Goal: Information Seeking & Learning: Learn about a topic

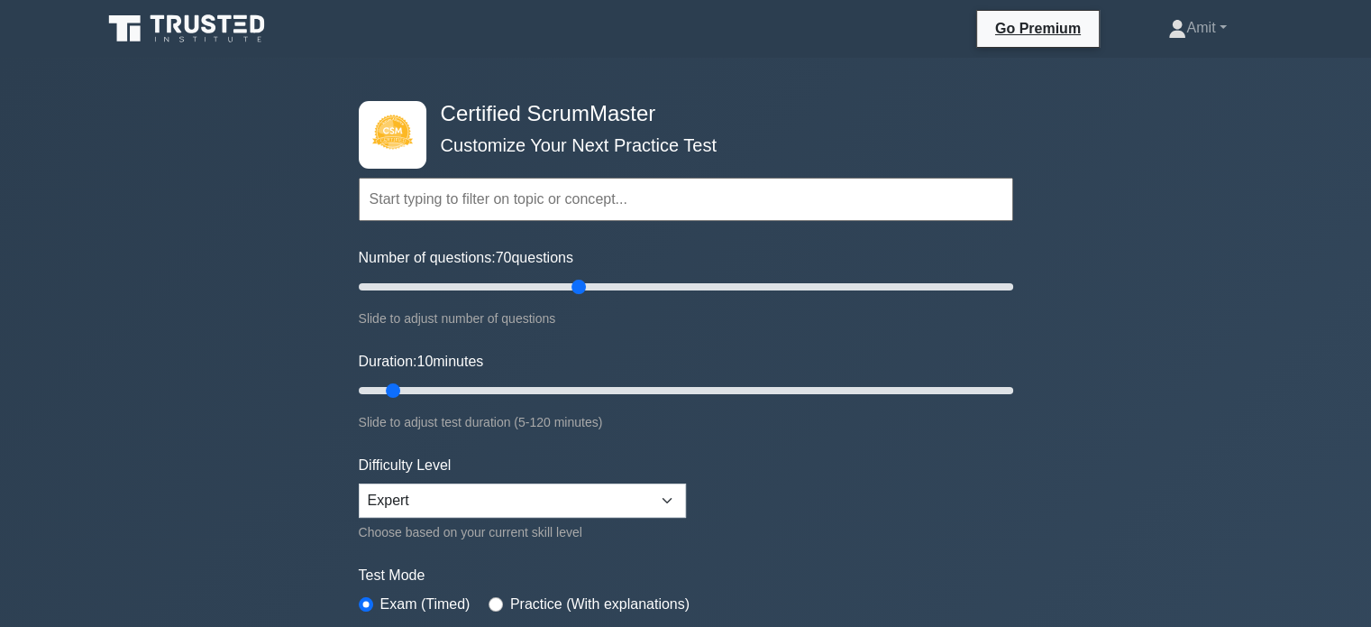
drag, startPoint x: 382, startPoint y: 282, endPoint x: 585, endPoint y: 284, distance: 202.9
type input "70"
click at [550, 197] on input "Number of questions: 70 questions" at bounding box center [686, 287] width 655 height 22
drag, startPoint x: 390, startPoint y: 385, endPoint x: 494, endPoint y: 387, distance: 103.7
click at [494, 197] on input "Duration: 30 minutes" at bounding box center [686, 391] width 655 height 22
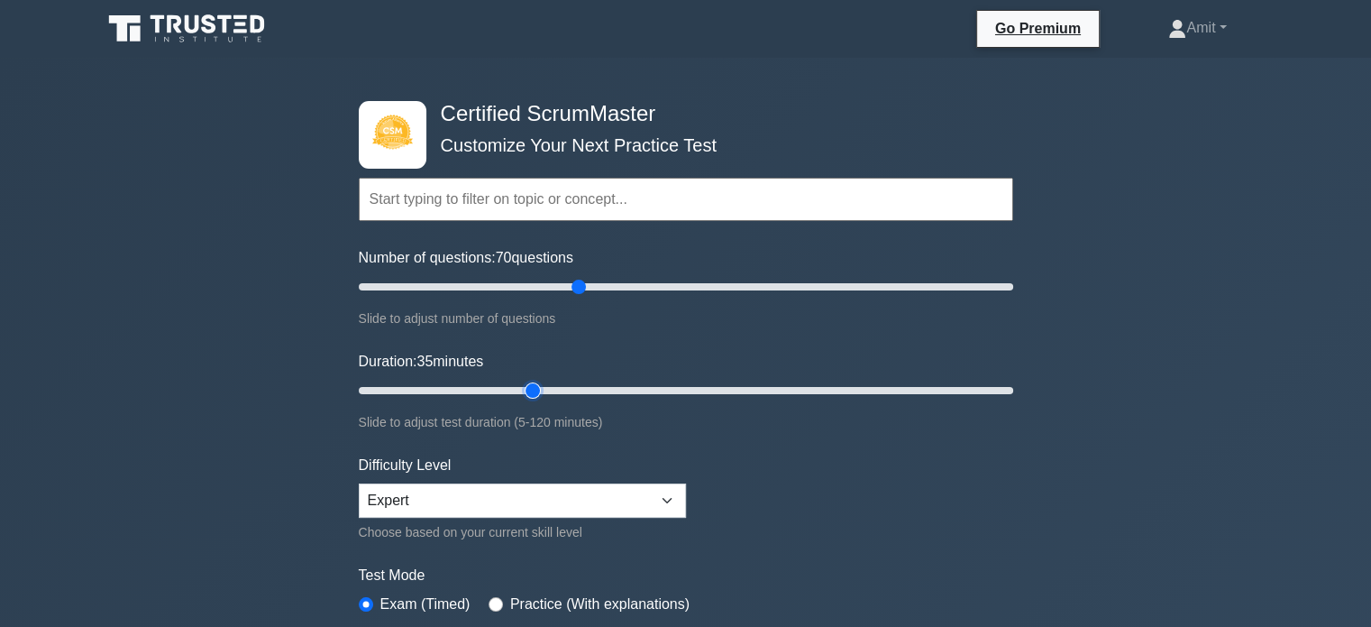
drag, startPoint x: 505, startPoint y: 387, endPoint x: 524, endPoint y: 389, distance: 19.1
type input "35"
click at [524, 197] on input "Duration: 35 minutes" at bounding box center [686, 391] width 655 height 22
drag, startPoint x: 581, startPoint y: 291, endPoint x: 671, endPoint y: 301, distance: 89.8
click at [550, 197] on input "Number of questions: 95 questions" at bounding box center [686, 287] width 655 height 22
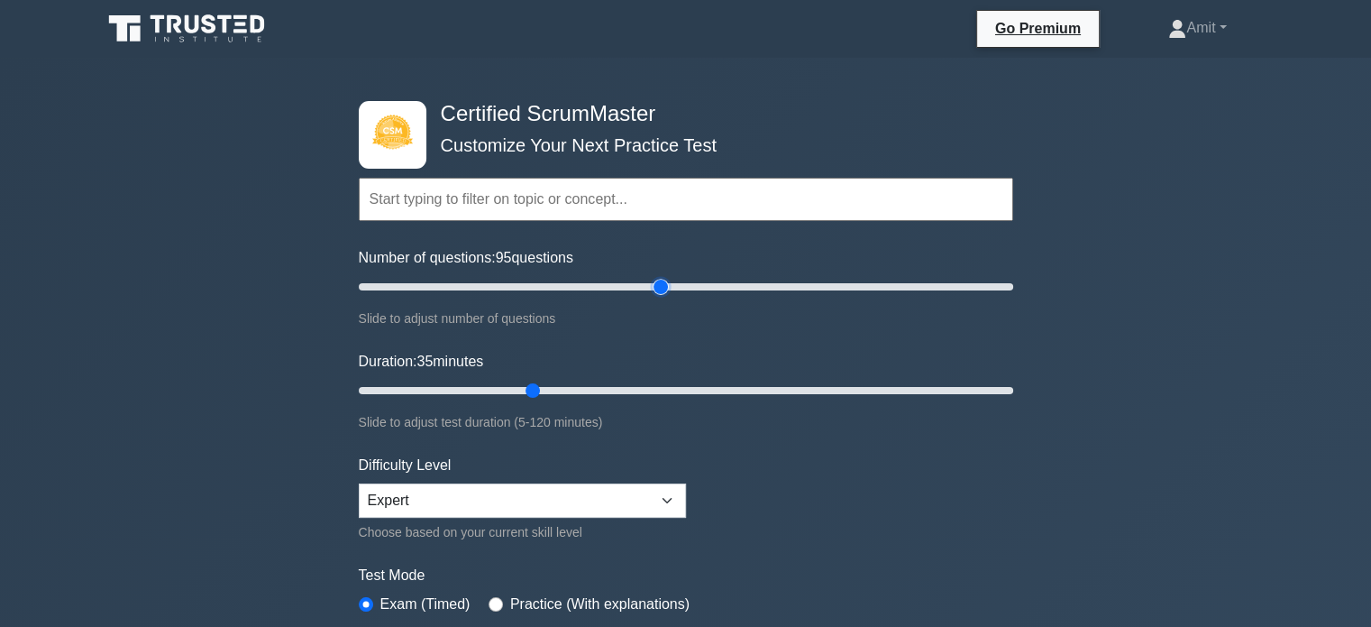
drag, startPoint x: 685, startPoint y: 301, endPoint x: 729, endPoint y: 299, distance: 44.2
click at [550, 197] on div "Number of questions: 95 questions Slide to adjust number of questions" at bounding box center [686, 288] width 655 height 82
drag, startPoint x: 664, startPoint y: 279, endPoint x: 685, endPoint y: 279, distance: 21.7
type input "100"
click at [550, 197] on input "Number of questions: 100 questions" at bounding box center [686, 287] width 655 height 22
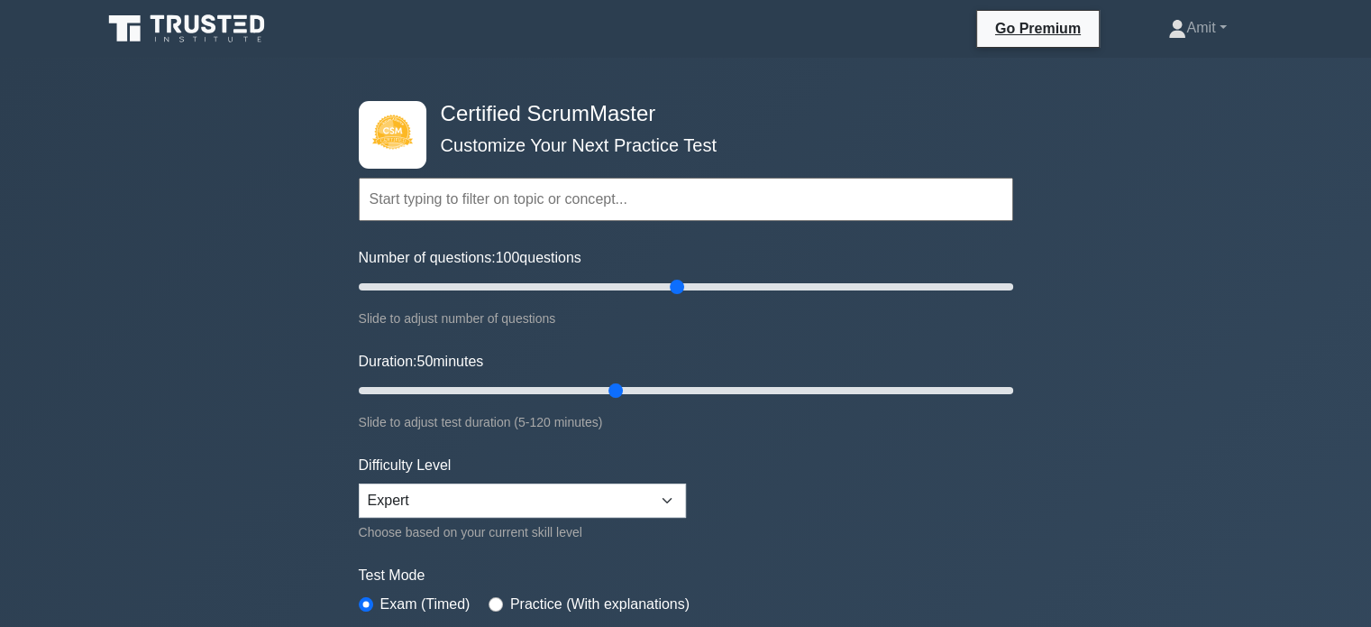
drag, startPoint x: 530, startPoint y: 389, endPoint x: 618, endPoint y: 378, distance: 89.0
type input "50"
click at [550, 197] on input "Duration: 50 minutes" at bounding box center [686, 391] width 655 height 22
click at [550, 197] on form "Topics Basic Scrum Concepts Sprint Planning and Execution ScrumMaster Roles & R…" at bounding box center [686, 401] width 655 height 557
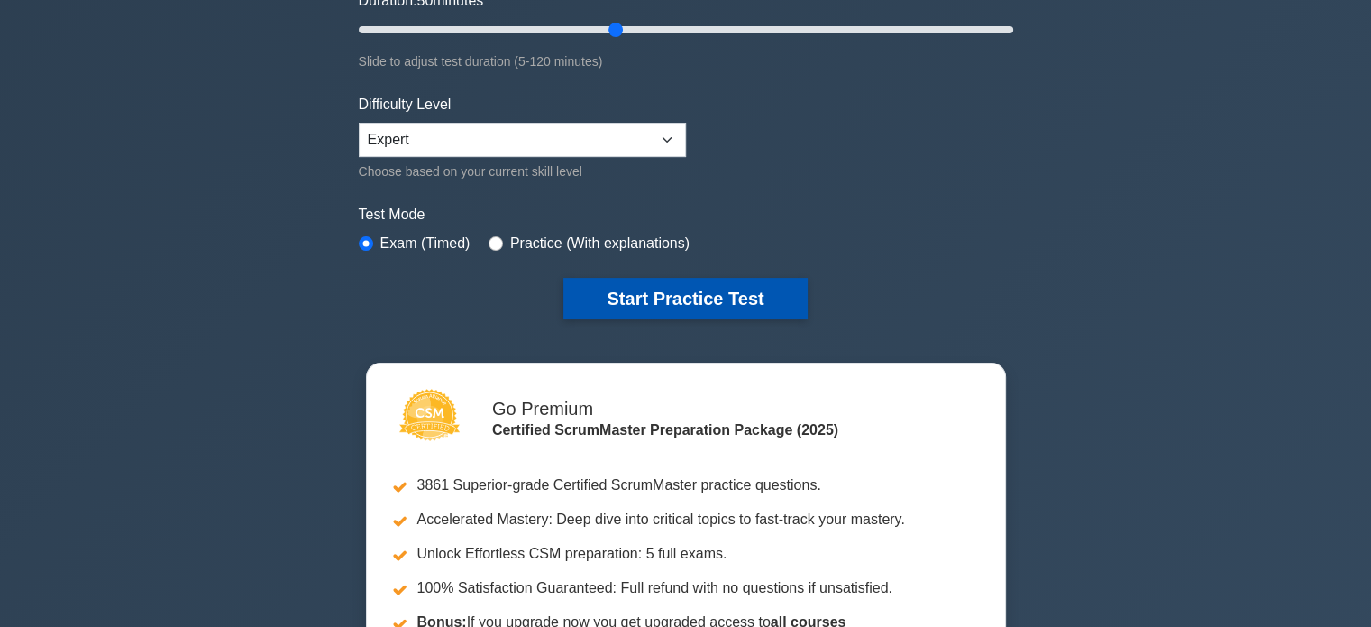
click at [550, 197] on button "Start Practice Test" at bounding box center [684, 298] width 243 height 41
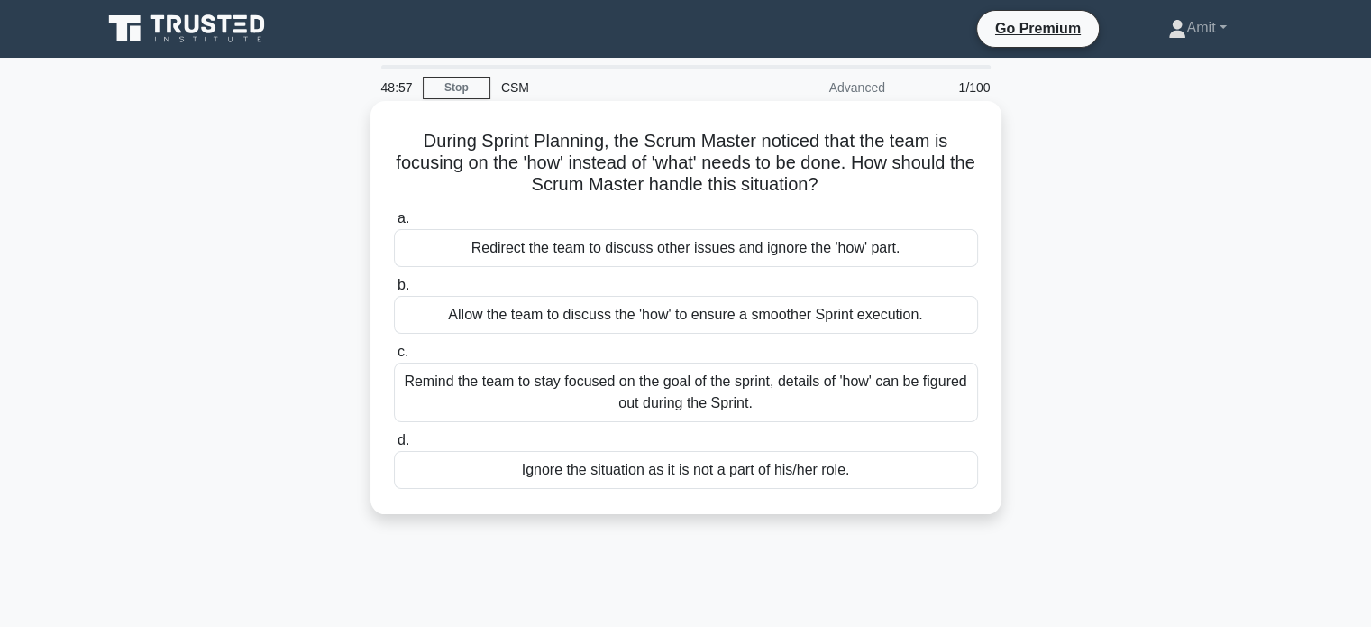
click at [777, 403] on div "Remind the team to stay focused on the goal of the sprint, details of 'how' can…" at bounding box center [686, 392] width 584 height 60
click at [394, 358] on input "c. Remind the team to stay focused on the goal of the sprint, details of 'how' …" at bounding box center [394, 352] width 0 height 12
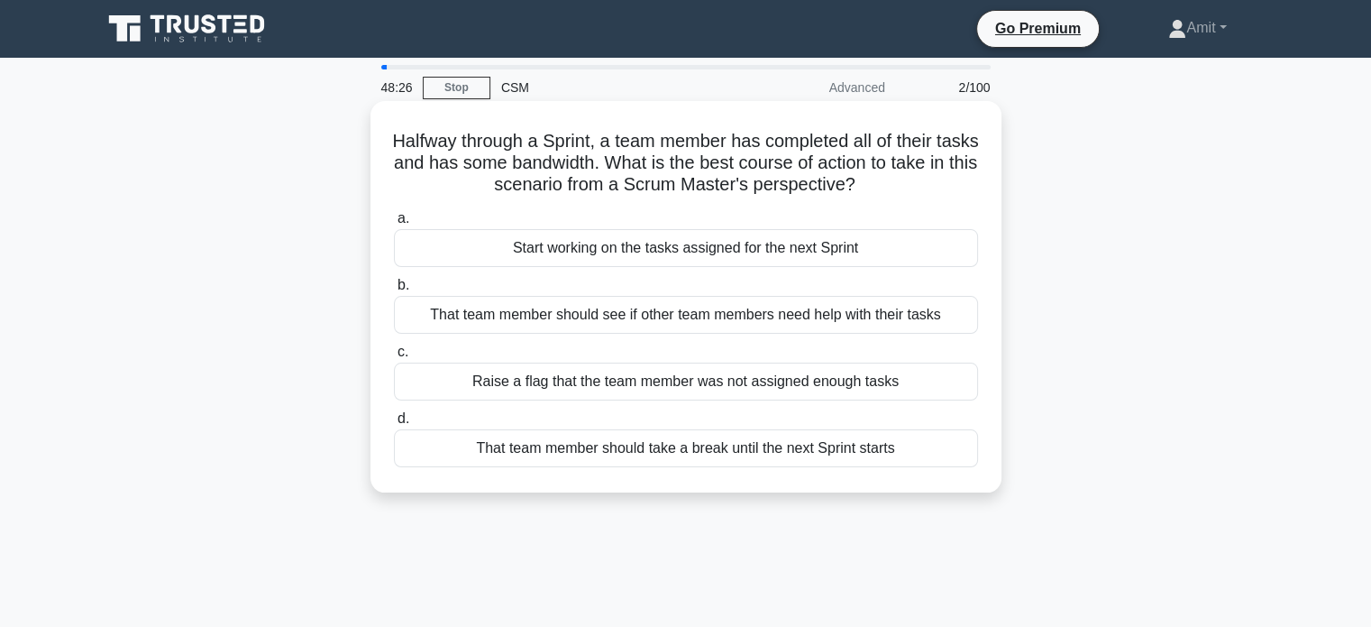
click at [682, 324] on div "That team member should see if other team members need help with their tasks" at bounding box center [686, 315] width 584 height 38
click at [394, 291] on input "b. That team member should see if other team members need help with their tasks" at bounding box center [394, 285] width 0 height 12
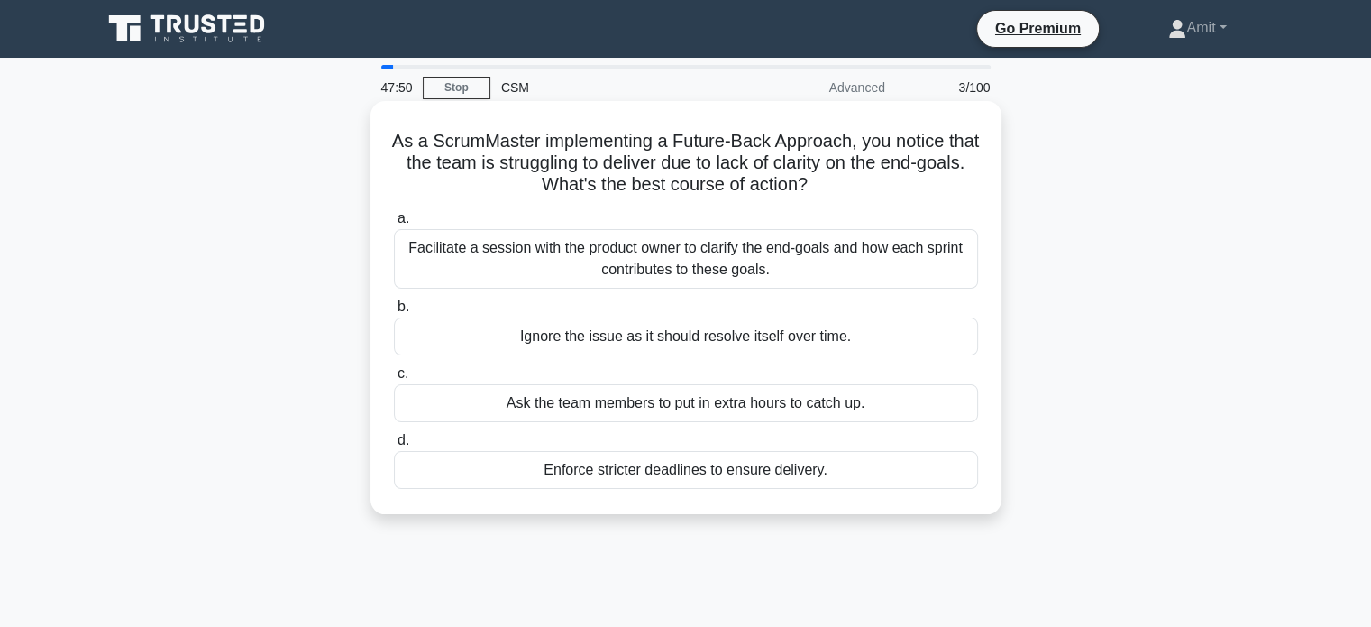
click at [869, 269] on div "Facilitate a session with the product owner to clarify the end-goals and how ea…" at bounding box center [686, 259] width 584 height 60
click at [394, 224] on input "a. Facilitate a session with the product owner to clarify the end-goals and how…" at bounding box center [394, 219] width 0 height 12
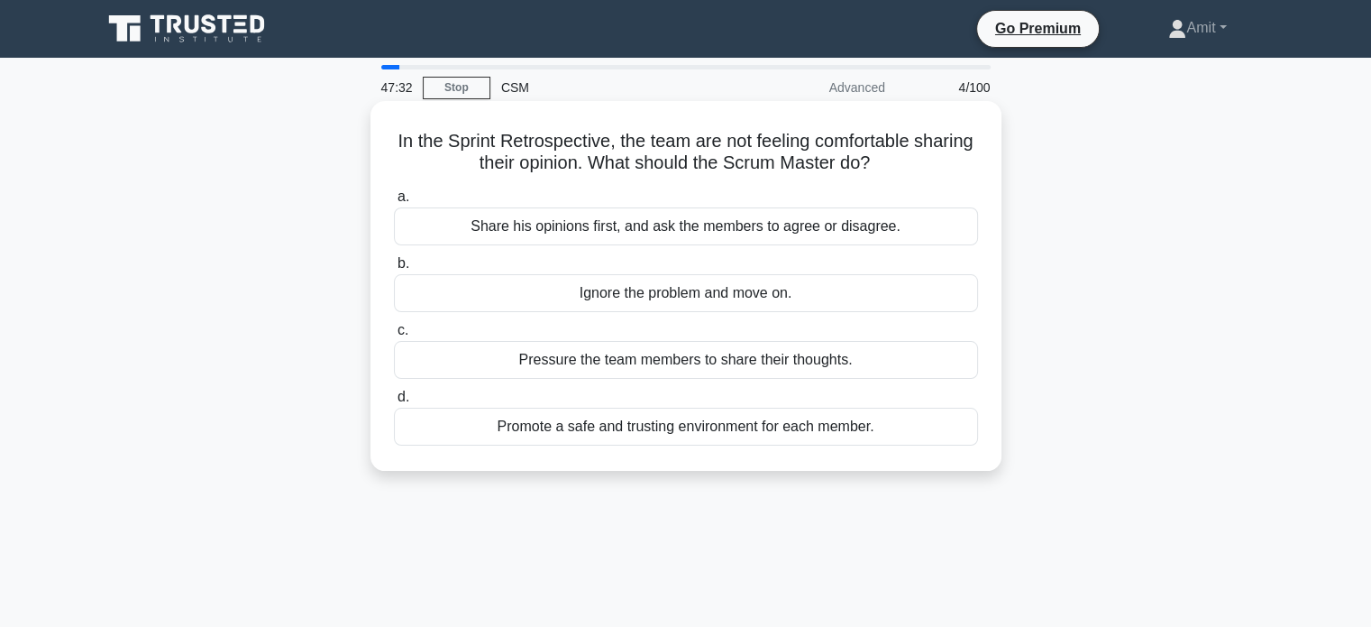
click at [724, 429] on div "Promote a safe and trusting environment for each member." at bounding box center [686, 426] width 584 height 38
click at [394, 403] on input "d. Promote a safe and trusting environment for each member." at bounding box center [394, 397] width 0 height 12
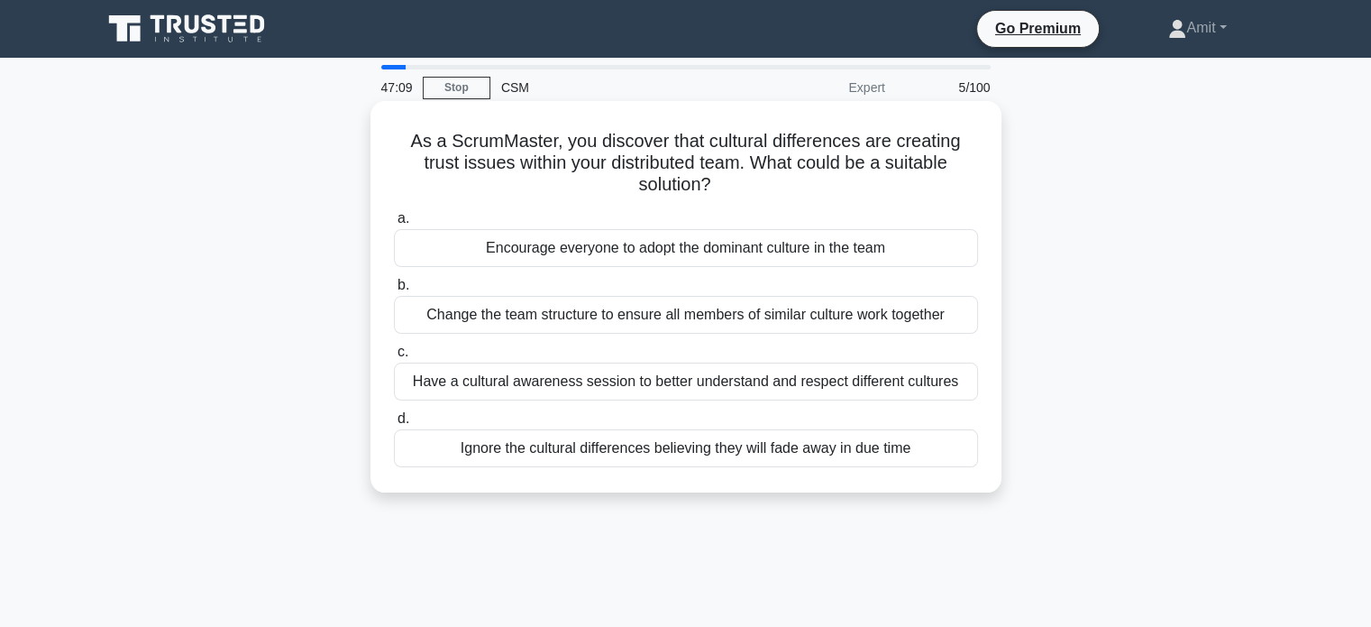
click at [592, 387] on div "Have a cultural awareness session to better understand and respect different cu…" at bounding box center [686, 381] width 584 height 38
click at [394, 358] on input "c. Have a cultural awareness session to better understand and respect different…" at bounding box center [394, 352] width 0 height 12
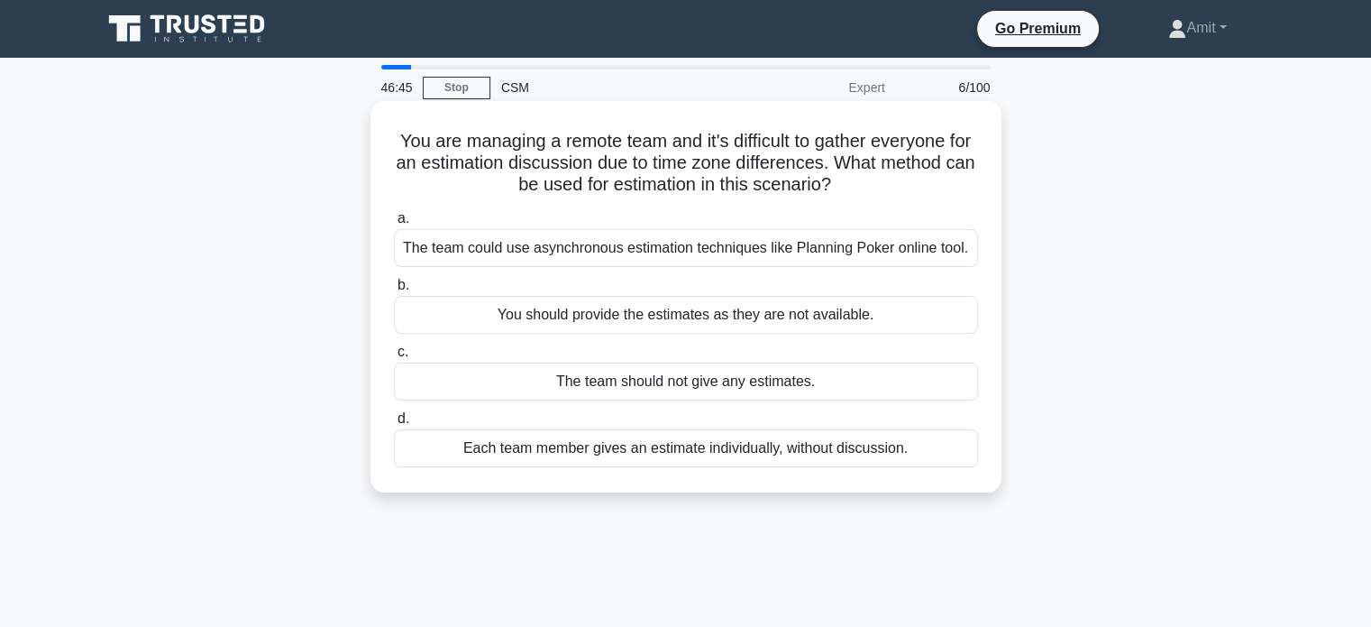
click at [514, 255] on div "The team could use asynchronous estimation techniques like Planning Poker onlin…" at bounding box center [686, 248] width 584 height 38
click at [394, 224] on input "a. The team could use asynchronous estimation techniques like Planning Poker on…" at bounding box center [394, 219] width 0 height 12
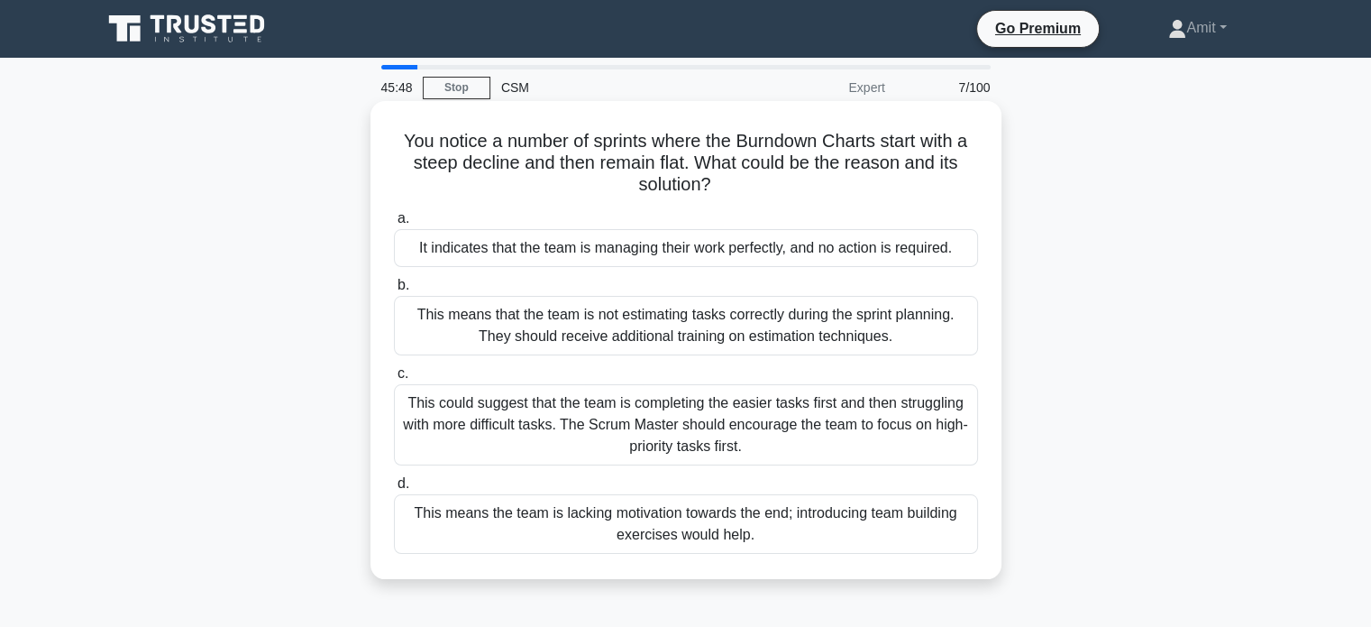
click at [511, 440] on div "This could suggest that the team is completing the easier tasks first and then …" at bounding box center [686, 424] width 584 height 81
click at [394, 380] on input "c. This could suggest that the team is completing the easier tasks first and th…" at bounding box center [394, 374] width 0 height 12
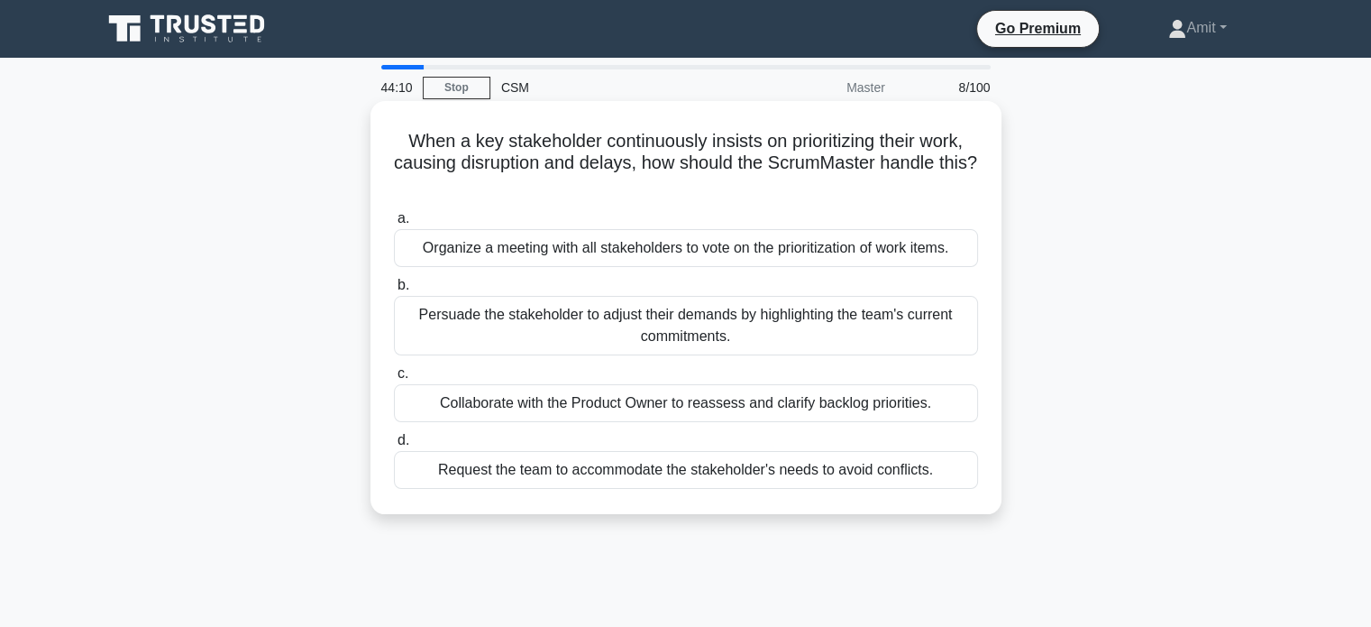
click at [873, 407] on div "Collaborate with the Product Owner to reassess and clarify backlog priorities." at bounding box center [686, 403] width 584 height 38
click at [394, 380] on input "c. Collaborate with the Product Owner to reassess and clarify backlog prioritie…" at bounding box center [394, 374] width 0 height 12
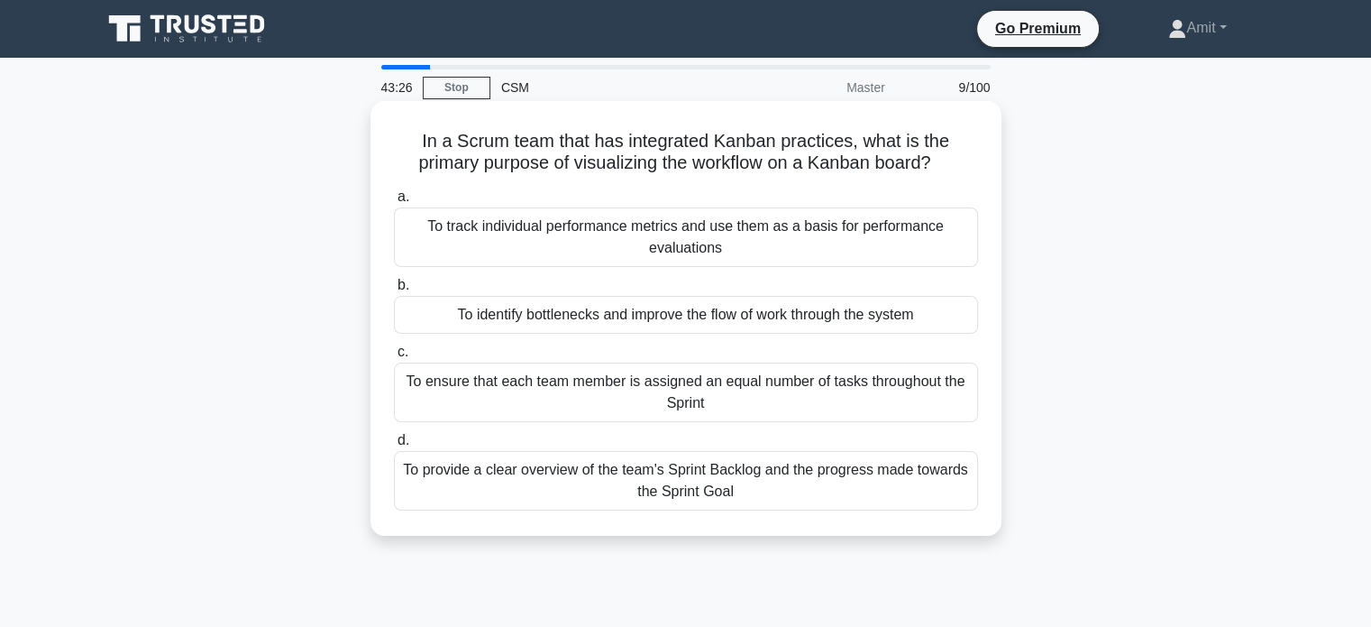
click at [732, 325] on div "To identify bottlenecks and improve the flow of work through the system" at bounding box center [686, 315] width 584 height 38
click at [394, 291] on input "b. To identify bottlenecks and improve the flow of work through the system" at bounding box center [394, 285] width 0 height 12
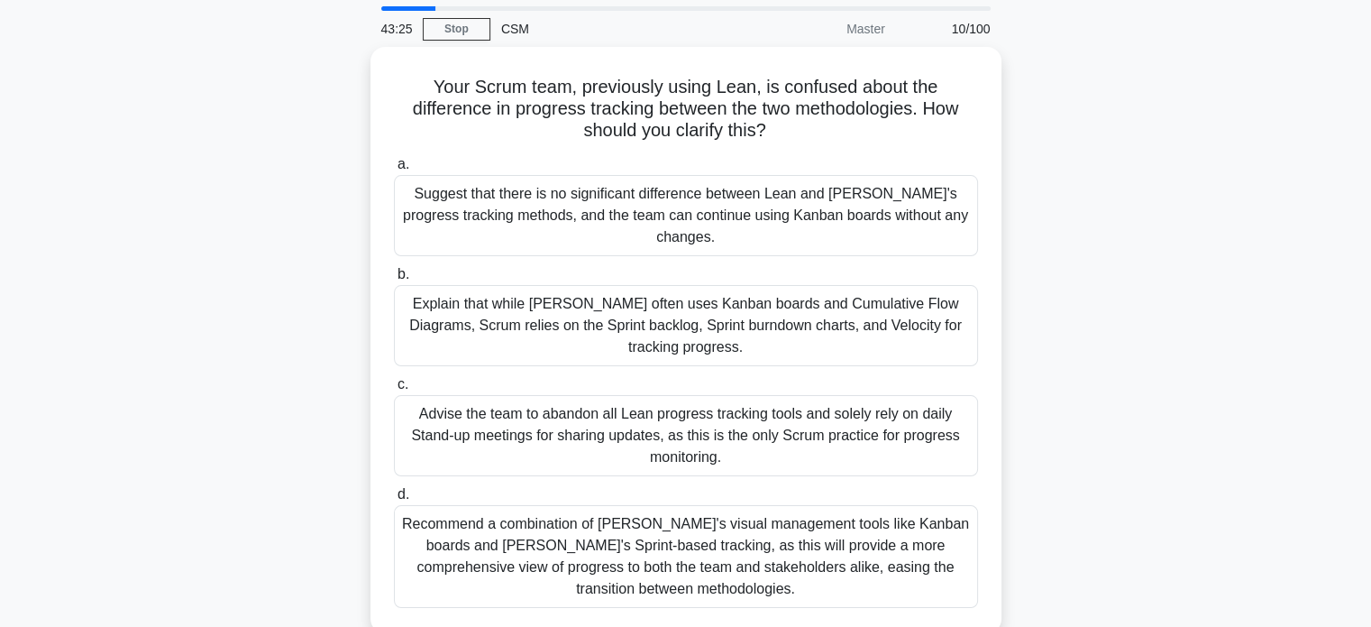
scroll to position [90, 0]
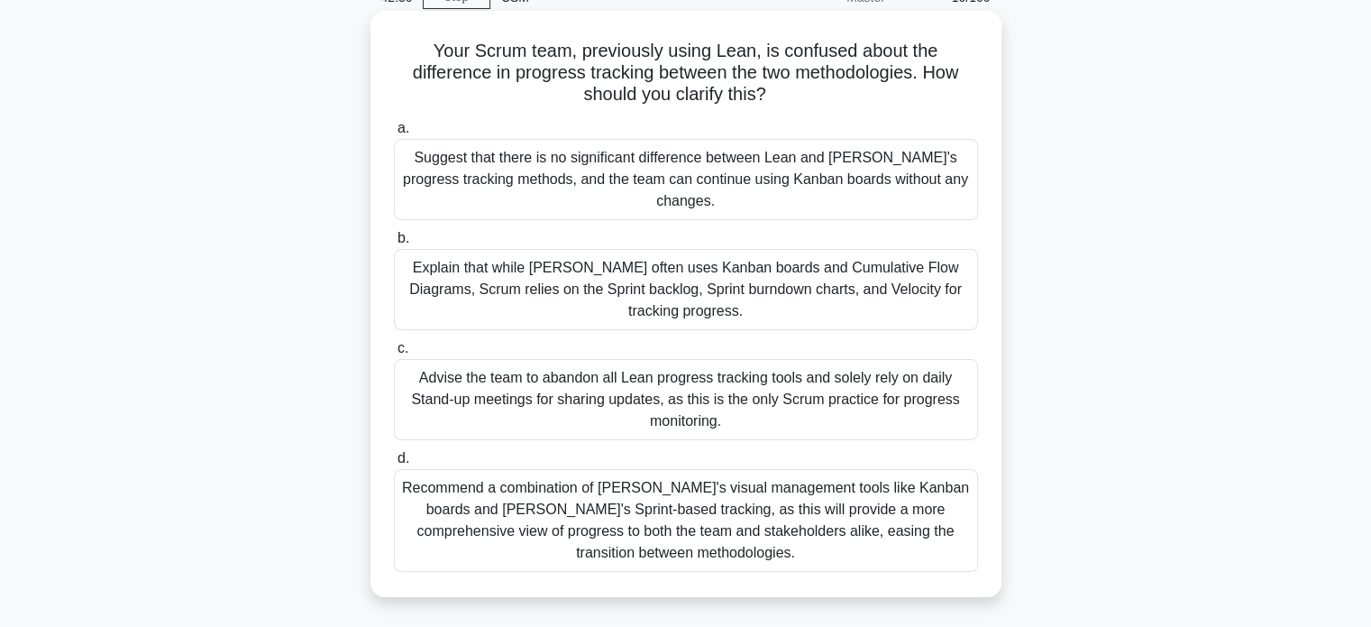
click at [603, 268] on div "Explain that while [PERSON_NAME] often uses Kanban boards and Cumulative Flow D…" at bounding box center [686, 289] width 584 height 81
click at [394, 244] on input "b. Explain that while [PERSON_NAME] often uses Kanban boards and Cumulative Flo…" at bounding box center [394, 239] width 0 height 12
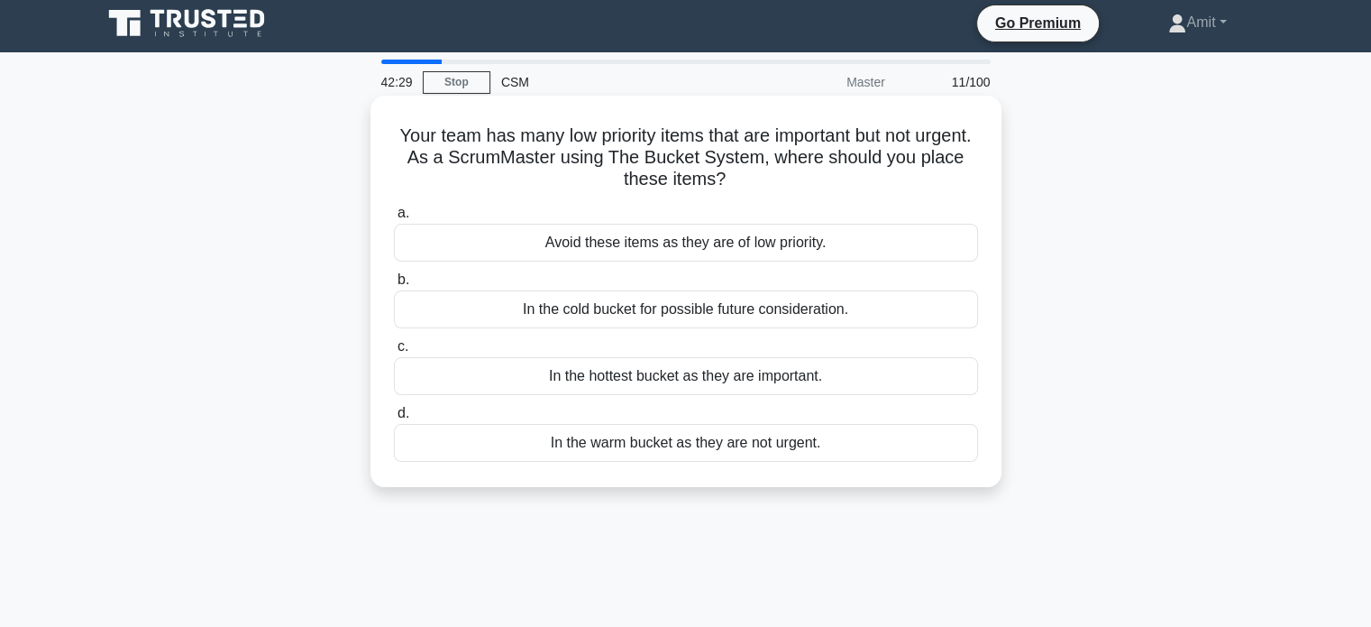
scroll to position [0, 0]
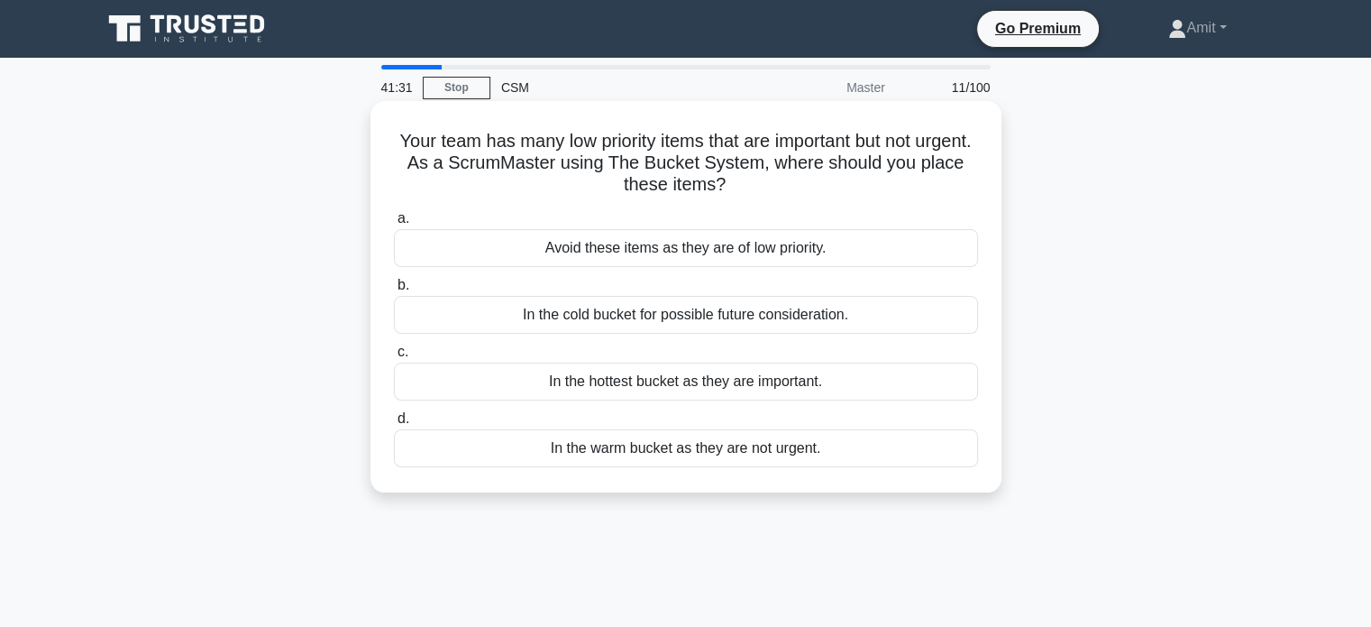
click at [530, 326] on div "In the cold bucket for possible future consideration." at bounding box center [686, 315] width 584 height 38
click at [394, 291] on input "b. In the cold bucket for possible future consideration." at bounding box center [394, 285] width 0 height 12
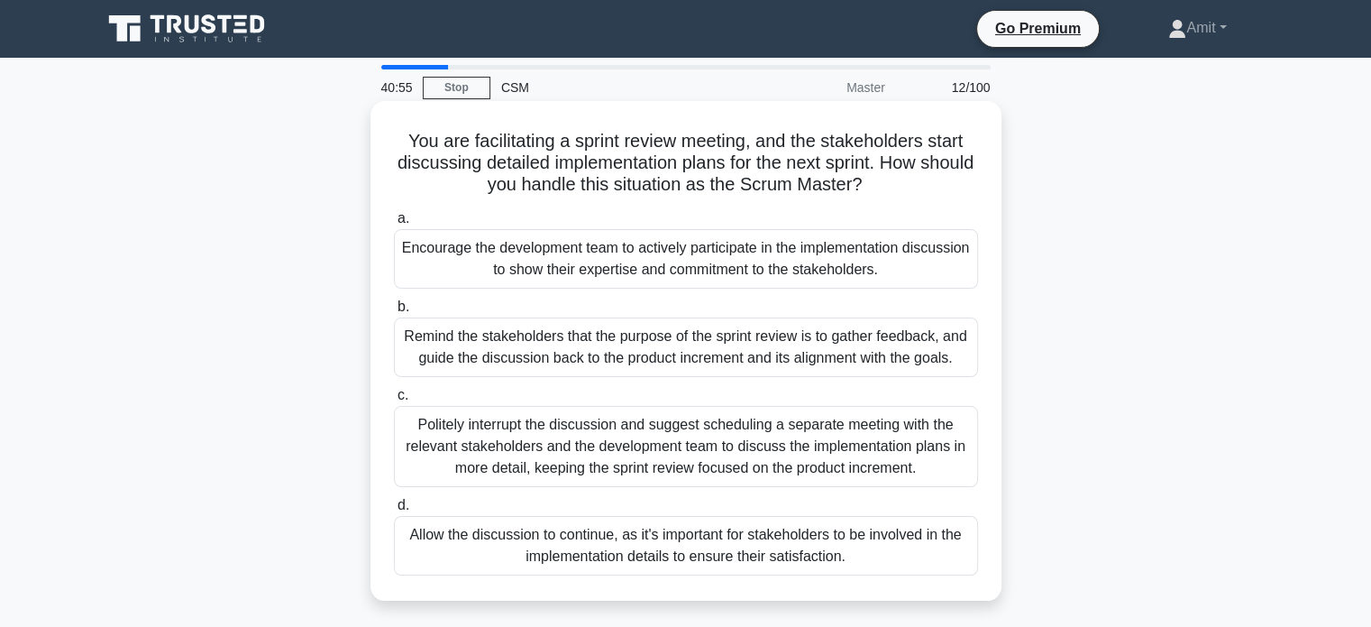
click at [698, 363] on div "Remind the stakeholders that the purpose of the sprint review is to gather feed…" at bounding box center [686, 347] width 584 height 60
click at [394, 313] on input "b. Remind the stakeholders that the purpose of the sprint review is to gather f…" at bounding box center [394, 307] width 0 height 12
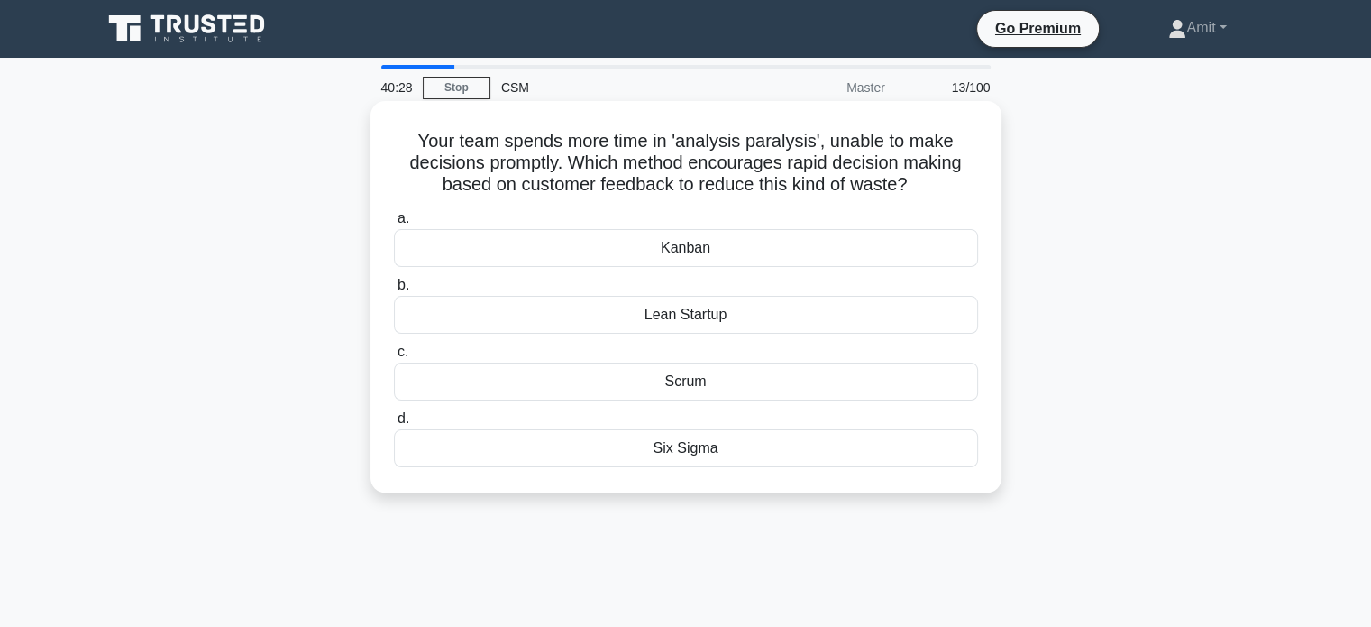
click at [765, 257] on div "Kanban" at bounding box center [686, 248] width 584 height 38
click at [394, 224] on input "a. [GEOGRAPHIC_DATA]" at bounding box center [394, 219] width 0 height 12
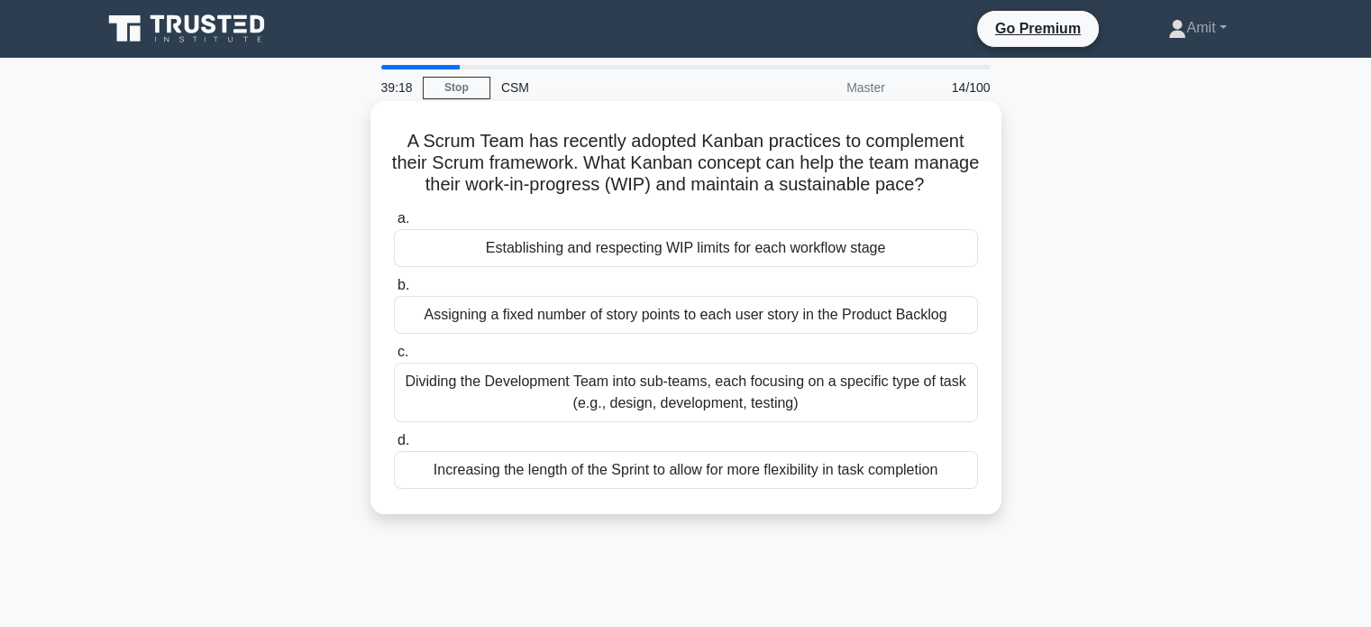
click at [760, 267] on div "Establishing and respecting WIP limits for each workflow stage" at bounding box center [686, 248] width 584 height 38
click at [394, 224] on input "a. Establishing and respecting WIP limits for each workflow stage" at bounding box center [394, 219] width 0 height 12
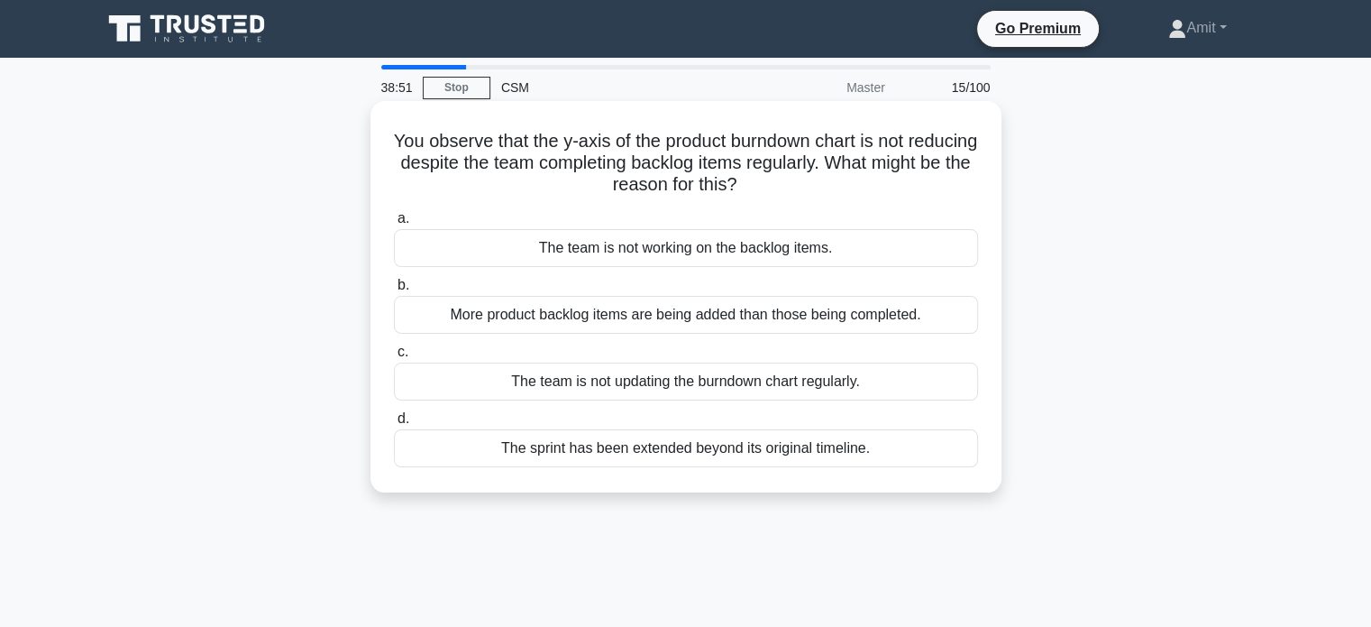
click at [714, 389] on div "The team is not updating the burndown chart regularly." at bounding box center [686, 381] width 584 height 38
click at [394, 358] on input "c. The team is not updating the burndown chart regularly." at bounding box center [394, 352] width 0 height 12
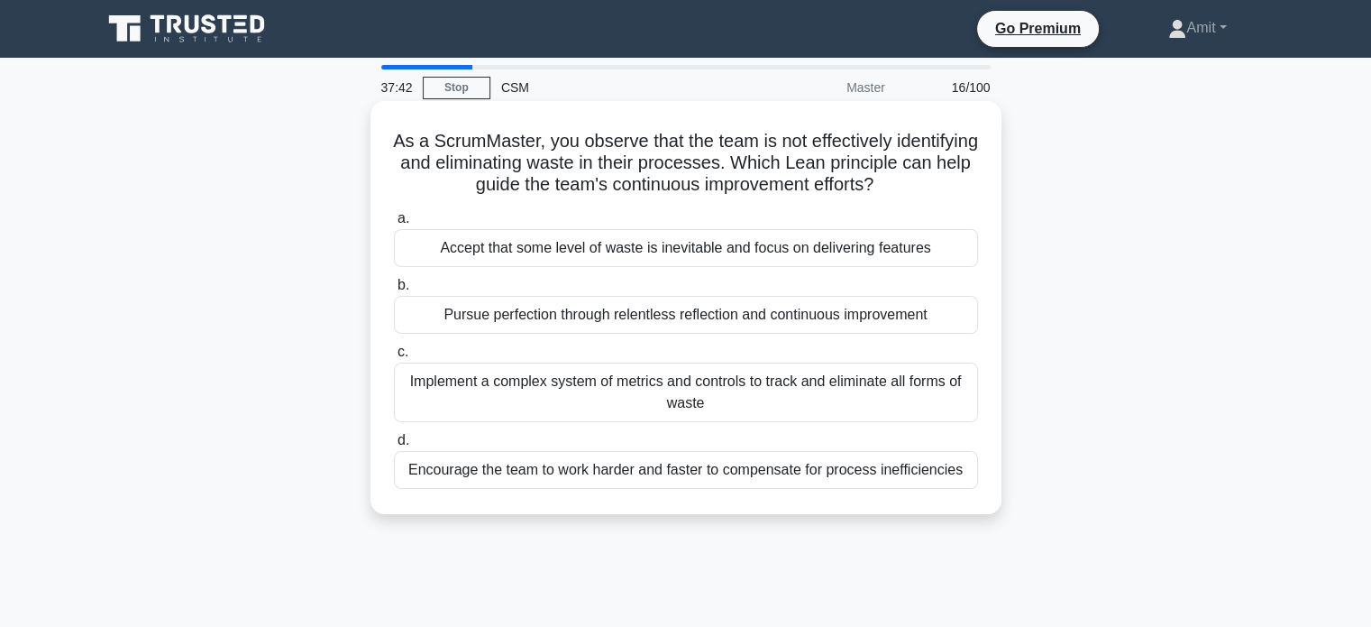
click at [493, 334] on div "Pursue perfection through relentless reflection and continuous improvement" at bounding box center [686, 315] width 584 height 38
click at [394, 291] on input "b. Pursue perfection through relentless reflection and continuous improvement" at bounding box center [394, 285] width 0 height 12
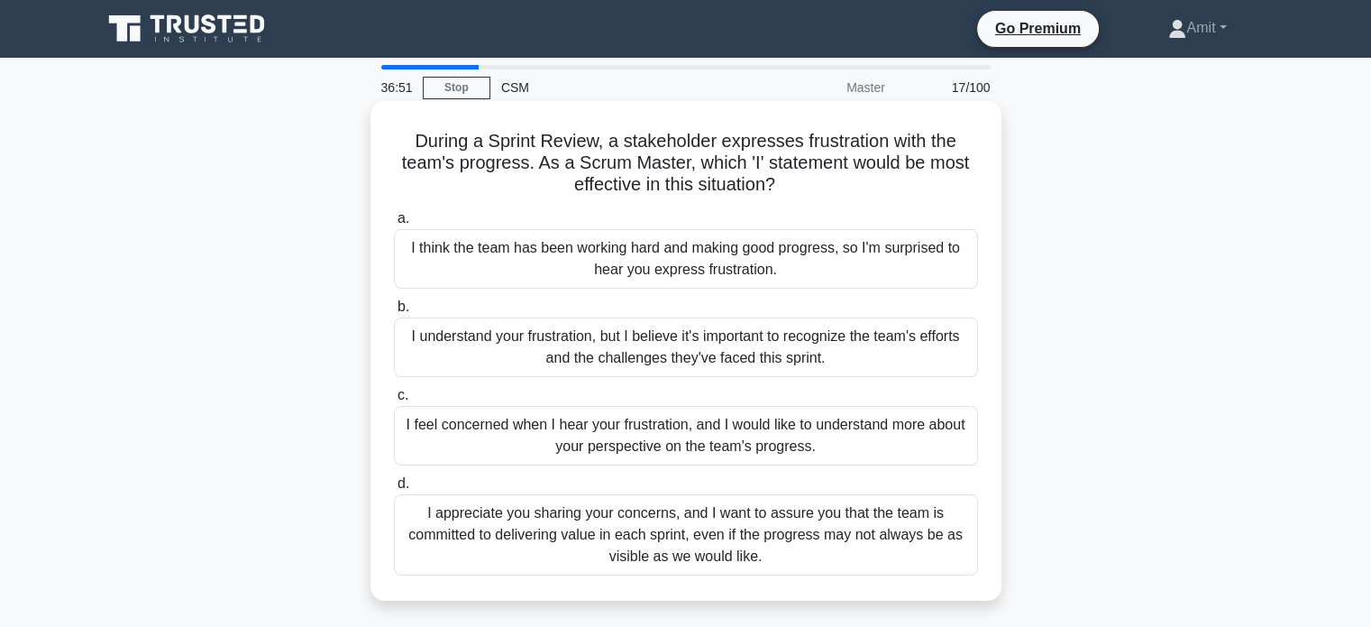
click at [710, 461] on div "I feel concerned when I hear your frustration, and I would like to understand m…" at bounding box center [686, 436] width 584 height 60
click at [394, 401] on input "c. I feel concerned when I hear your frustration, and I would like to understan…" at bounding box center [394, 395] width 0 height 12
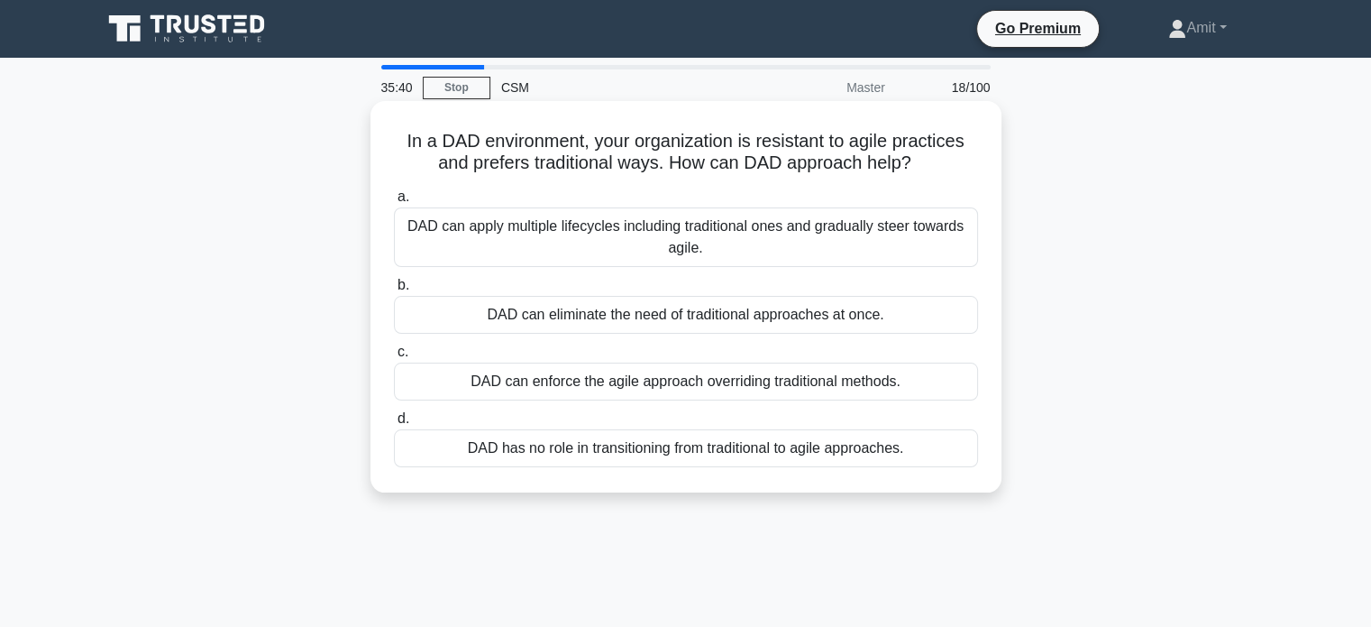
click at [795, 260] on div "DAD can apply multiple lifecycles including traditional ones and gradually stee…" at bounding box center [686, 237] width 584 height 60
click at [394, 203] on input "a. DAD can apply multiple lifecycles including traditional ones and gradually s…" at bounding box center [394, 197] width 0 height 12
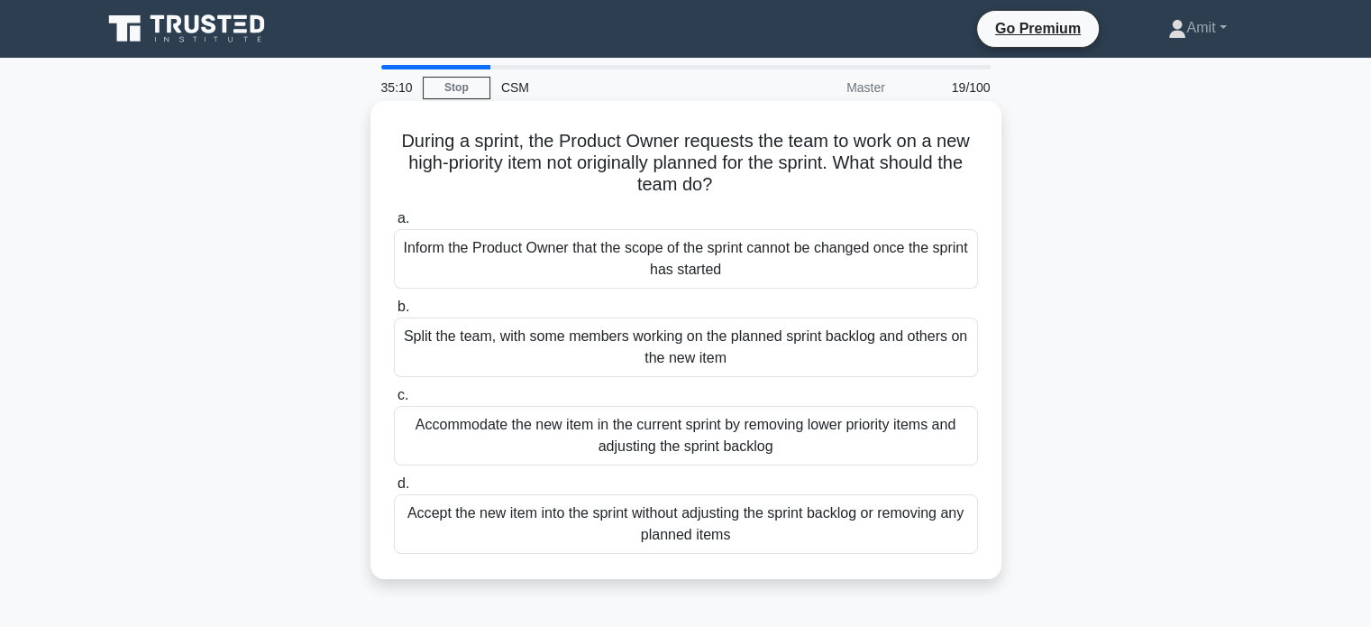
click at [597, 264] on div "Inform the Product Owner that the scope of the sprint cannot be changed once th…" at bounding box center [686, 259] width 584 height 60
click at [394, 224] on input "a. Inform the Product Owner that the scope of the sprint cannot be changed once…" at bounding box center [394, 219] width 0 height 12
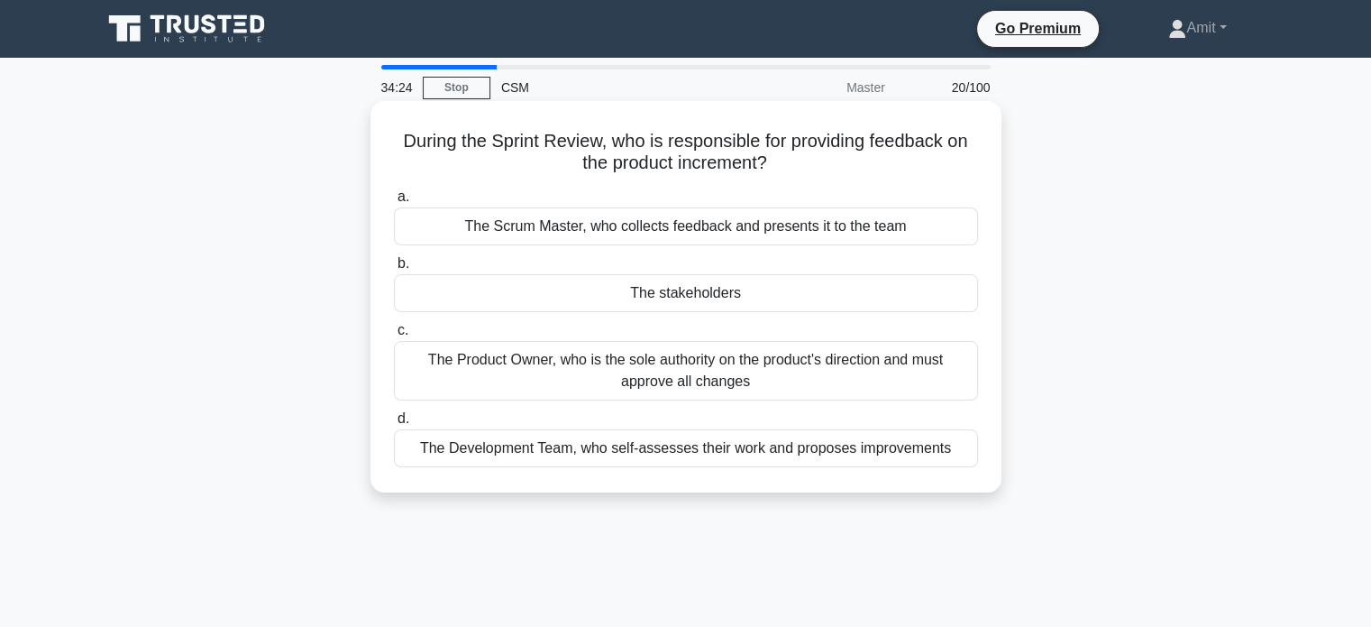
click at [655, 380] on div "The Product Owner, who is the sole authority on the product's direction and mus…" at bounding box center [686, 371] width 584 height 60
click at [394, 336] on input "c. The Product Owner, who is the sole authority on the product's direction and …" at bounding box center [394, 331] width 0 height 12
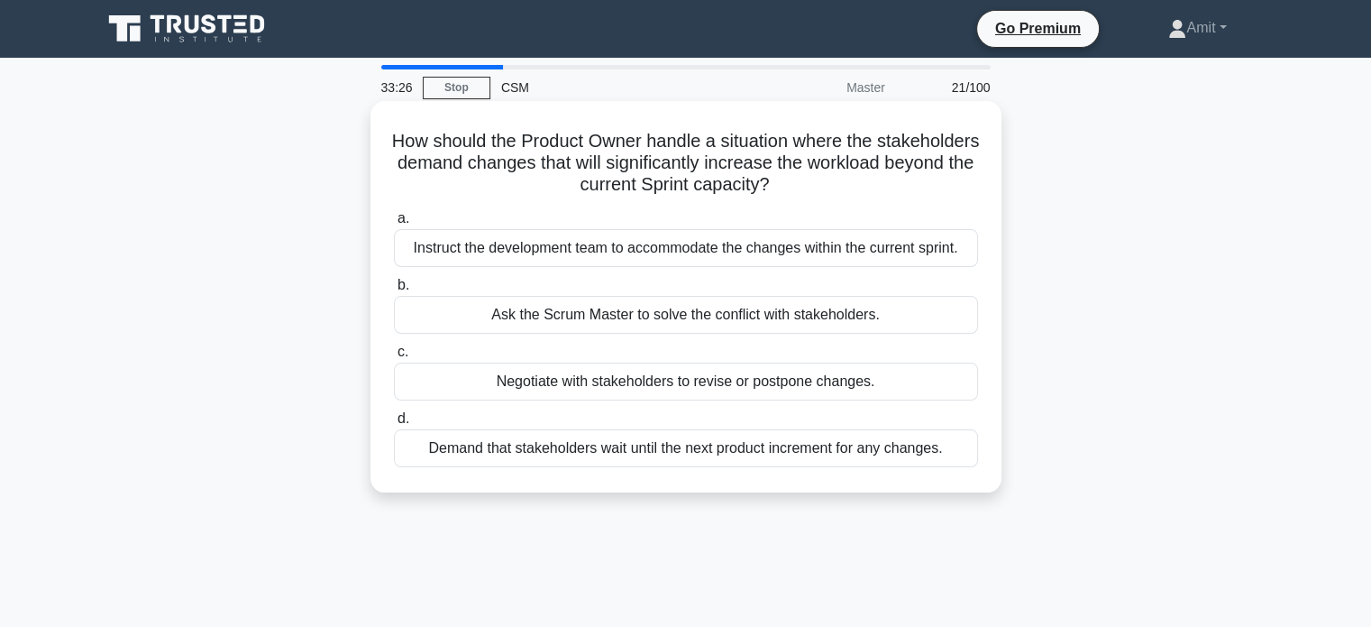
click at [751, 453] on div "Demand that stakeholders wait until the next product increment for any changes." at bounding box center [686, 448] width 584 height 38
click at [394, 425] on input "d. Demand that stakeholders wait until the next product increment for any chang…" at bounding box center [394, 419] width 0 height 12
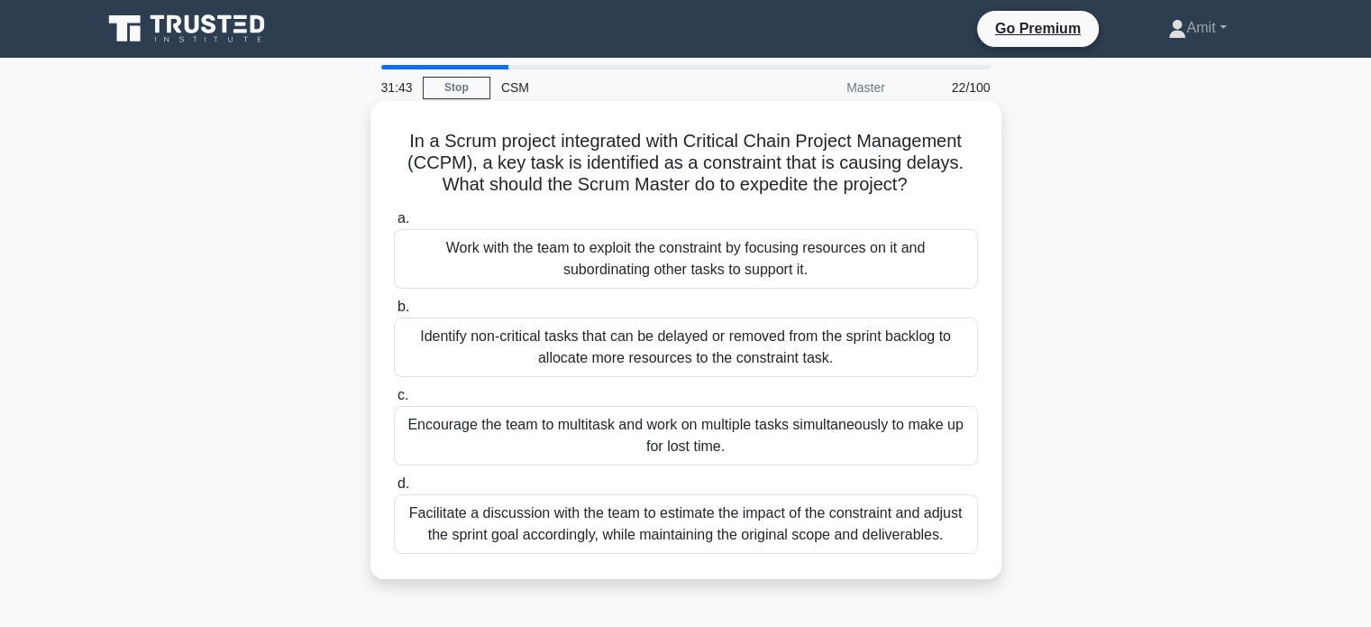
click at [850, 533] on div "Facilitate a discussion with the team to estimate the impact of the constraint …" at bounding box center [686, 524] width 584 height 60
click at [394, 490] on input "d. Facilitate a discussion with the team to estimate the impact of the constrai…" at bounding box center [394, 484] width 0 height 12
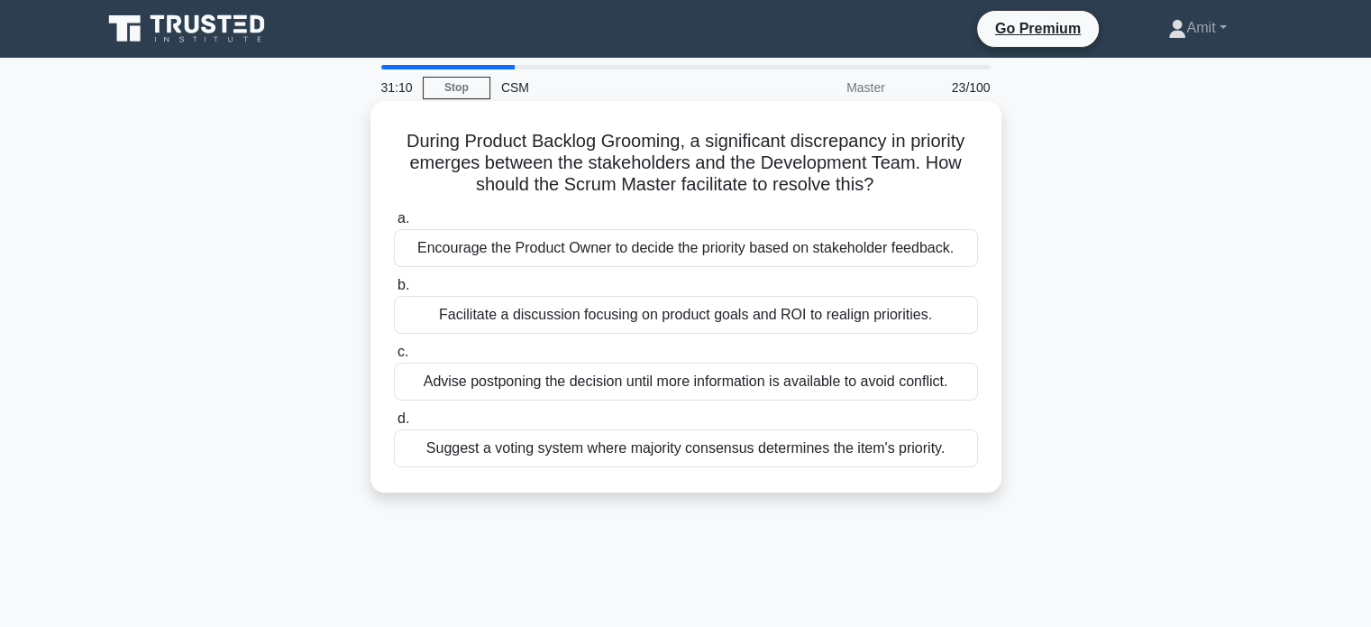
click at [703, 259] on div "Encourage the Product Owner to decide the priority based on stakeholder feedbac…" at bounding box center [686, 248] width 584 height 38
click at [394, 224] on input "a. Encourage the Product Owner to decide the priority based on stakeholder feed…" at bounding box center [394, 219] width 0 height 12
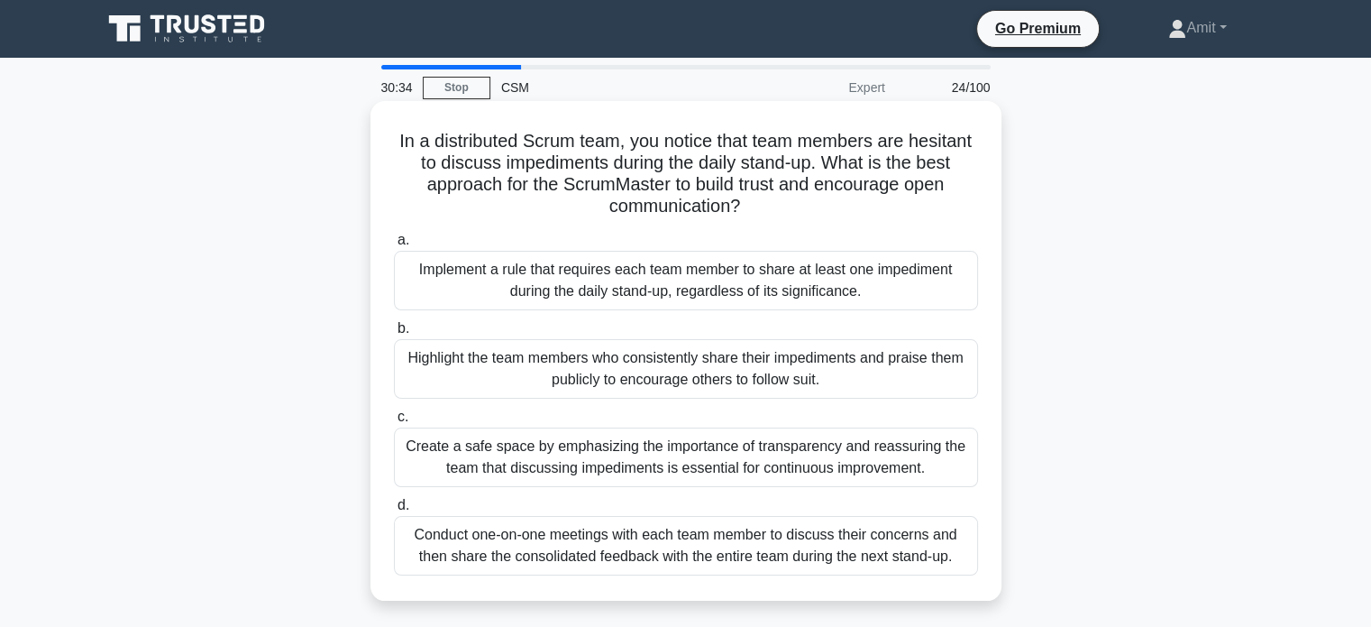
click at [847, 458] on div "Create a safe space by emphasizing the importance of transparency and reassurin…" at bounding box center [686, 457] width 584 height 60
click at [394, 423] on input "c. Create a safe space by emphasizing the importance of transparency and reassu…" at bounding box center [394, 417] width 0 height 12
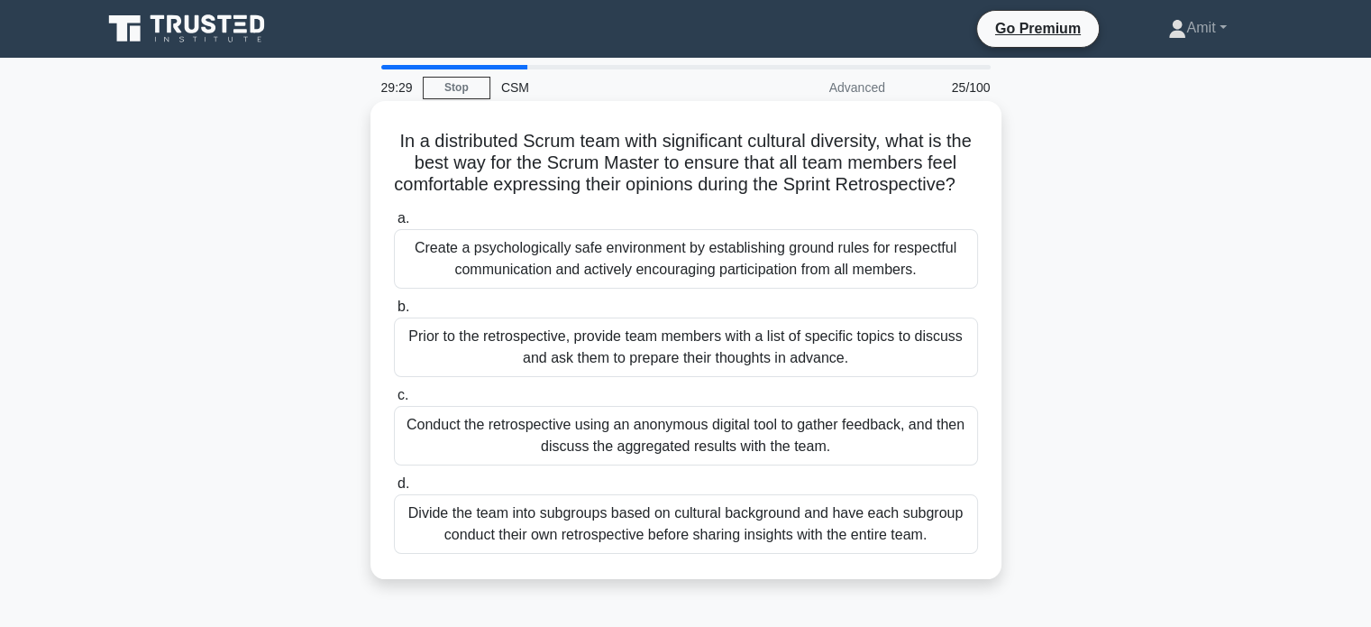
click at [668, 288] on div "Create a psychologically safe environment by establishing ground rules for resp…" at bounding box center [686, 259] width 584 height 60
click at [394, 224] on input "a. Create a psychologically safe environment by establishing ground rules for r…" at bounding box center [394, 219] width 0 height 12
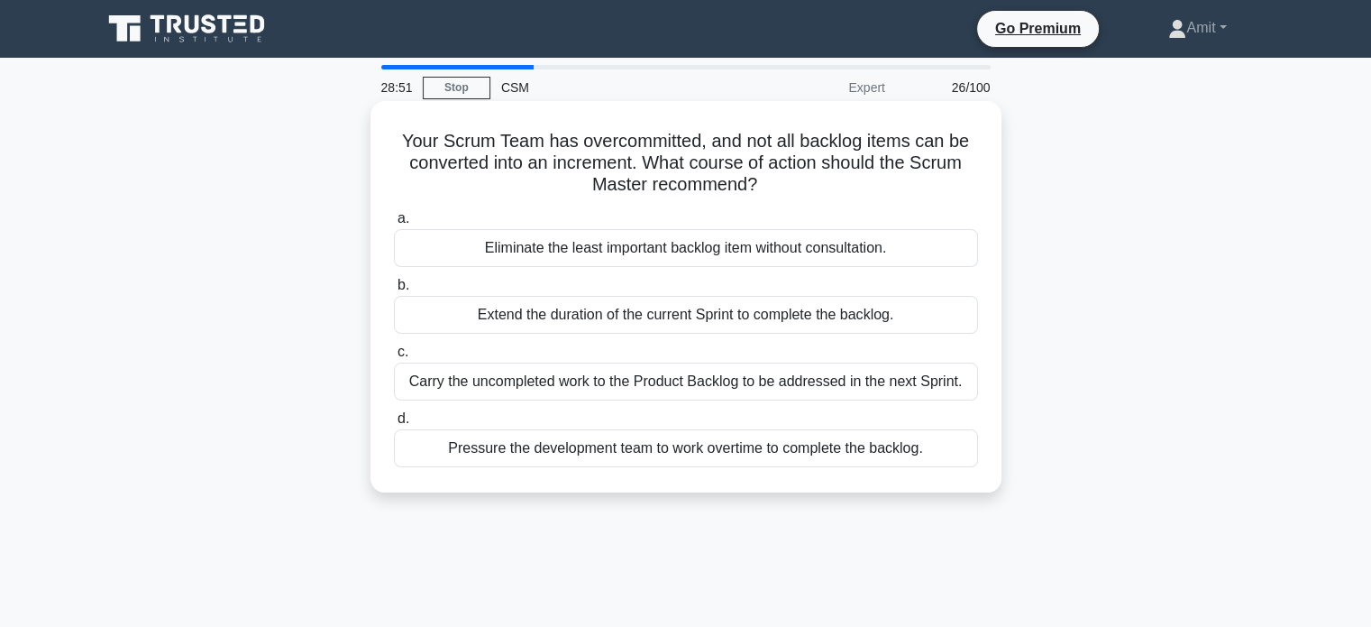
click at [861, 380] on div "Carry the uncompleted work to the Product Backlog to be addressed in the next S…" at bounding box center [686, 381] width 584 height 38
click at [394, 358] on input "c. Carry the uncompleted work to the Product Backlog to be addressed in the nex…" at bounding box center [394, 352] width 0 height 12
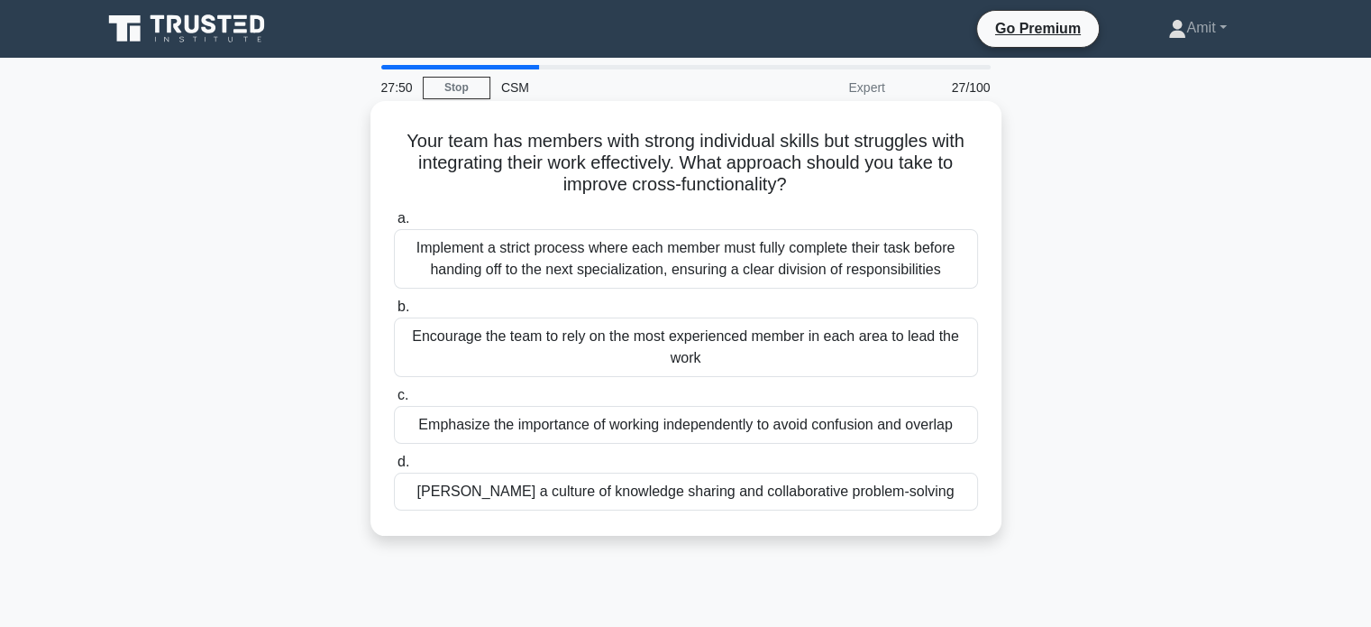
click at [776, 492] on div "[PERSON_NAME] a culture of knowledge sharing and collaborative problem-solving" at bounding box center [686, 491] width 584 height 38
click at [394, 468] on input "[PERSON_NAME] a culture of knowledge sharing and collaborative problem-solving" at bounding box center [394, 462] width 0 height 12
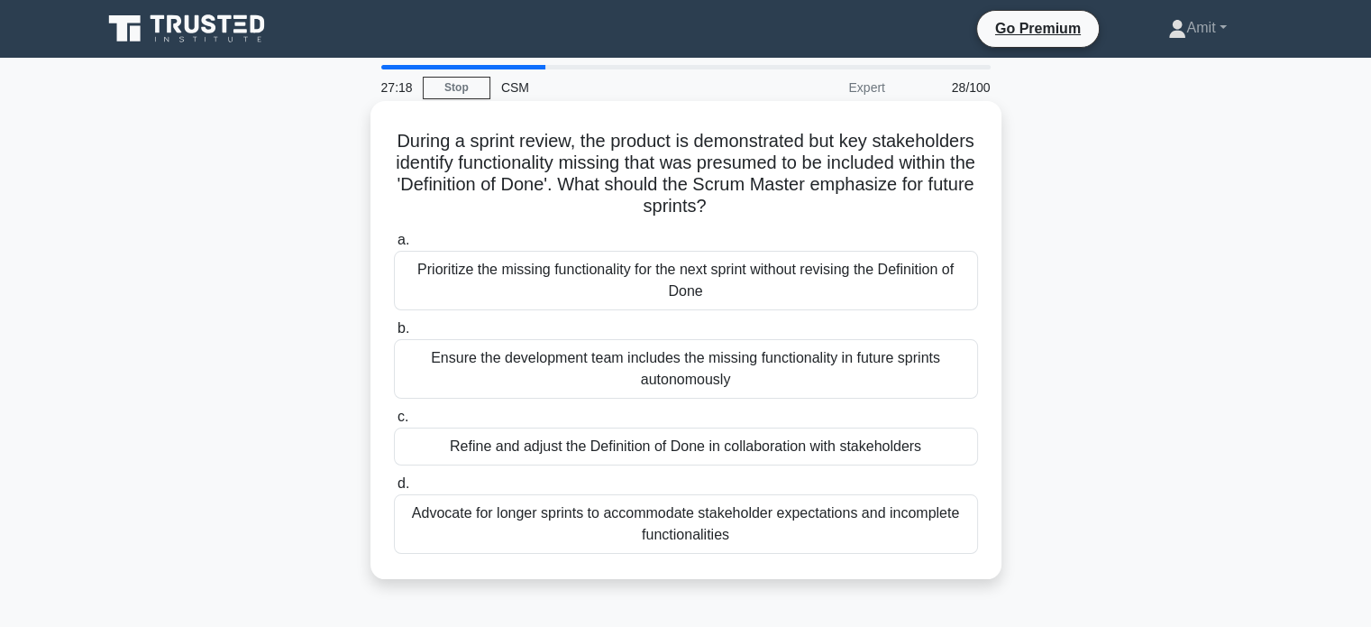
click at [701, 450] on div "Refine and adjust the Definition of Done in collaboration with stakeholders" at bounding box center [686, 446] width 584 height 38
click at [394, 423] on input "c. Refine and adjust the Definition of Done in collaboration with stakeholders" at bounding box center [394, 417] width 0 height 12
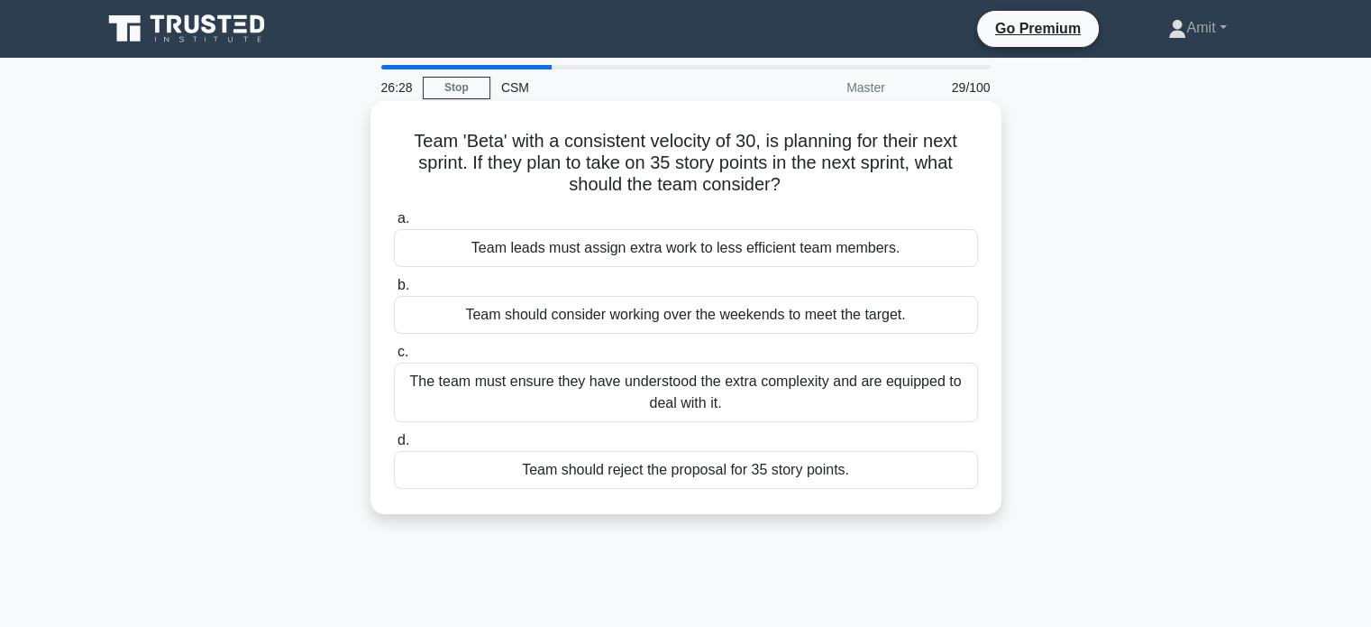
click at [729, 466] on div "Team should reject the proposal for 35 story points." at bounding box center [686, 470] width 584 height 38
click at [394, 446] on input "d. Team should reject the proposal for 35 story points." at bounding box center [394, 441] width 0 height 12
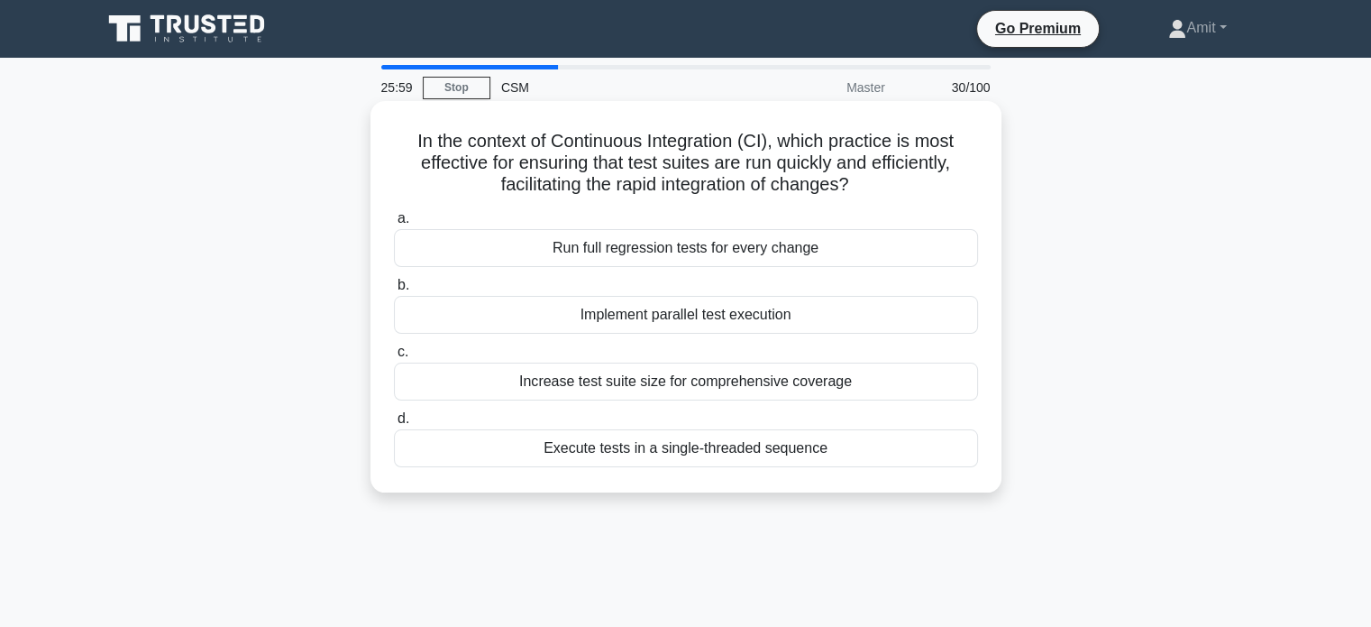
click at [820, 334] on div "a. Run full regression tests for every change b. Implement parallel test execut…" at bounding box center [686, 337] width 606 height 267
click at [819, 321] on div "Implement parallel test execution" at bounding box center [686, 315] width 584 height 38
click at [394, 291] on input "b. Implement parallel test execution" at bounding box center [394, 285] width 0 height 12
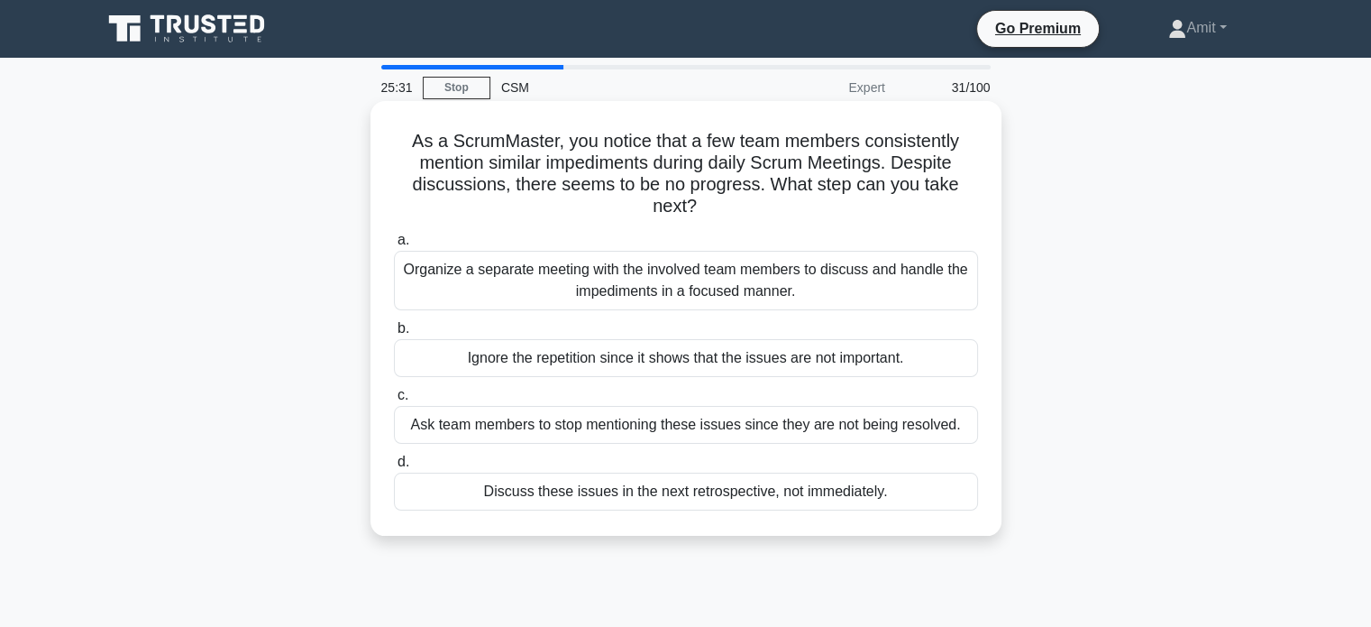
click at [851, 296] on div "Organize a separate meeting with the involved team members to discuss and handl…" at bounding box center [686, 281] width 584 height 60
click at [394, 246] on input "a. Organize a separate meeting with the involved team members to discuss and ha…" at bounding box center [394, 240] width 0 height 12
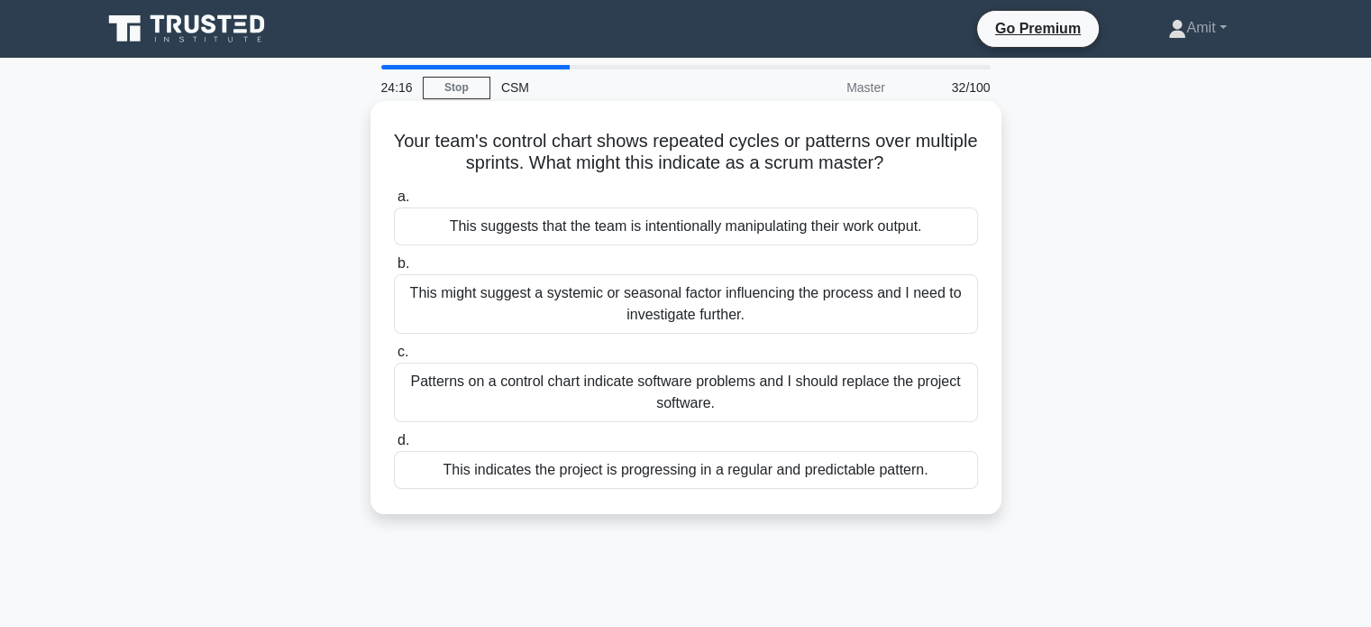
click at [811, 465] on div "This indicates the project is progressing in a regular and predictable pattern." at bounding box center [686, 470] width 584 height 38
click at [394, 446] on input "d. This indicates the project is progressing in a regular and predictable patte…" at bounding box center [394, 441] width 0 height 12
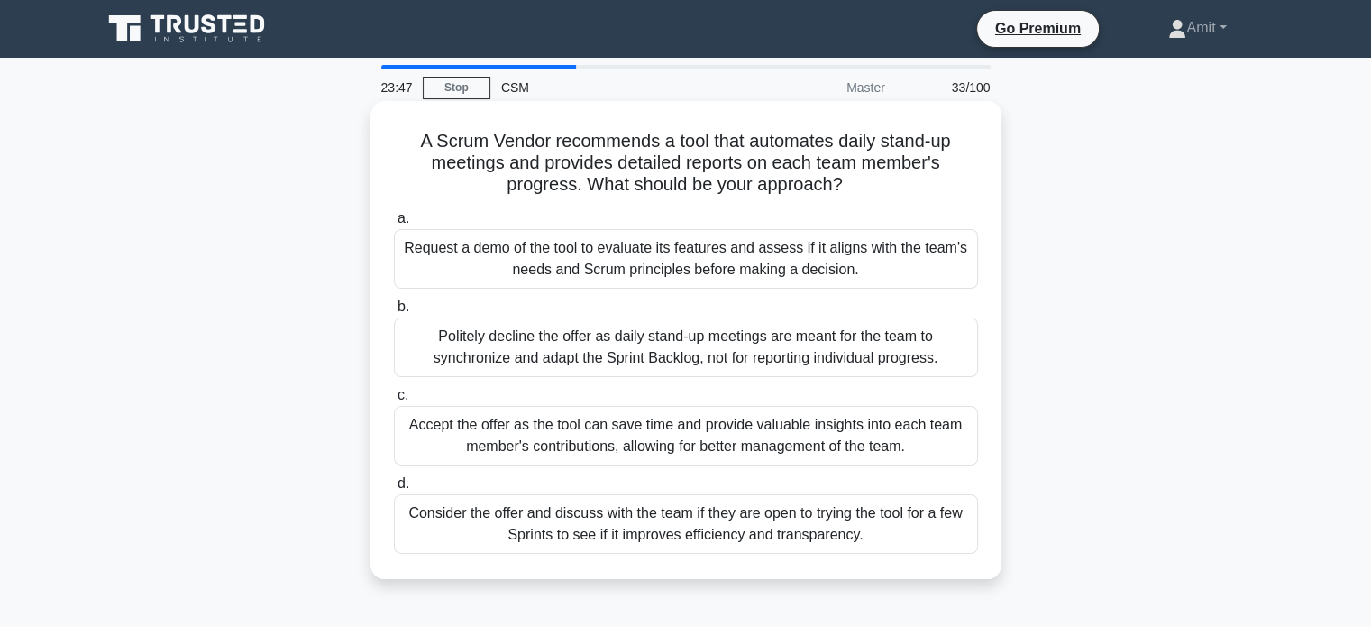
click at [665, 348] on div "Politely decline the offer as daily stand-up meetings are meant for the team to…" at bounding box center [686, 347] width 584 height 60
click at [394, 313] on input "b. Politely decline the offer as daily stand-up meetings are meant for the team…" at bounding box center [394, 307] width 0 height 12
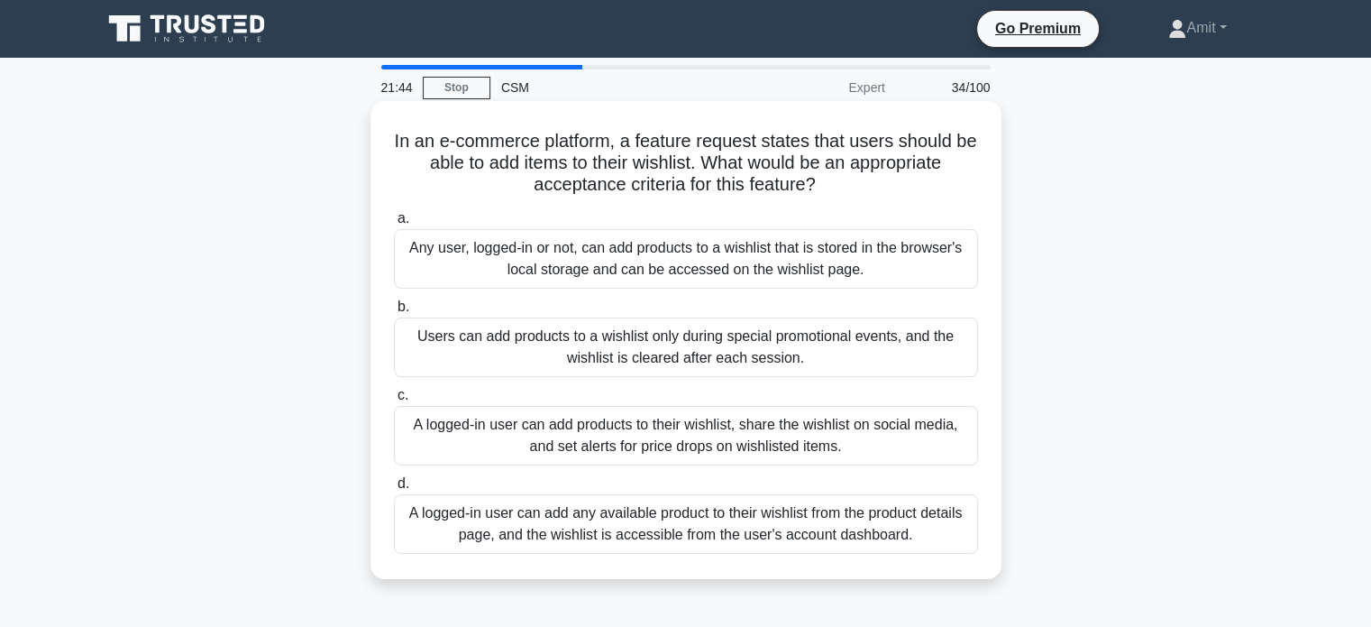
click at [599, 519] on div "A logged-in user can add any available product to their wishlist from the produ…" at bounding box center [686, 524] width 584 height 60
click at [394, 490] on input "d. A logged-in user can add any available product to their wishlist from the pr…" at bounding box center [394, 484] width 0 height 12
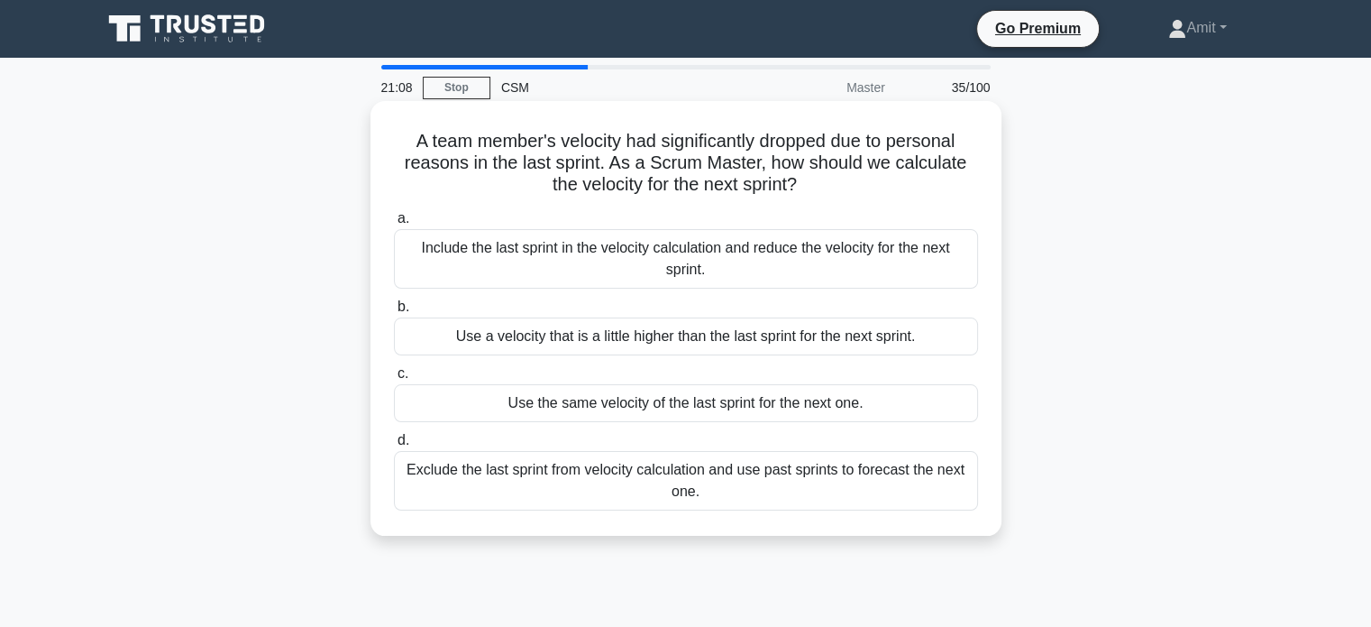
click at [554, 487] on div "Exclude the last sprint from velocity calculation and use past sprints to forec…" at bounding box center [686, 481] width 584 height 60
click at [394, 446] on input "d. Exclude the last sprint from velocity calculation and use past sprints to fo…" at bounding box center [394, 441] width 0 height 12
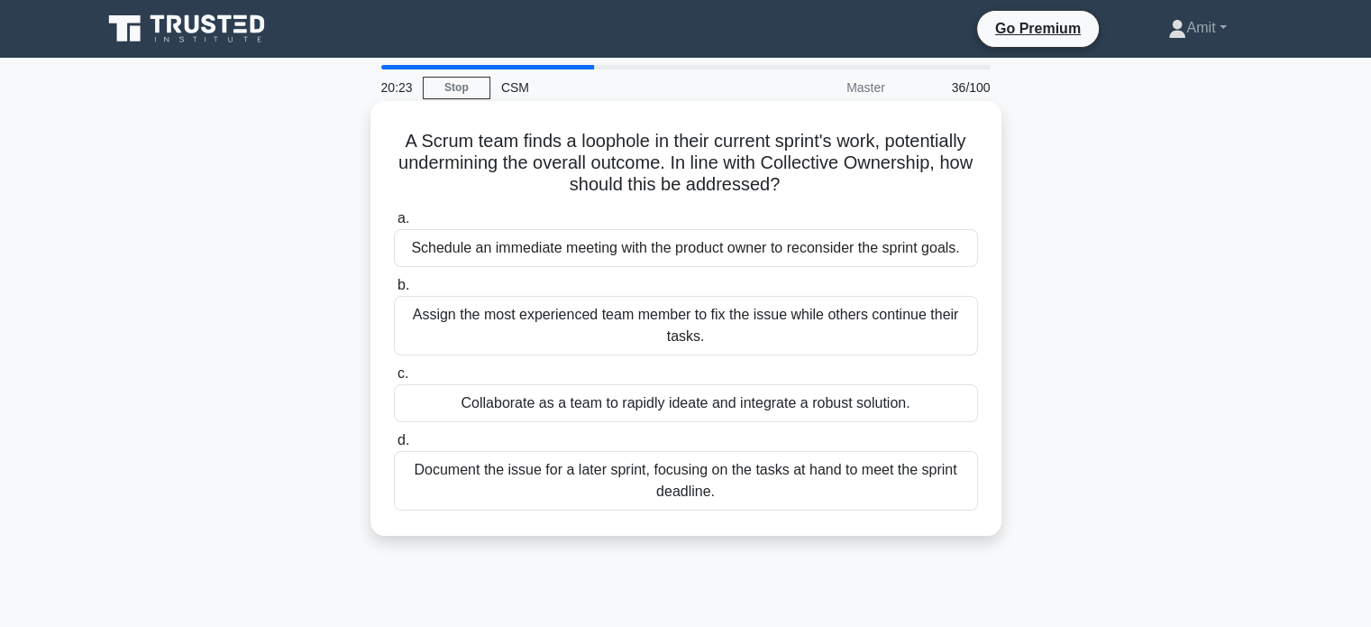
click at [462, 159] on h5 "A Scrum team finds a loophole in their current sprint's work, potentially under…" at bounding box center [686, 163] width 588 height 67
click at [587, 261] on div "Schedule an immediate meeting with the product owner to reconsider the sprint g…" at bounding box center [686, 248] width 584 height 38
click at [394, 224] on input "a. Schedule an immediate meeting with the product owner to reconsider the sprin…" at bounding box center [394, 219] width 0 height 12
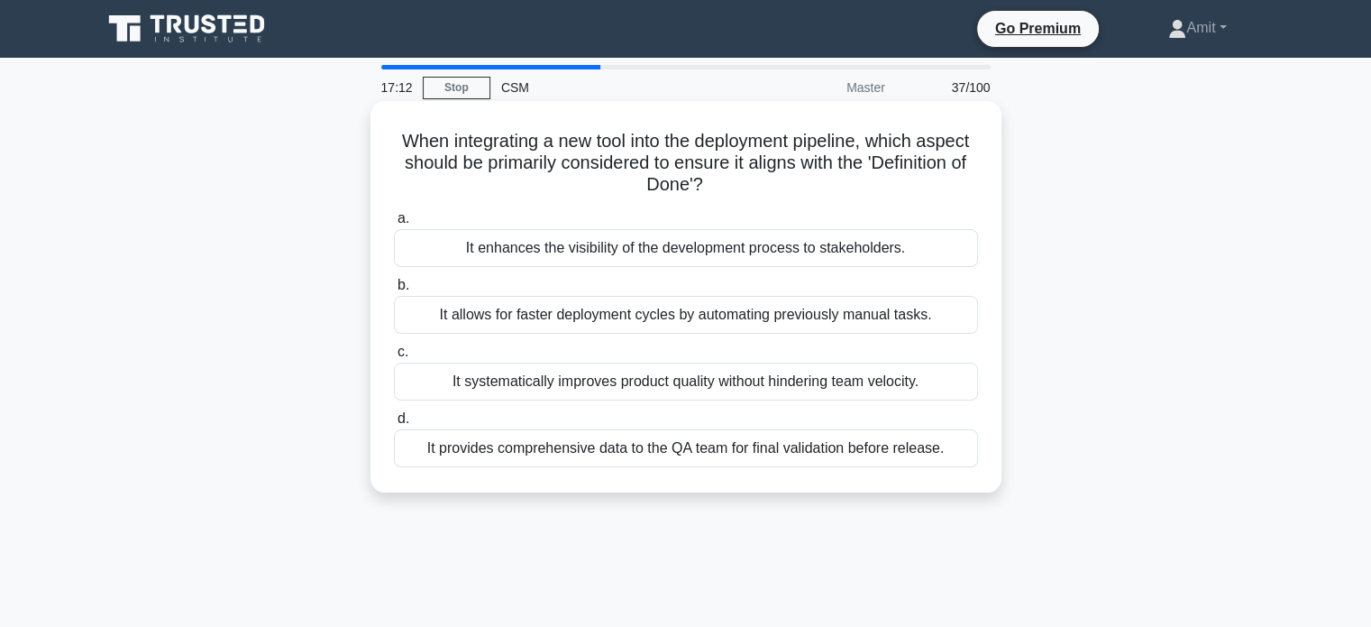
click at [627, 392] on div "It systematically improves product quality without hindering team velocity." at bounding box center [686, 381] width 584 height 38
click at [394, 358] on input "c. It systematically improves product quality without hindering team velocity." at bounding box center [394, 352] width 0 height 12
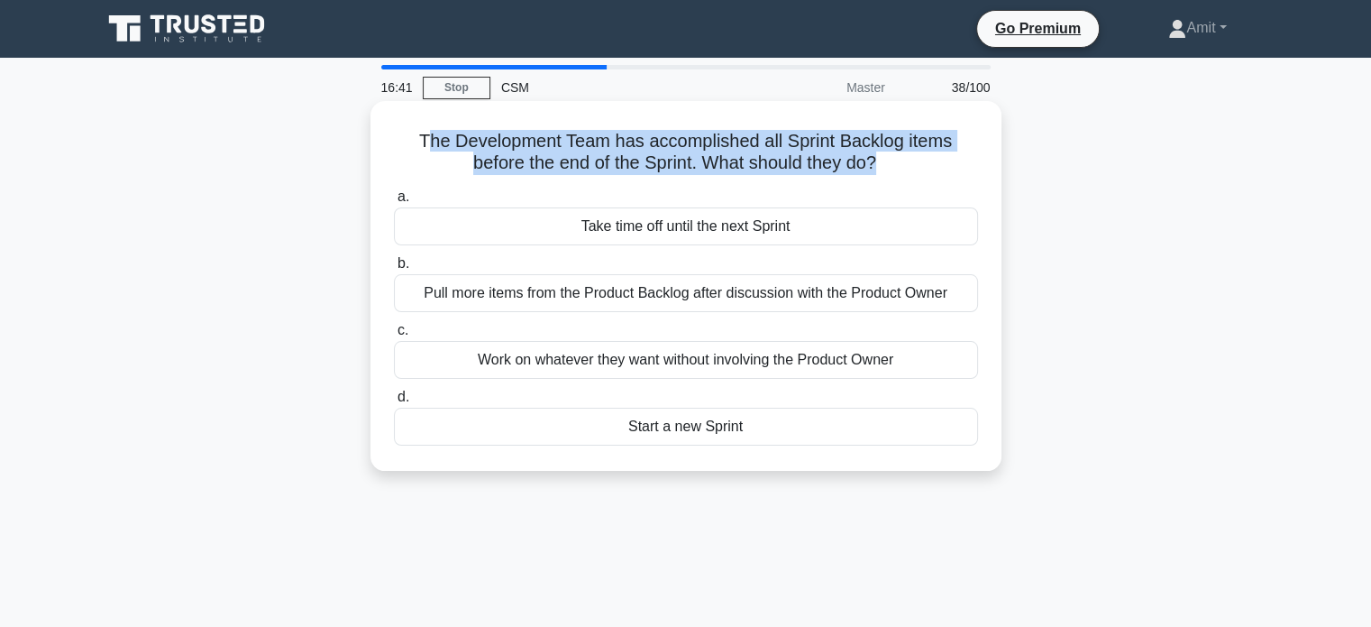
drag, startPoint x: 423, startPoint y: 135, endPoint x: 879, endPoint y: 169, distance: 457.4
click at [879, 169] on h5 "The Development Team has accomplished all Sprint Backlog items before the end o…" at bounding box center [686, 152] width 588 height 45
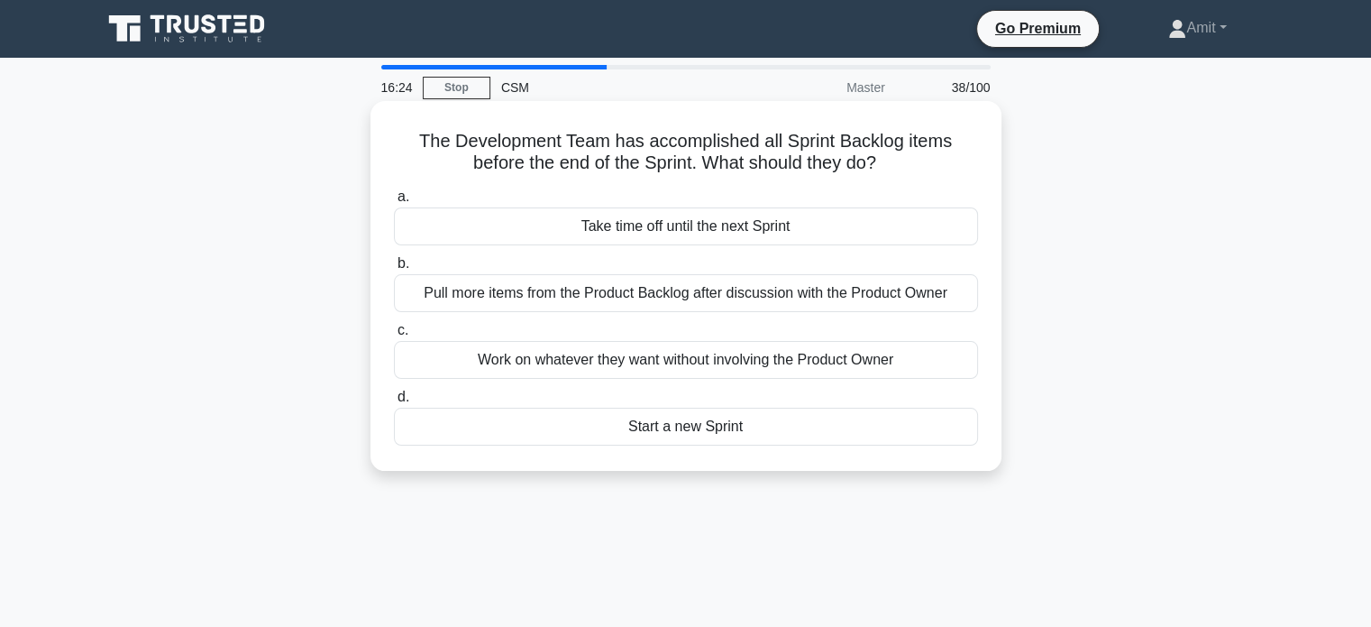
click at [706, 237] on div "Take time off until the next Sprint" at bounding box center [686, 226] width 584 height 38
click at [394, 203] on input "a. Take time off until the next Sprint" at bounding box center [394, 197] width 0 height 12
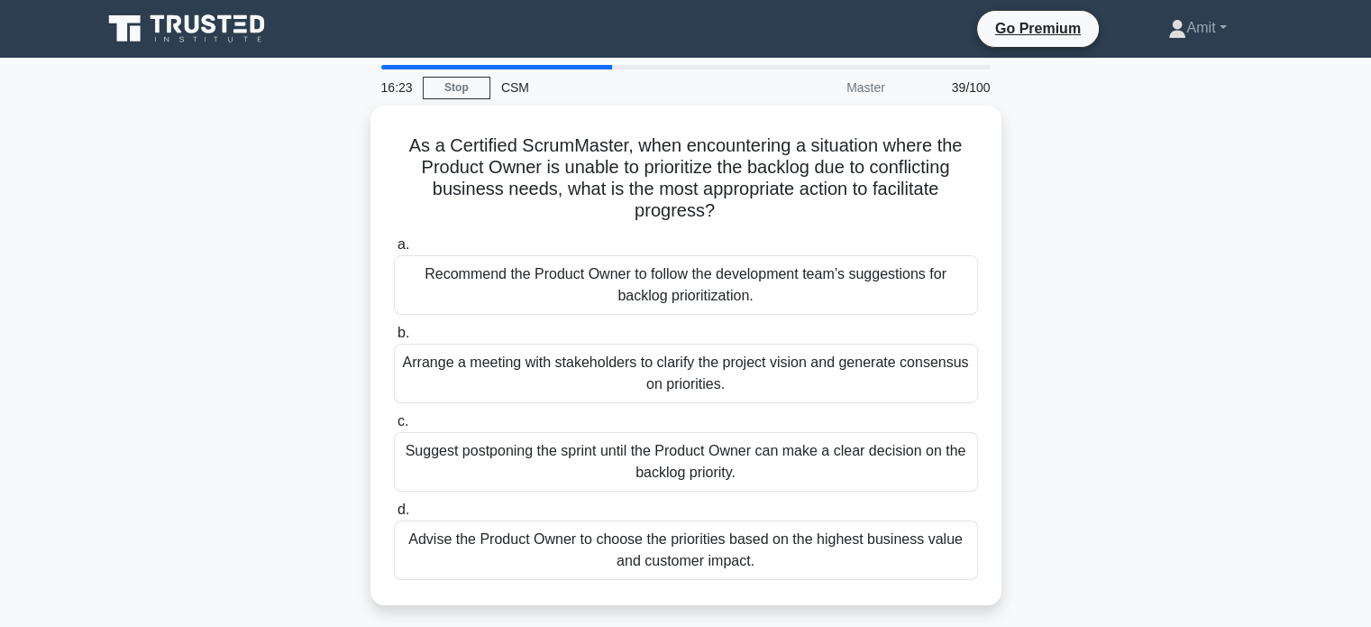
click at [1190, 260] on div "As a Certified ScrumMaster, when encountering a situation where the Product Own…" at bounding box center [686, 365] width 1190 height 521
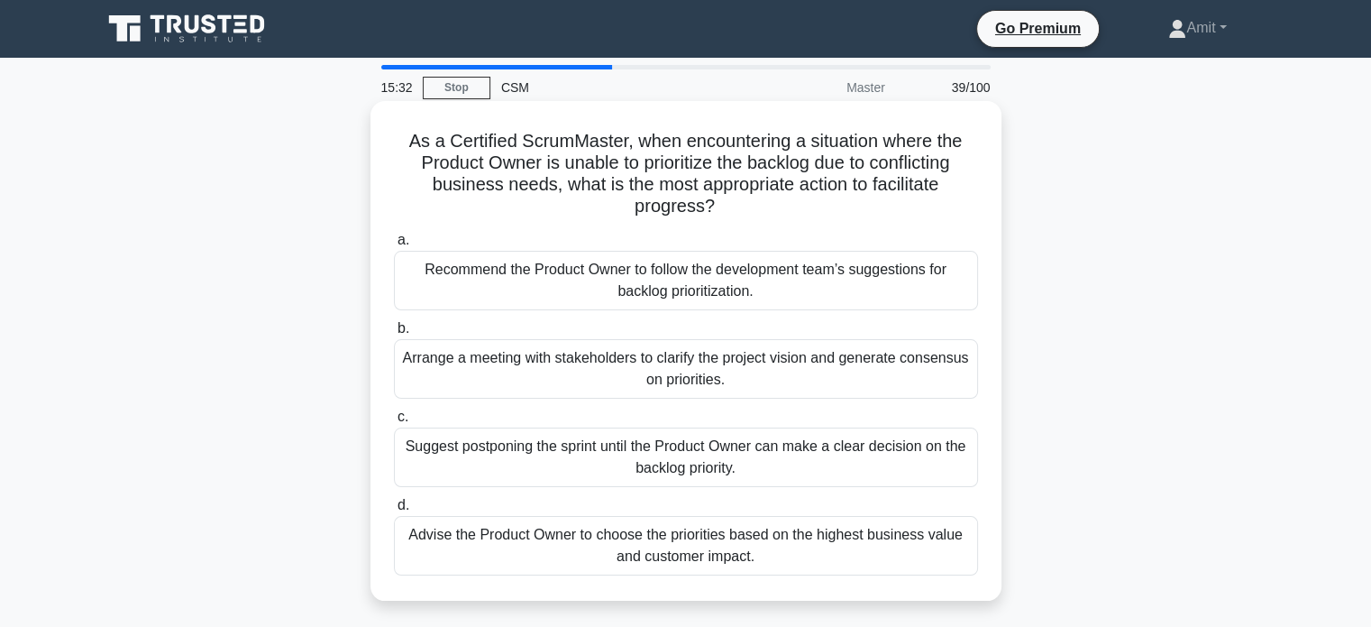
click at [760, 378] on div "Arrange a meeting with stakeholders to clarify the project vision and generate …" at bounding box center [686, 369] width 584 height 60
click at [394, 334] on input "b. Arrange a meeting with stakeholders to clarify the project vision and genera…" at bounding box center [394, 329] width 0 height 12
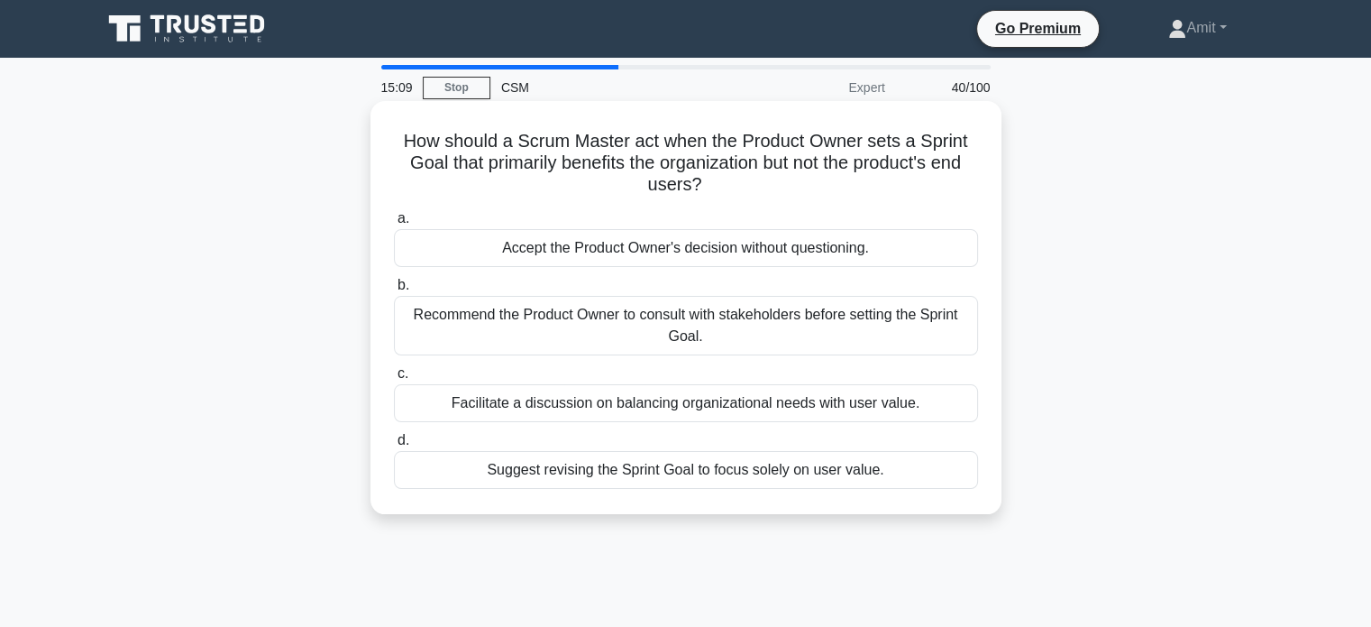
click at [447, 324] on div "Recommend the Product Owner to consult with stakeholders before setting the Spr…" at bounding box center [686, 326] width 584 height 60
click at [394, 291] on input "b. Recommend the Product Owner to consult with stakeholders before setting the …" at bounding box center [394, 285] width 0 height 12
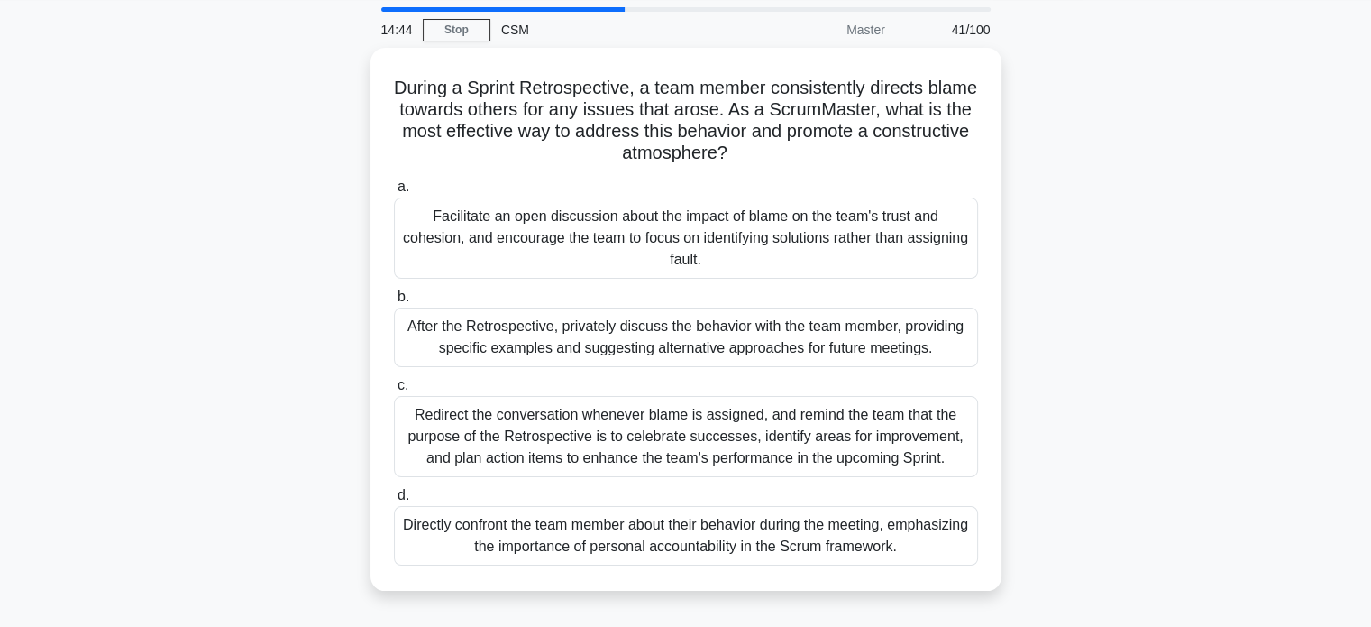
scroll to position [90, 0]
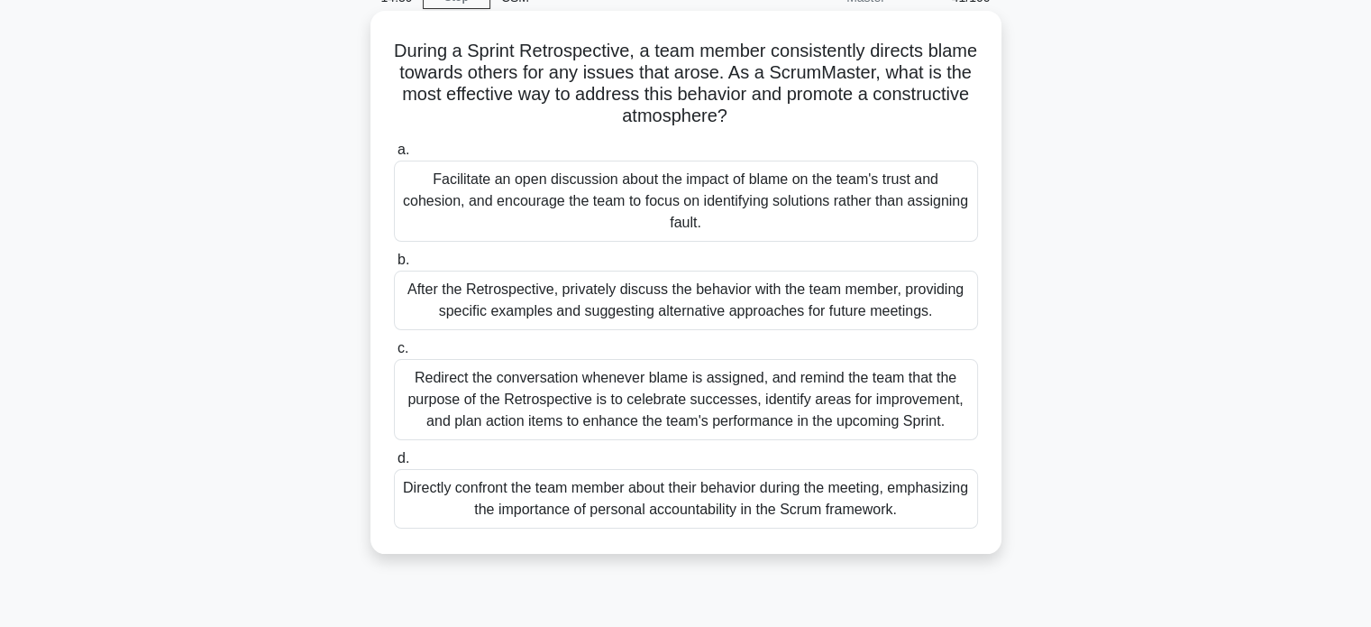
click at [579, 325] on div "After the Retrospective, privately discuss the behavior with the team member, p…" at bounding box center [686, 300] width 584 height 60
click at [394, 266] on input "b. After the Retrospective, privately discuss the behavior with the team member…" at bounding box center [394, 260] width 0 height 12
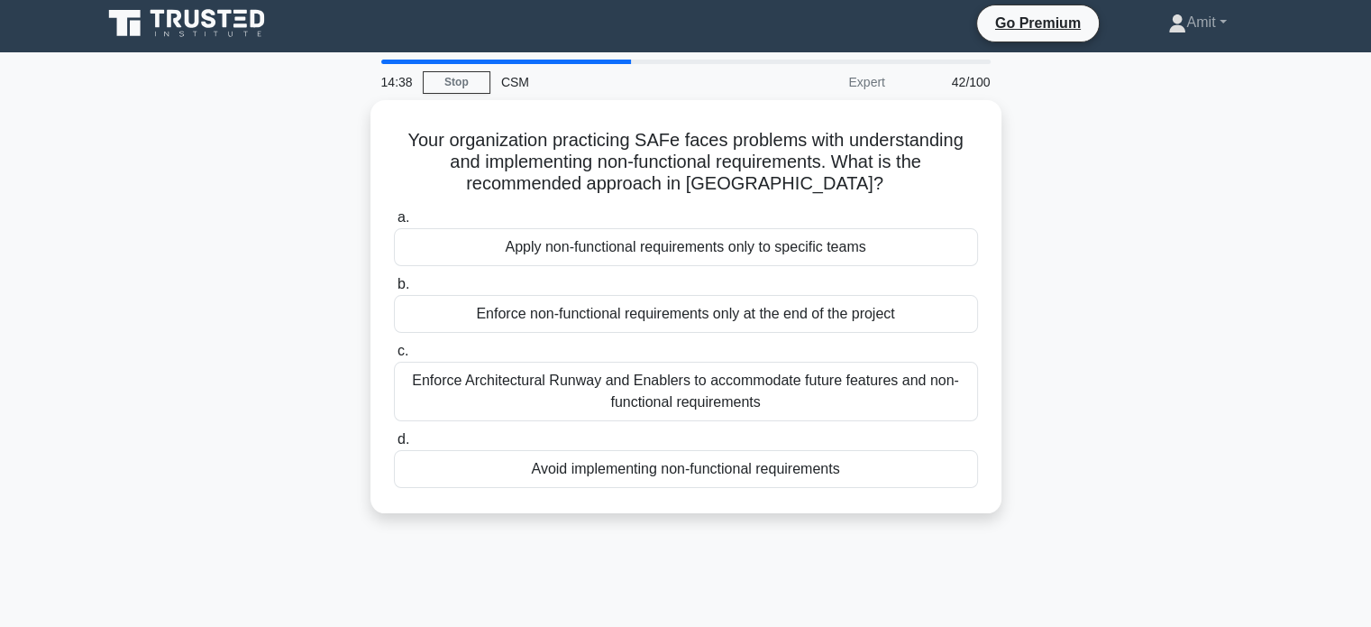
scroll to position [0, 0]
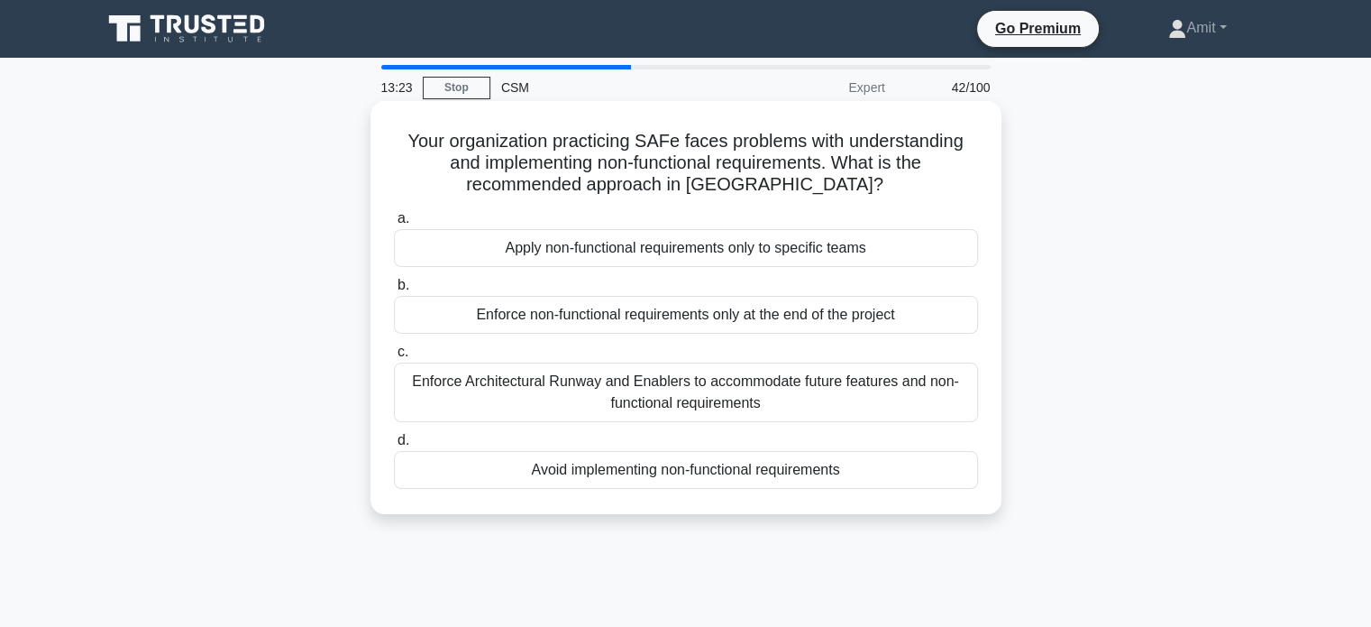
click at [814, 402] on div "Enforce Architectural Runway and Enablers to accommodate future features and no…" at bounding box center [686, 392] width 584 height 60
click at [394, 358] on input "c. Enforce Architectural Runway and Enablers to accommodate future features and…" at bounding box center [394, 352] width 0 height 12
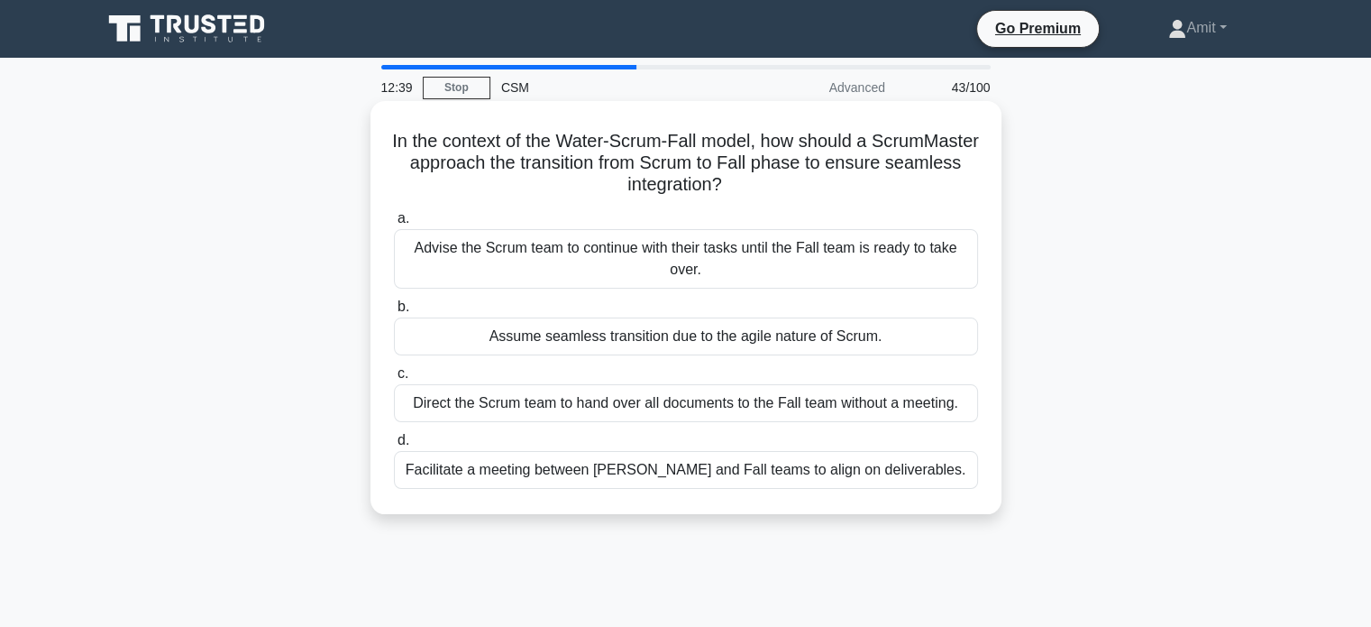
click at [711, 475] on div "Facilitate a meeting between [PERSON_NAME] and Fall teams to align on deliverab…" at bounding box center [686, 470] width 584 height 38
click at [394, 446] on input "d. Facilitate a meeting between [PERSON_NAME] and Fall teams to align on delive…" at bounding box center [394, 441] width 0 height 12
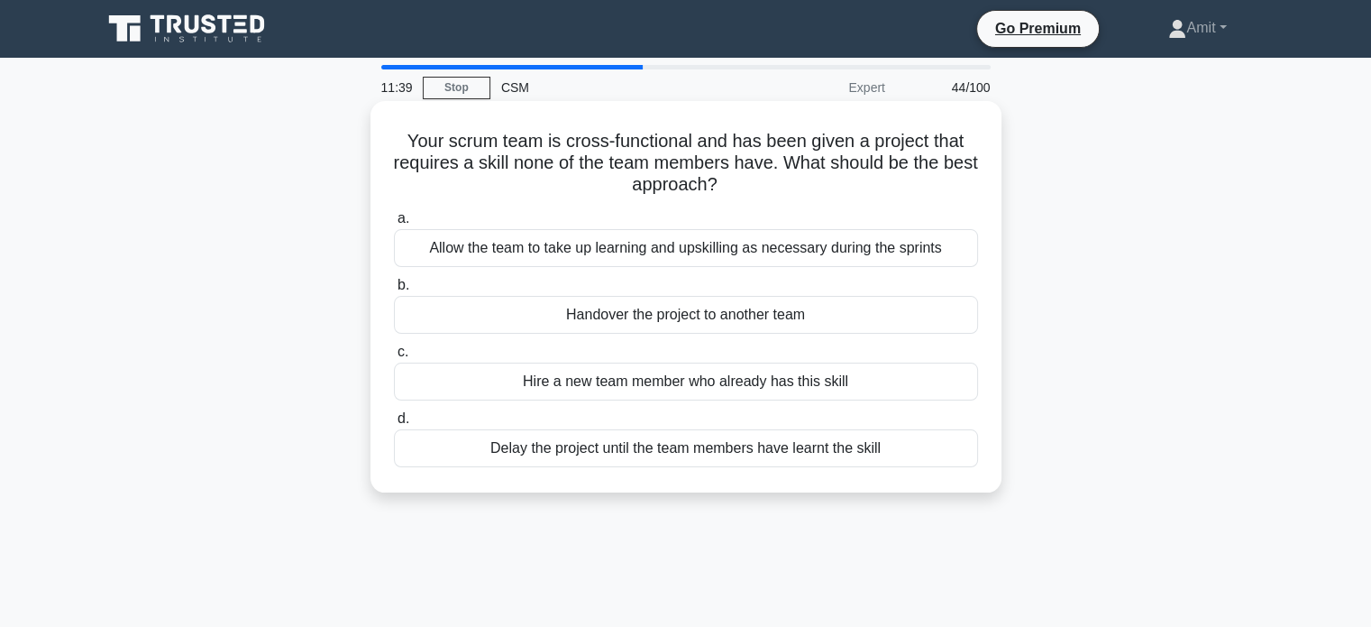
click at [750, 261] on div "Allow the team to take up learning and upskilling as necessary during the sprin…" at bounding box center [686, 248] width 584 height 38
click at [394, 224] on input "a. Allow the team to take up learning and upskilling as necessary during the sp…" at bounding box center [394, 219] width 0 height 12
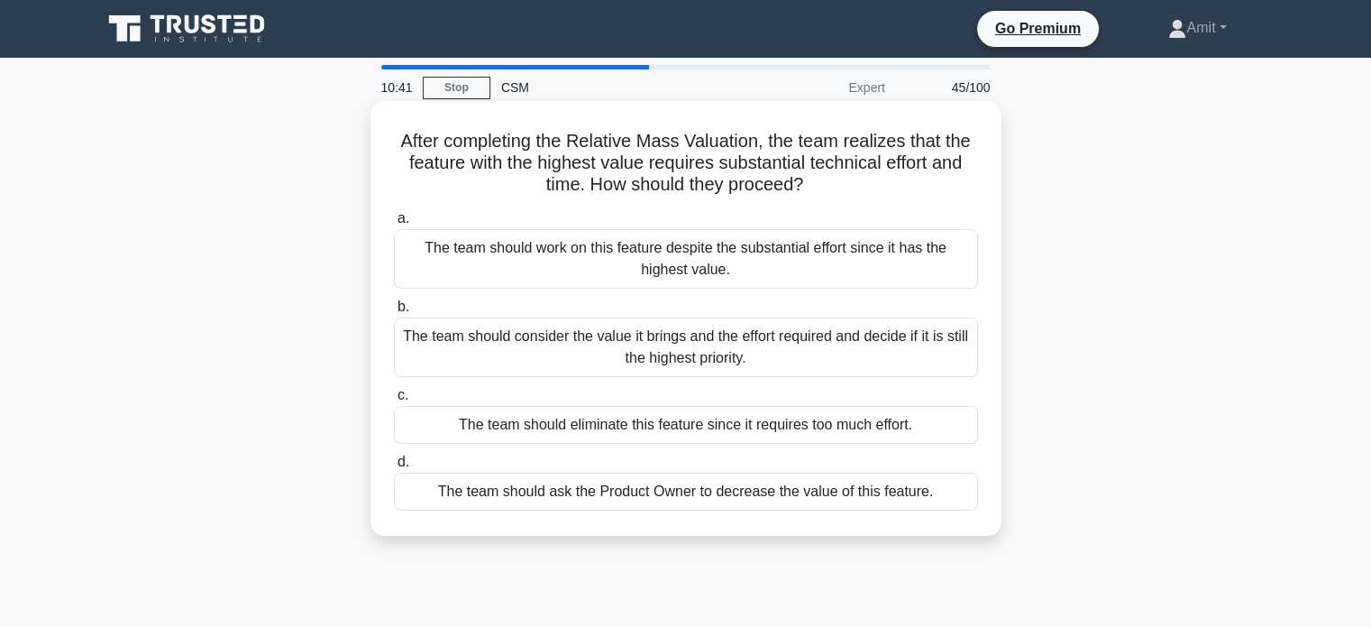
click at [786, 267] on div "The team should work on this feature despite the substantial effort since it ha…" at bounding box center [686, 259] width 584 height 60
click at [394, 224] on input "a. The team should work on this feature despite the substantial effort since it…" at bounding box center [394, 219] width 0 height 12
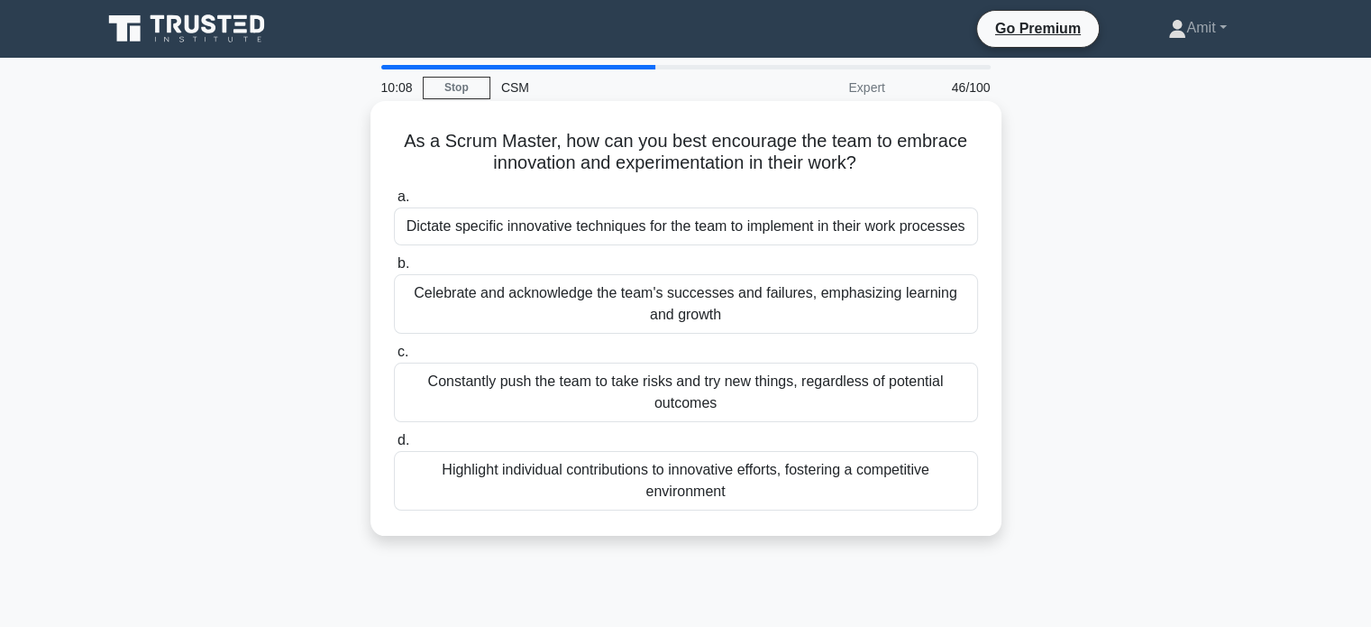
click at [852, 317] on div "Celebrate and acknowledge the team's successes and failures, emphasizing learni…" at bounding box center [686, 304] width 584 height 60
click at [394, 270] on input "b. Celebrate and acknowledge the team's successes and failures, emphasizing lea…" at bounding box center [394, 264] width 0 height 12
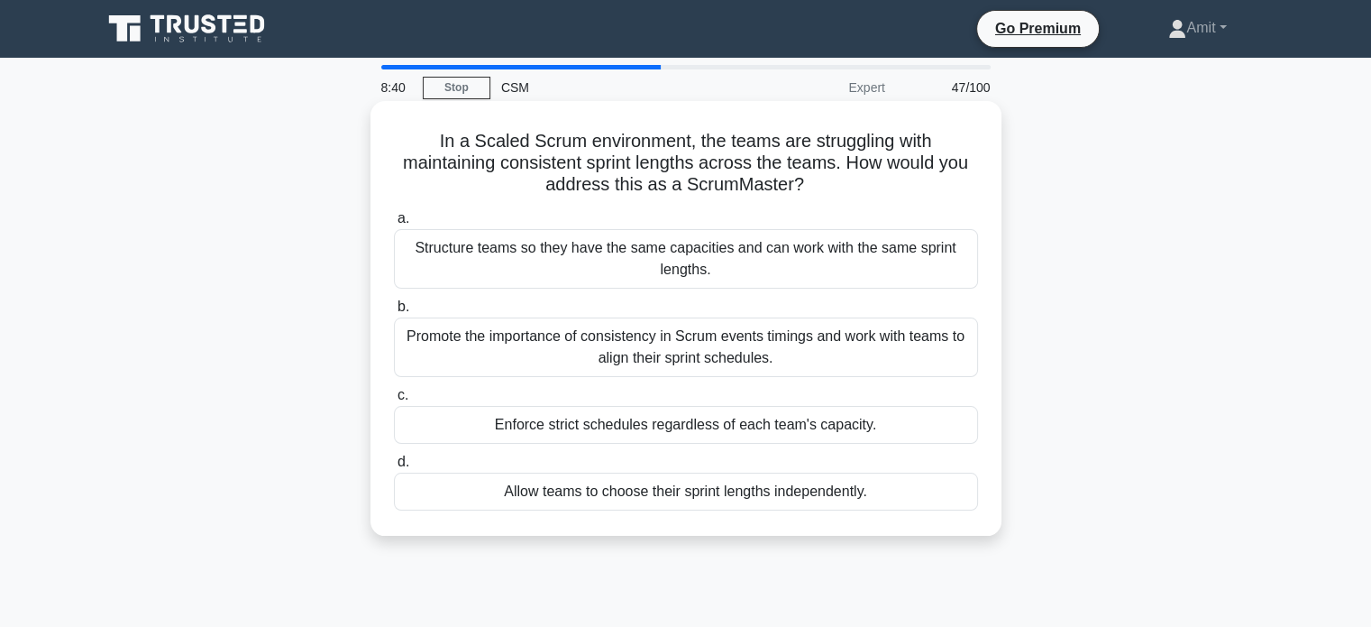
click at [825, 374] on div "Promote the importance of consistency in Scrum events timings and work with tea…" at bounding box center [686, 347] width 584 height 60
click at [394, 313] on input "b. Promote the importance of consistency in Scrum events timings and work with …" at bounding box center [394, 307] width 0 height 12
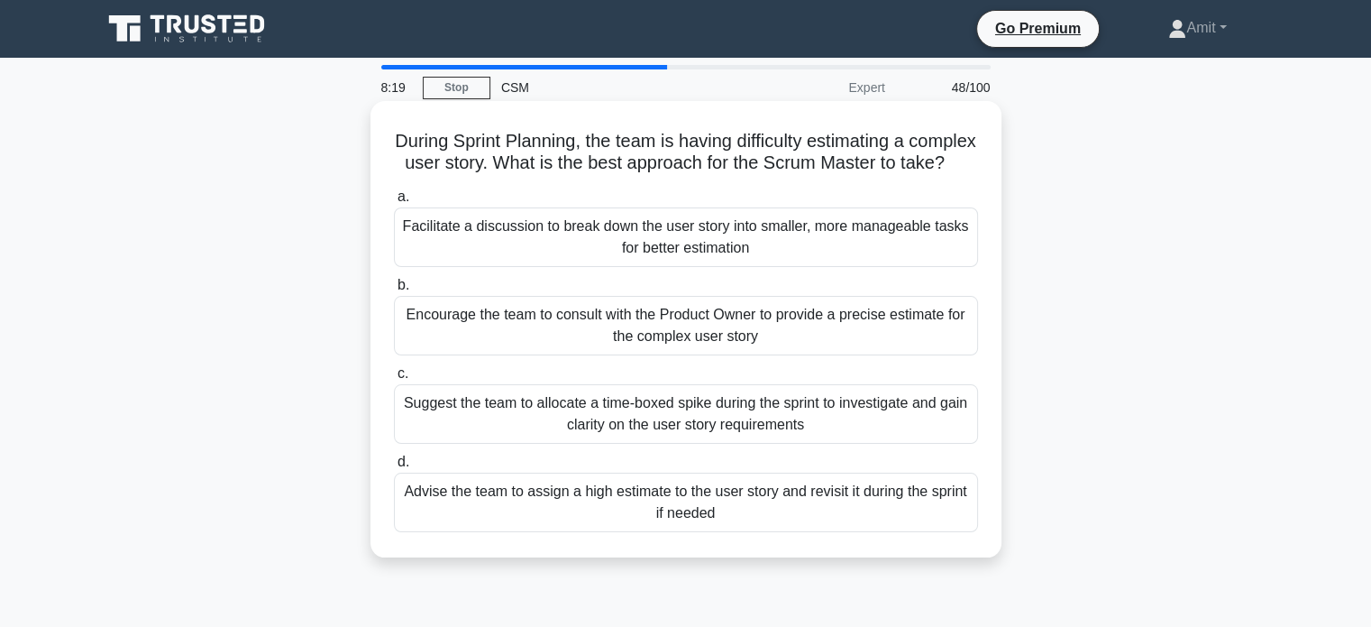
click at [808, 266] on div "Facilitate a discussion to break down the user story into smaller, more managea…" at bounding box center [686, 237] width 584 height 60
click at [394, 203] on input "a. Facilitate a discussion to break down the user story into smaller, more mana…" at bounding box center [394, 197] width 0 height 12
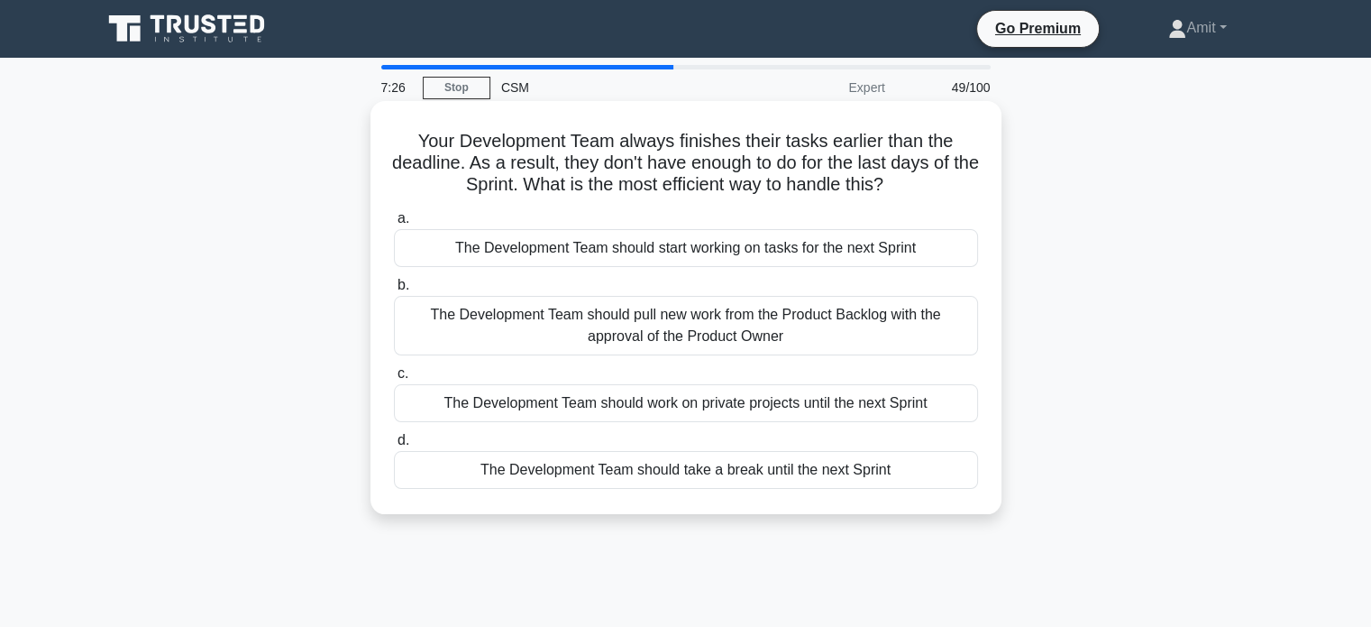
click at [678, 407] on div "The Development Team should work on private projects until the next Sprint" at bounding box center [686, 403] width 584 height 38
click at [394, 380] on input "c. The Development Team should work on private projects until the next Sprint" at bounding box center [394, 374] width 0 height 12
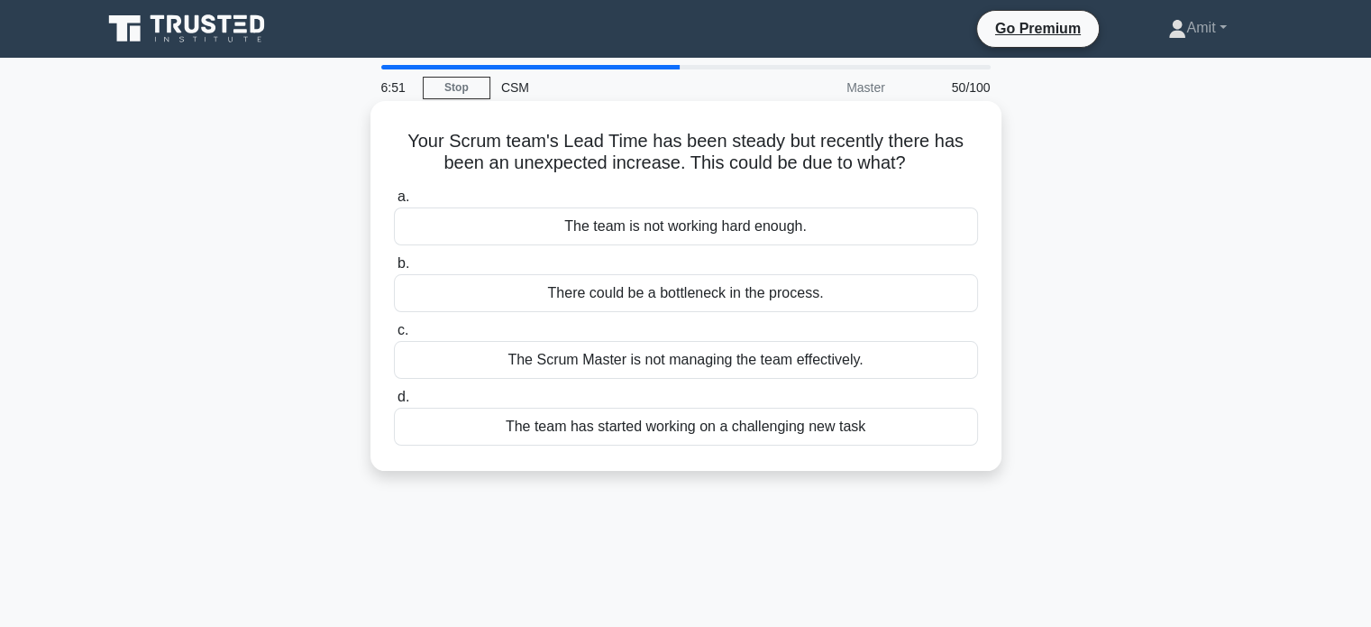
click at [707, 302] on div "There could be a bottleneck in the process." at bounding box center [686, 293] width 584 height 38
click at [394, 270] on input "b. There could be a bottleneck in the process." at bounding box center [394, 264] width 0 height 12
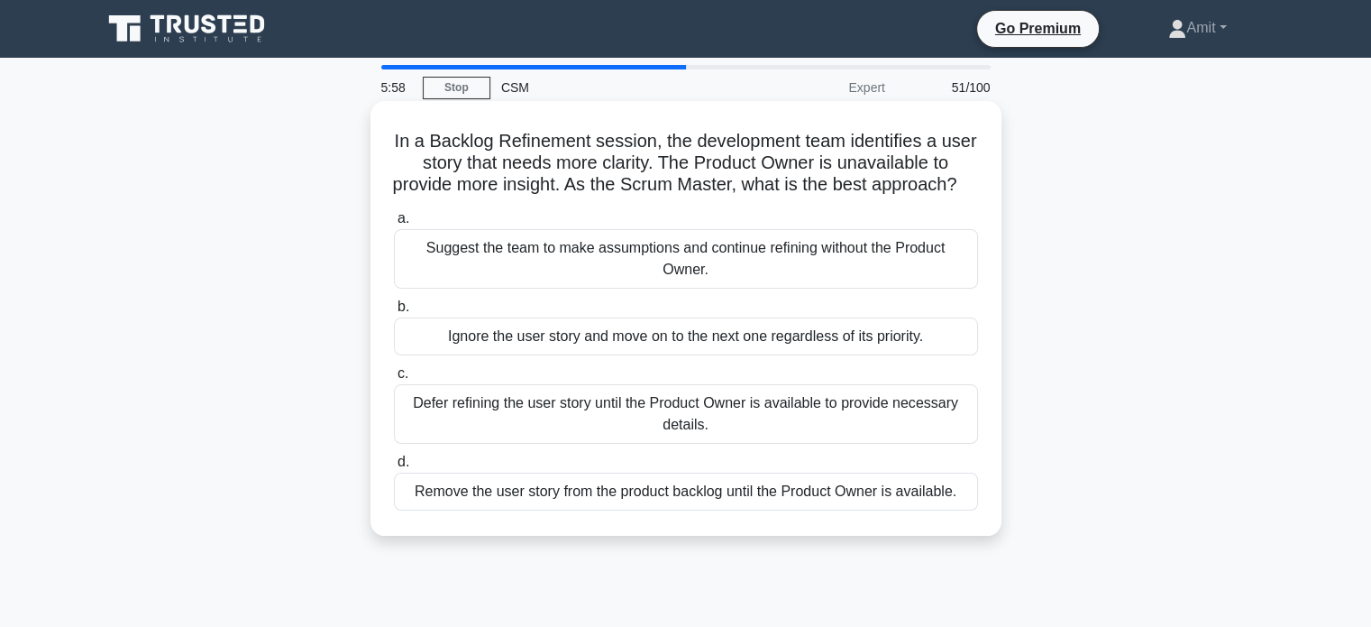
click at [536, 444] on div "Defer refining the user story until the Product Owner is available to provide n…" at bounding box center [686, 414] width 584 height 60
click at [394, 380] on input "c. Defer refining the user story until the Product Owner is available to provid…" at bounding box center [394, 374] width 0 height 12
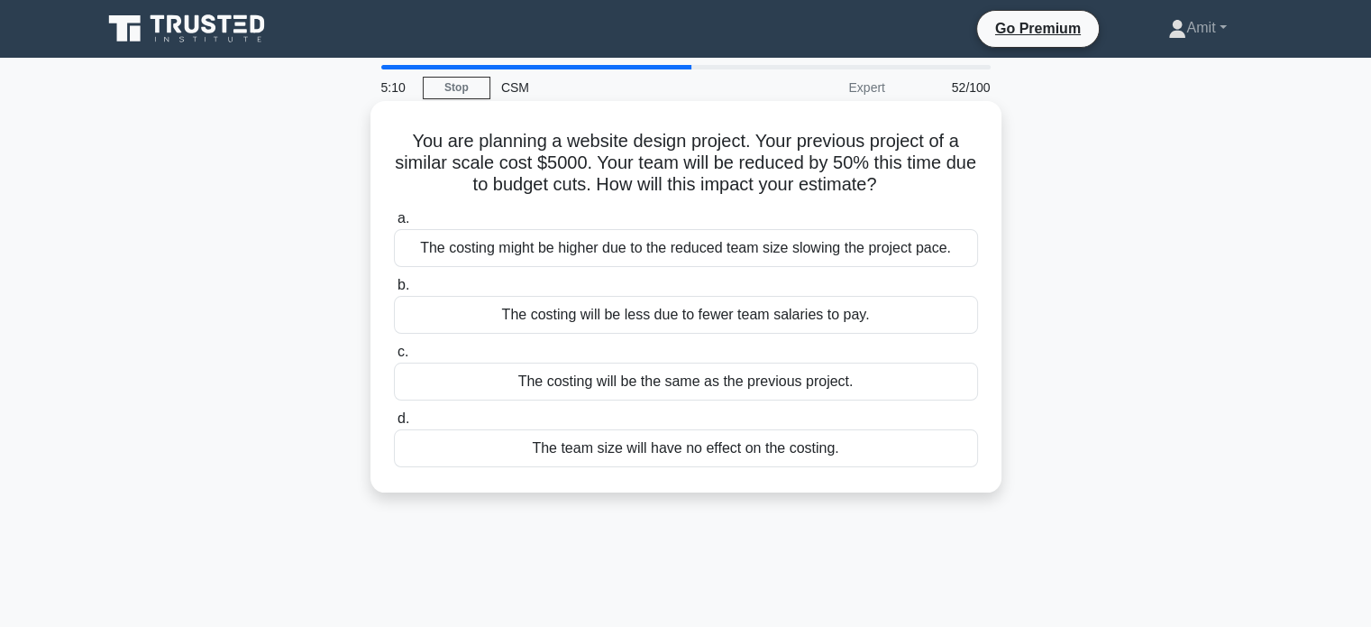
click at [736, 246] on div "The costing might be higher due to the reduced team size slowing the project pa…" at bounding box center [686, 248] width 584 height 38
click at [394, 224] on input "a. The costing might be higher due to the reduced team size slowing the project…" at bounding box center [394, 219] width 0 height 12
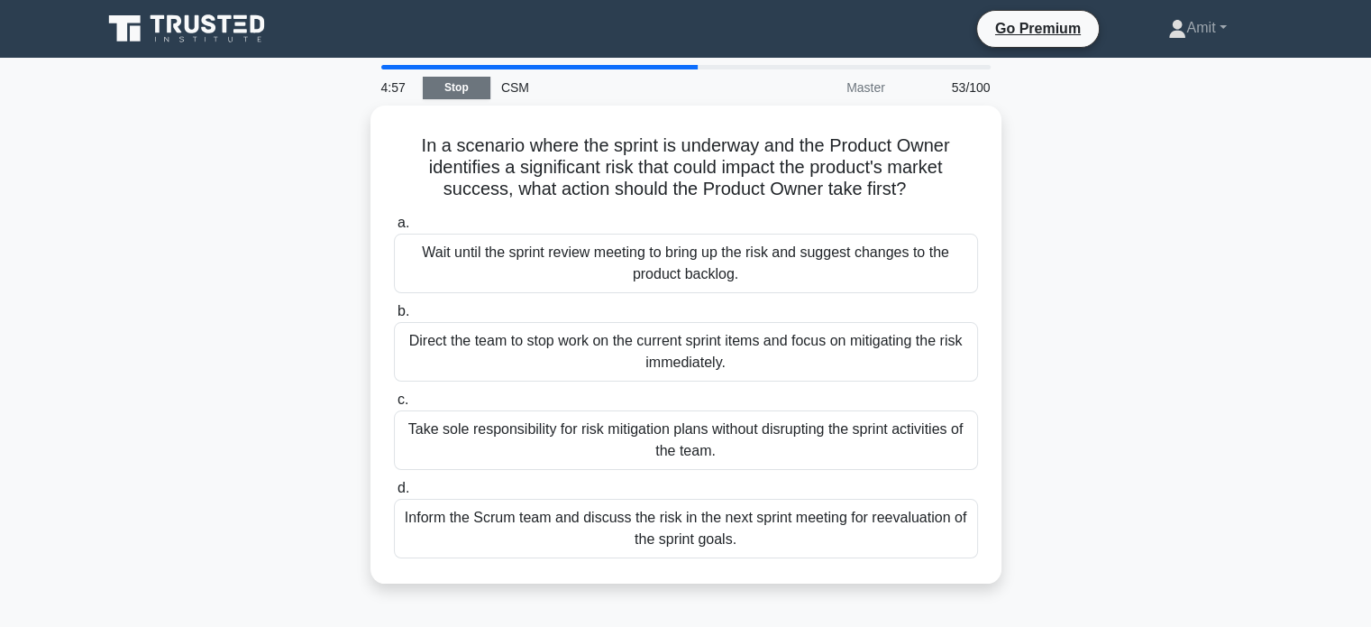
click at [486, 93] on link "Stop" at bounding box center [457, 88] width 68 height 23
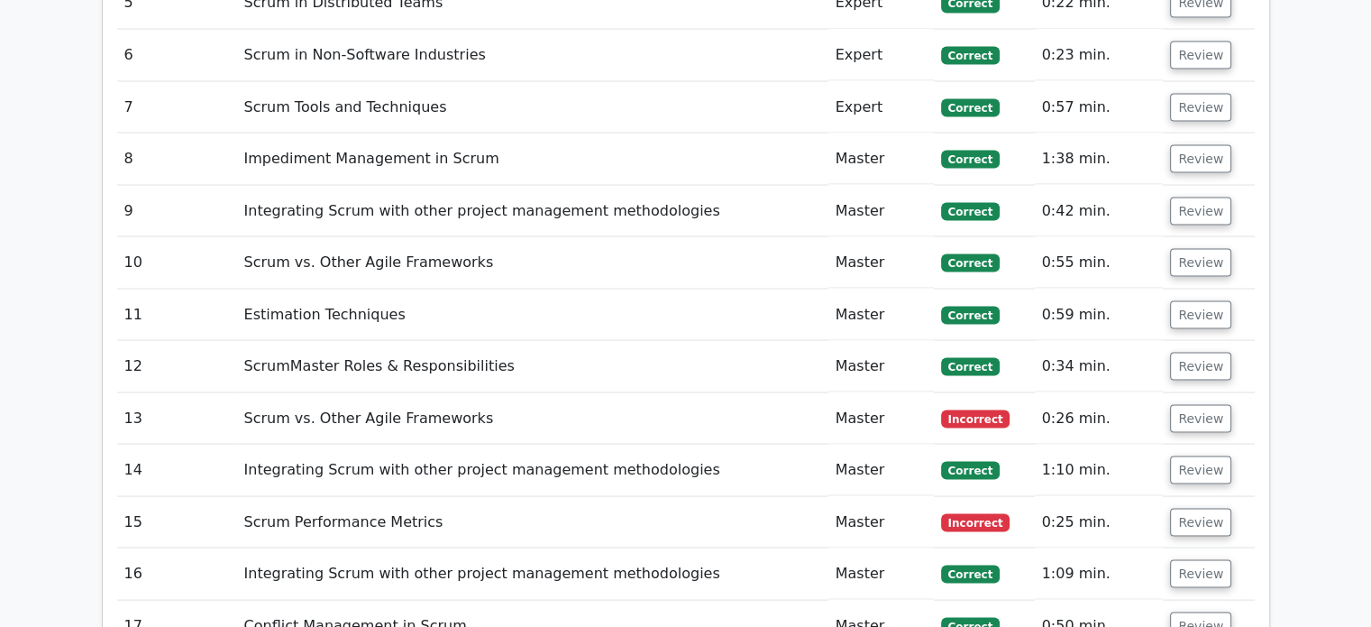
scroll to position [3426, 0]
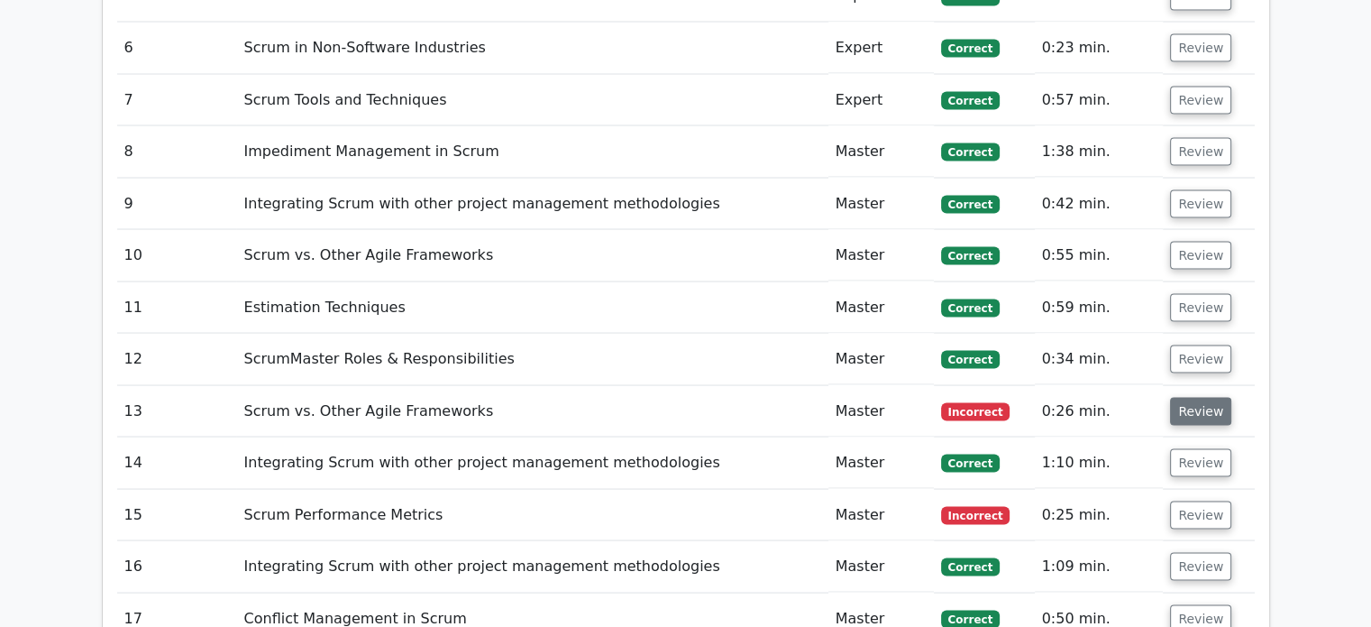
click at [1173, 397] on button "Review" at bounding box center [1200, 411] width 61 height 28
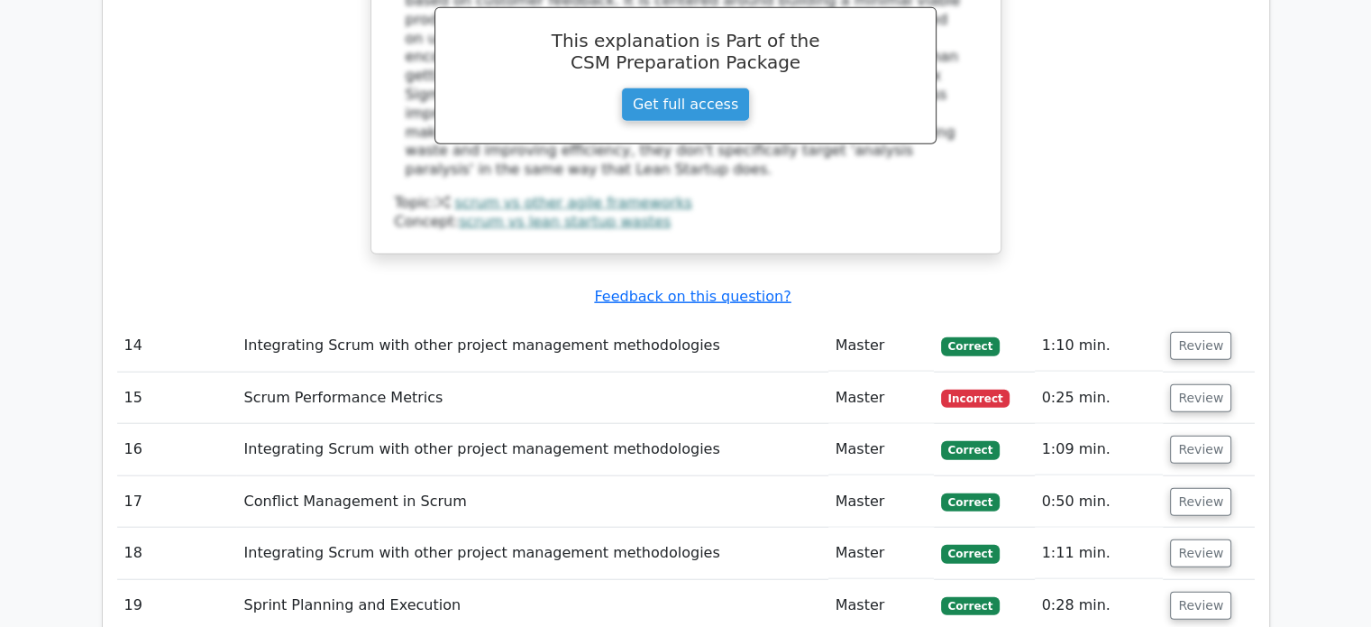
scroll to position [4327, 0]
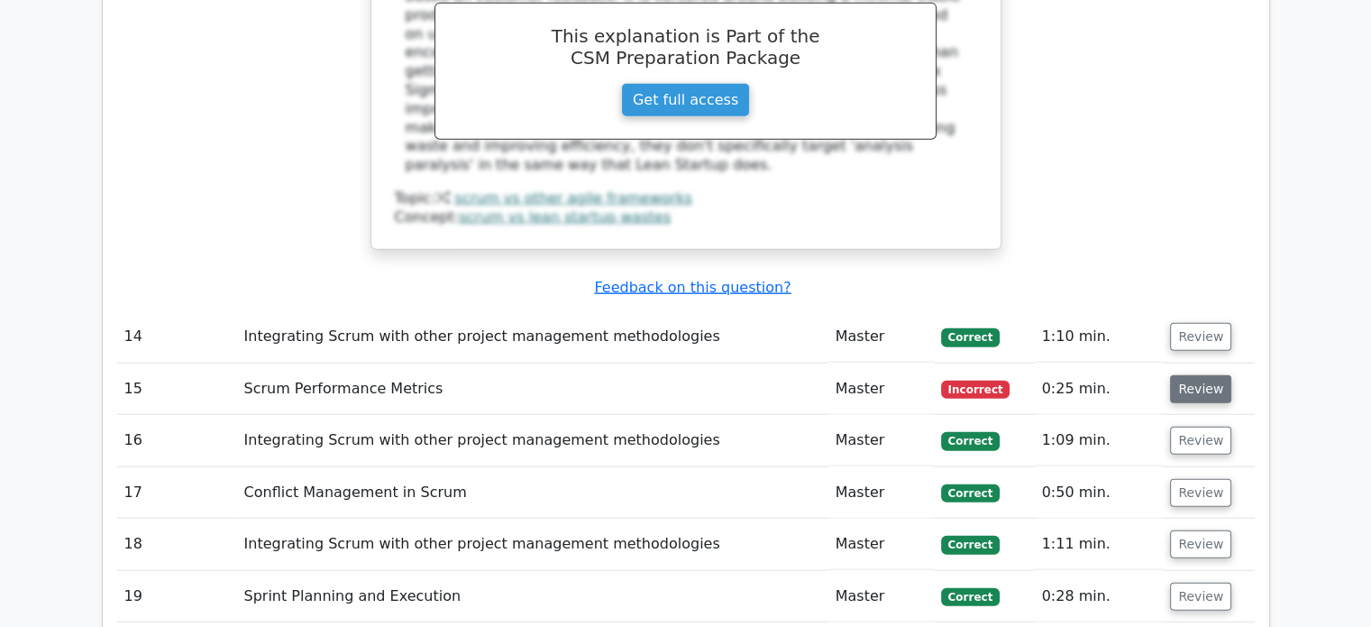
click at [1210, 375] on button "Review" at bounding box center [1200, 389] width 61 height 28
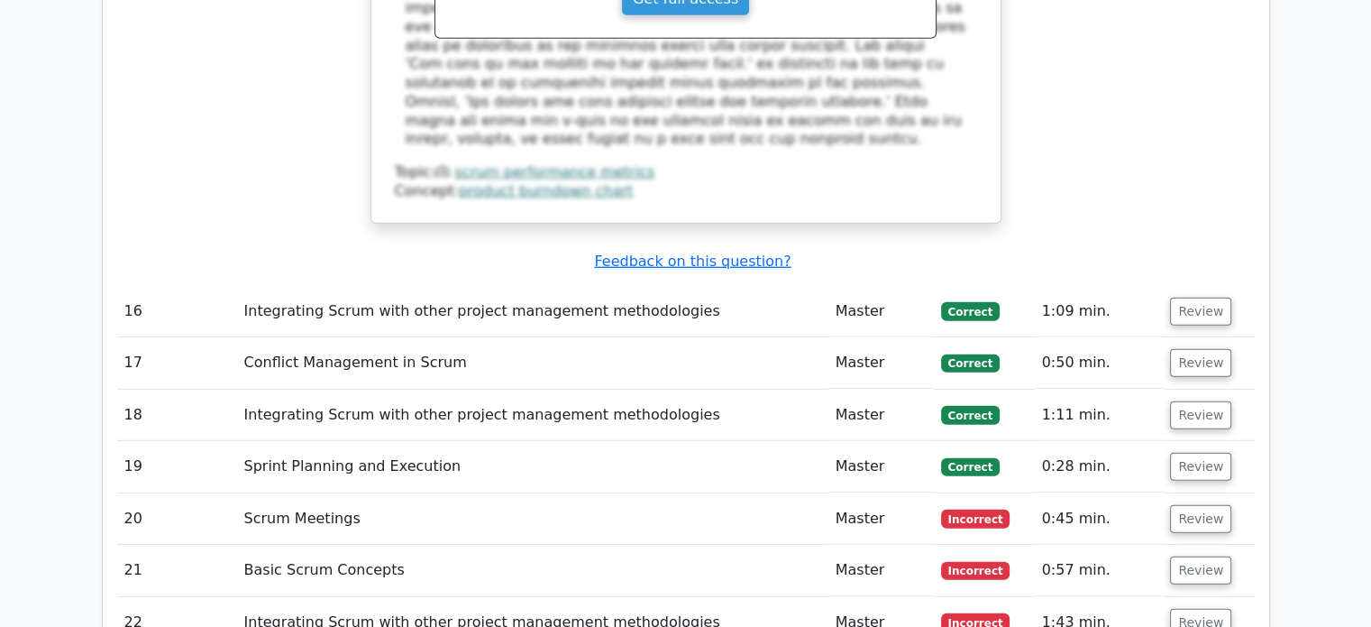
scroll to position [5319, 0]
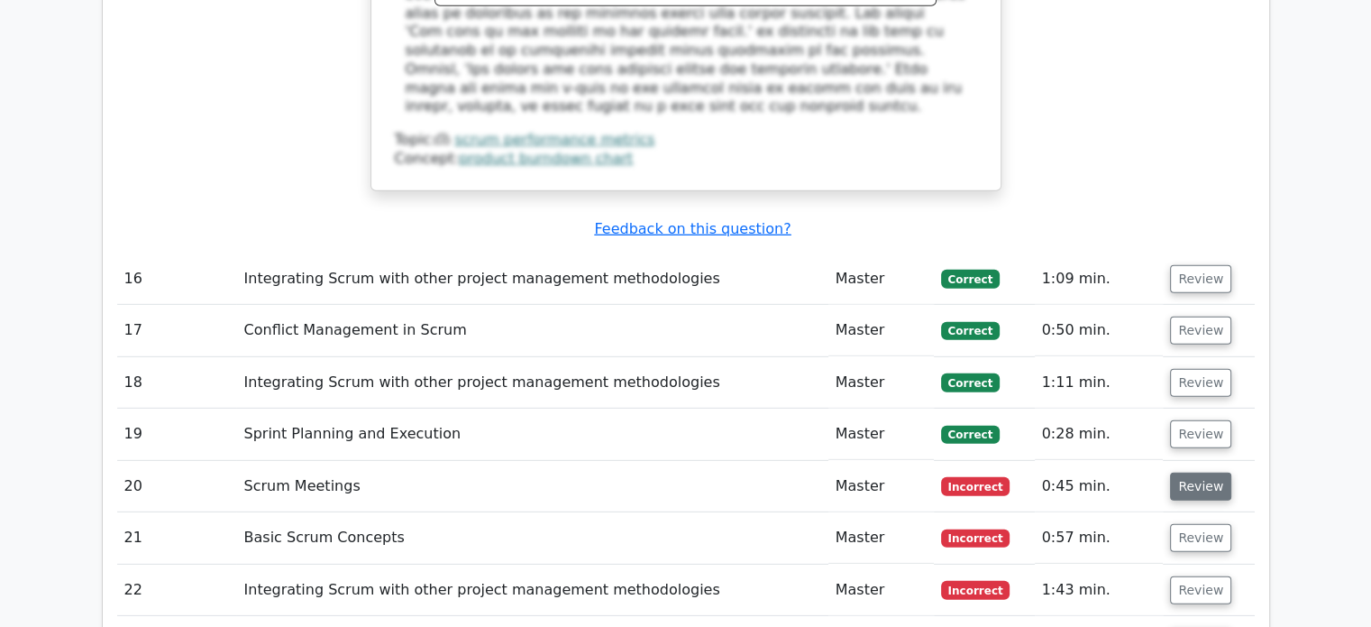
click at [1194, 472] on button "Review" at bounding box center [1200, 486] width 61 height 28
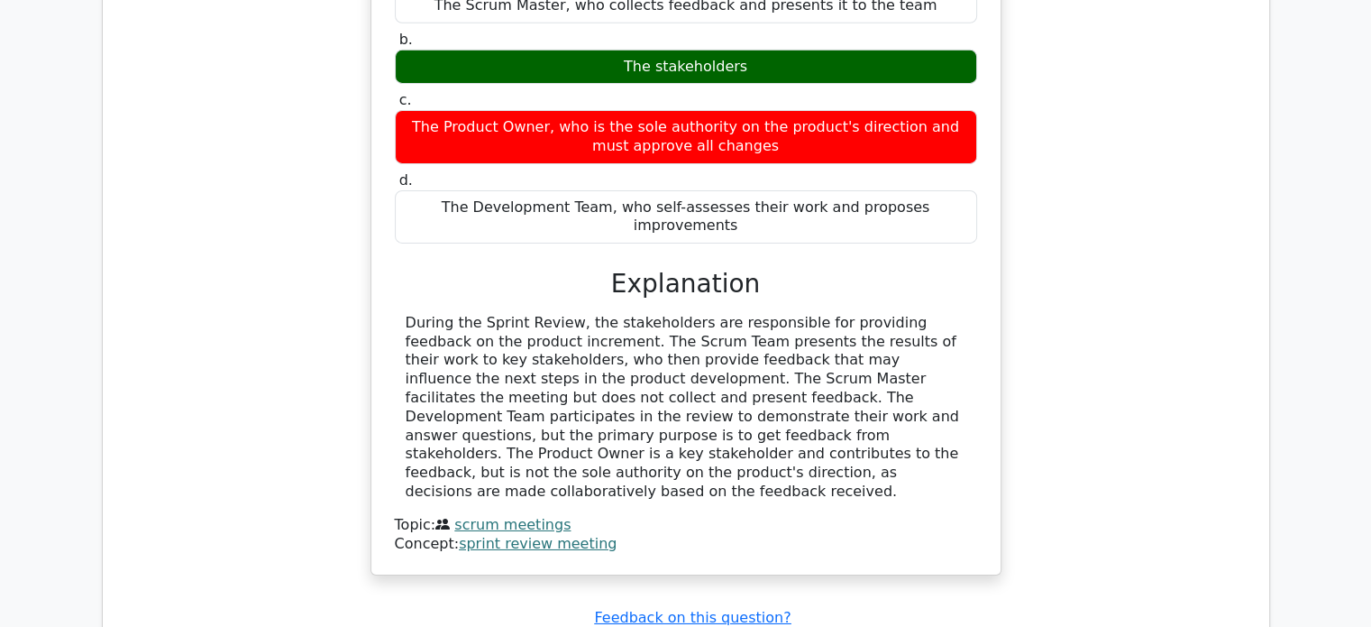
scroll to position [5950, 0]
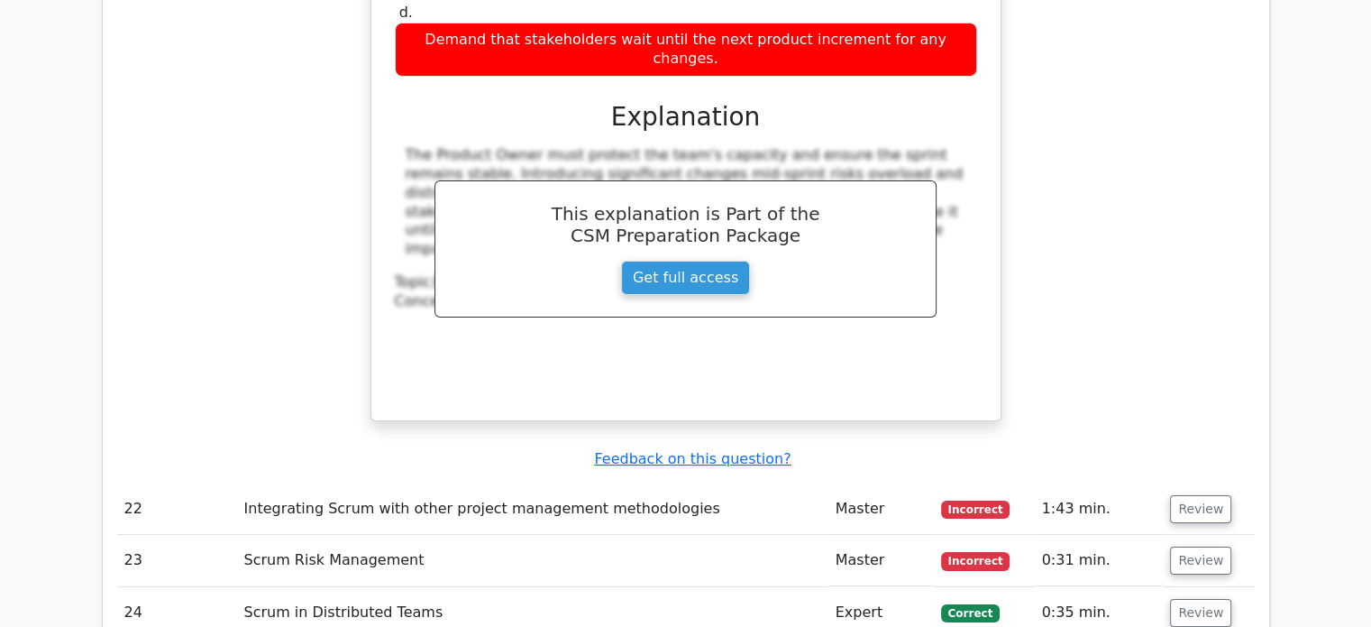
scroll to position [6942, 0]
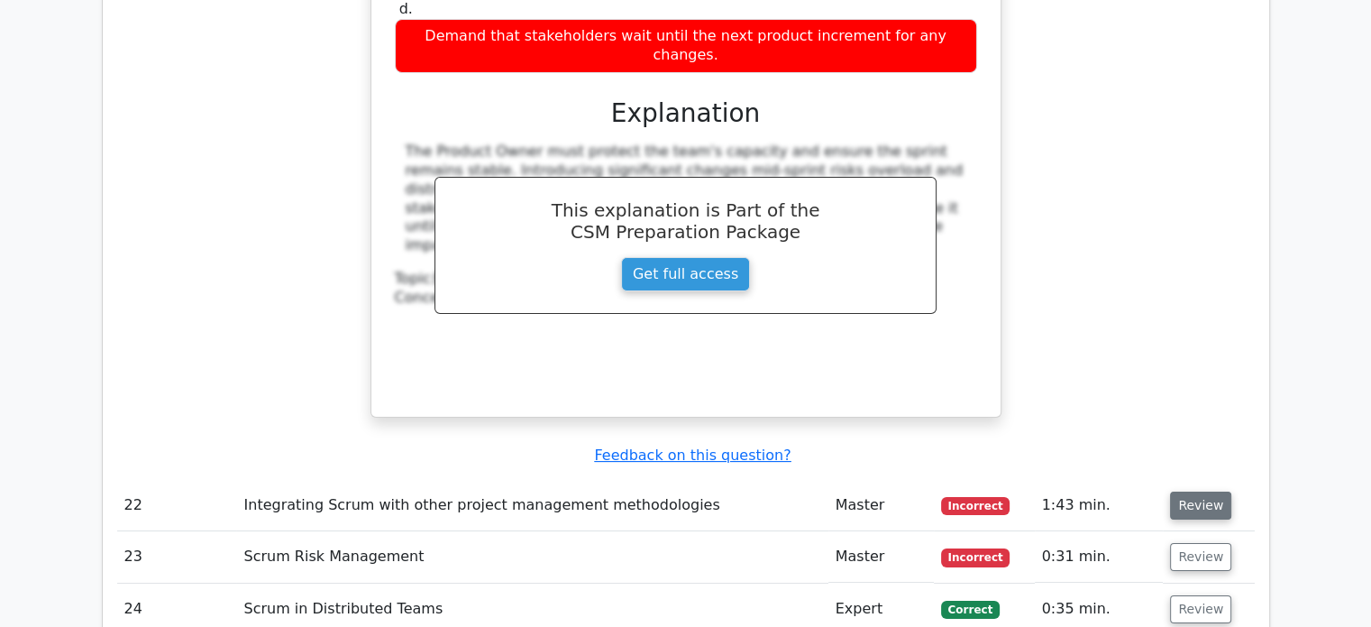
click at [1209, 491] on button "Review" at bounding box center [1200, 505] width 61 height 28
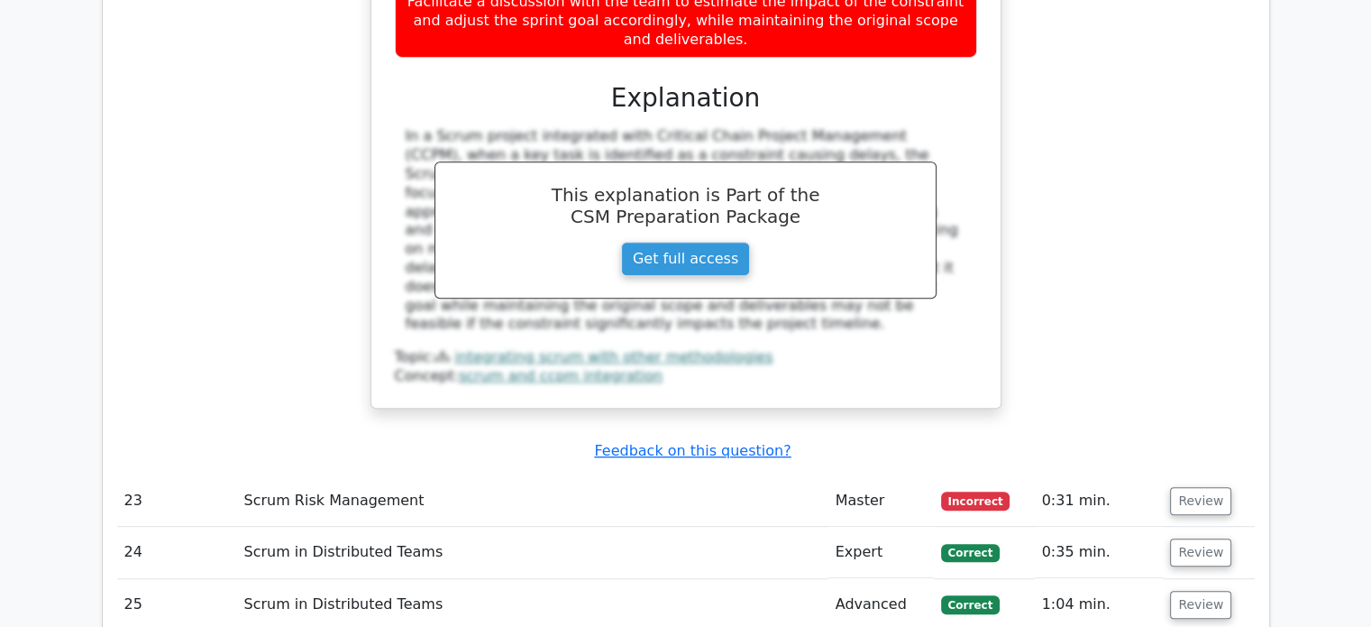
scroll to position [7934, 0]
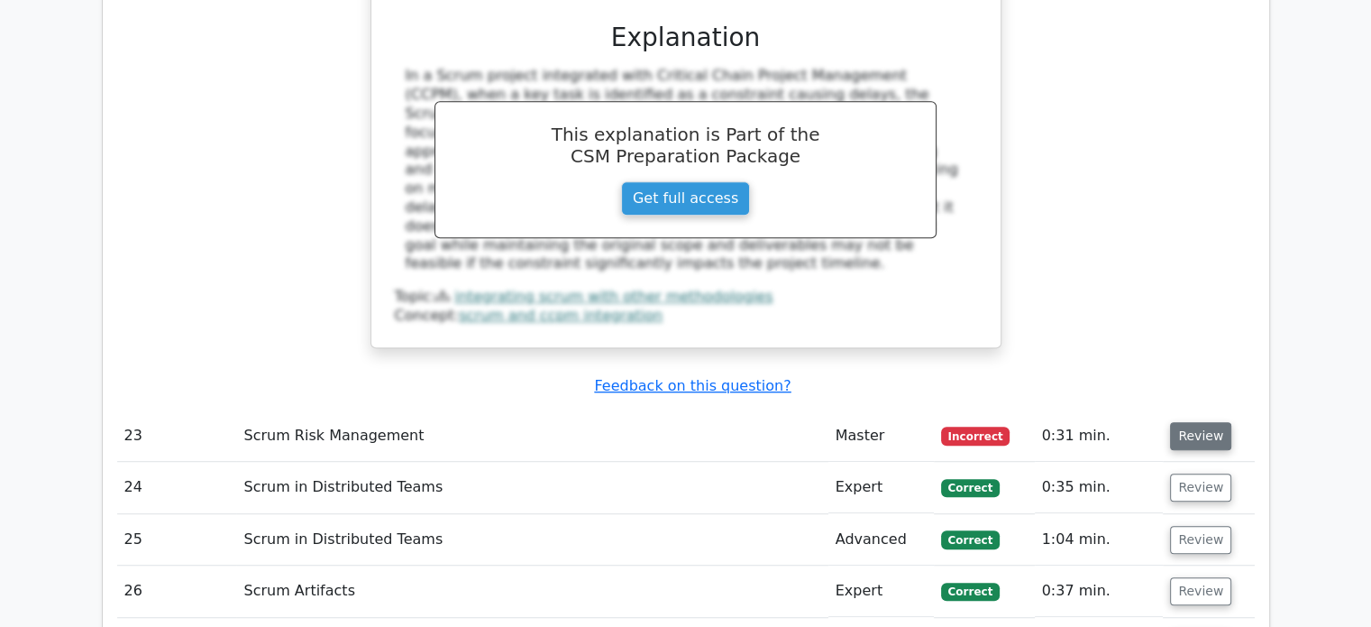
click at [1192, 422] on button "Review" at bounding box center [1200, 436] width 61 height 28
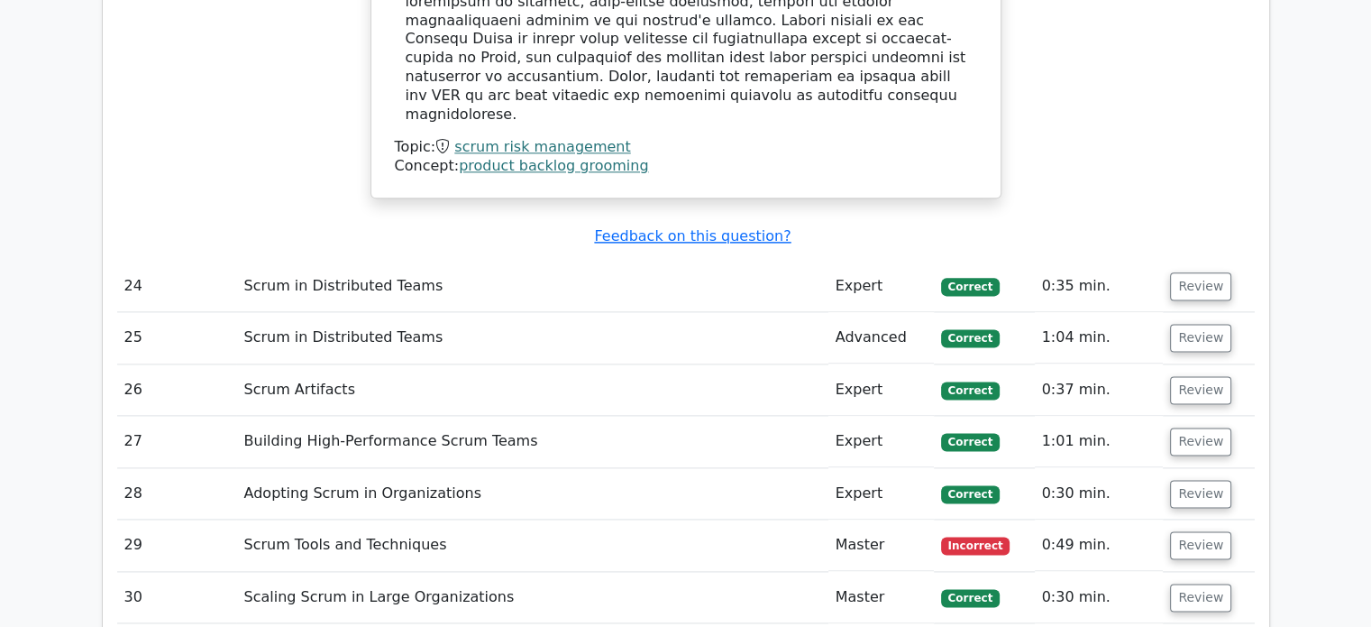
scroll to position [9106, 0]
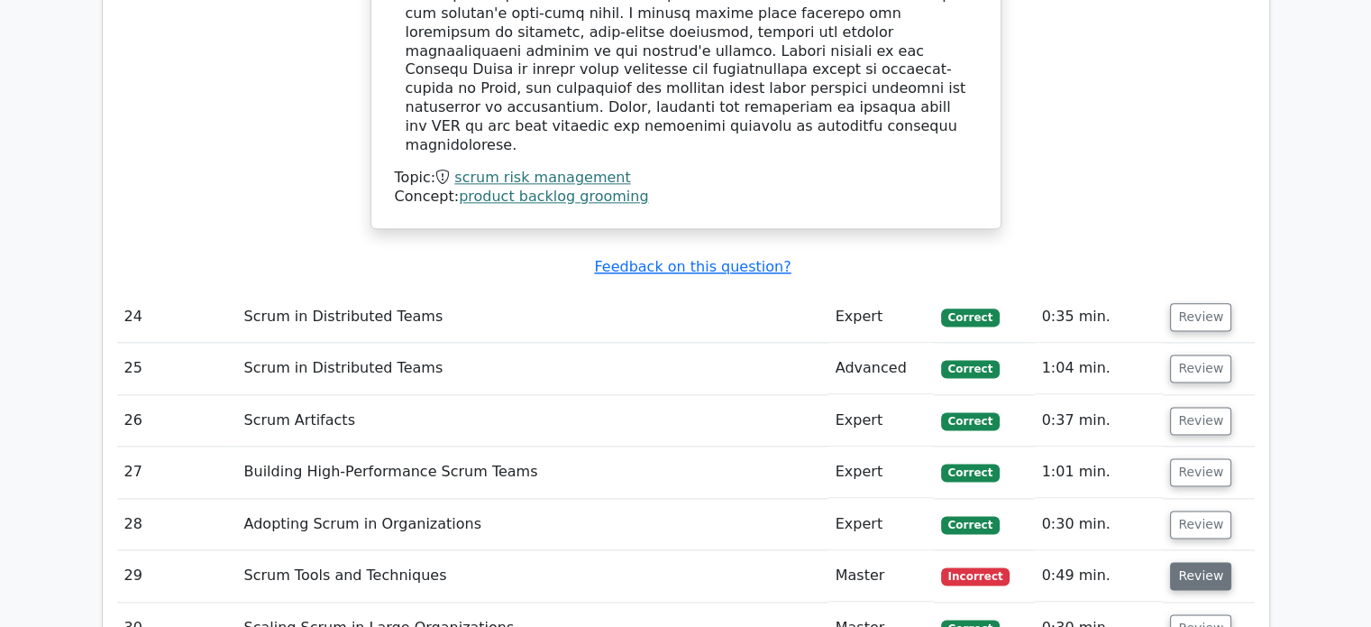
click at [1204, 562] on button "Review" at bounding box center [1200, 576] width 61 height 28
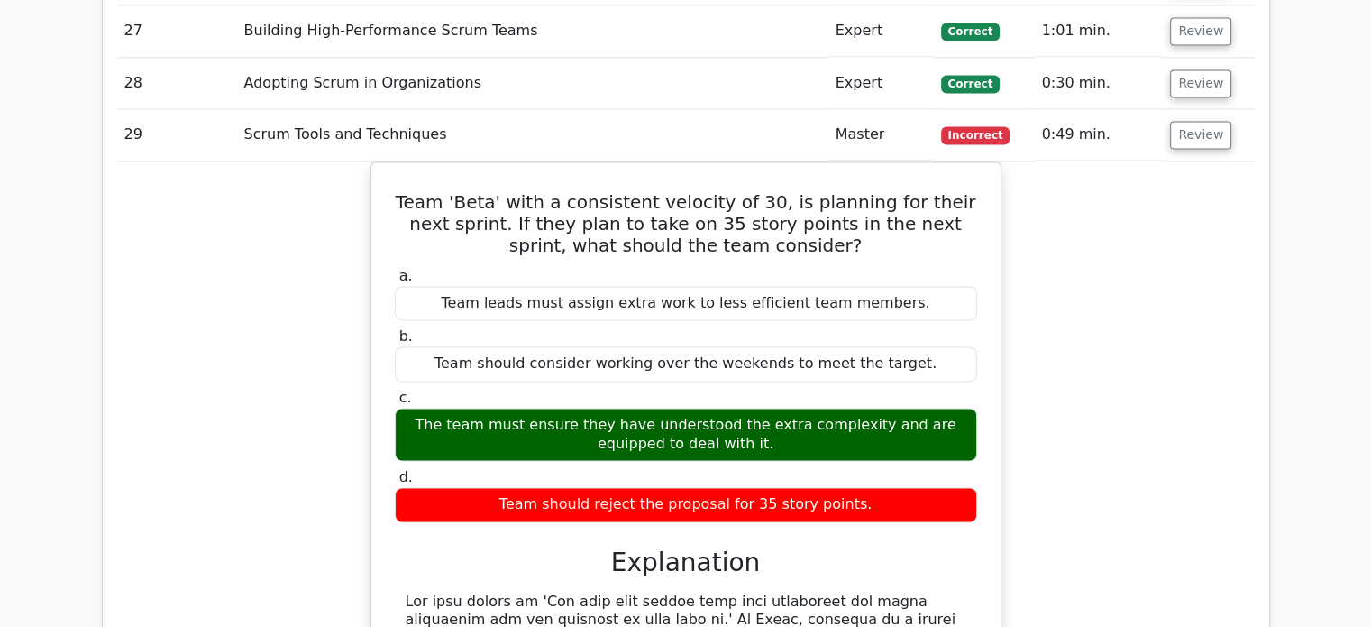
scroll to position [9827, 0]
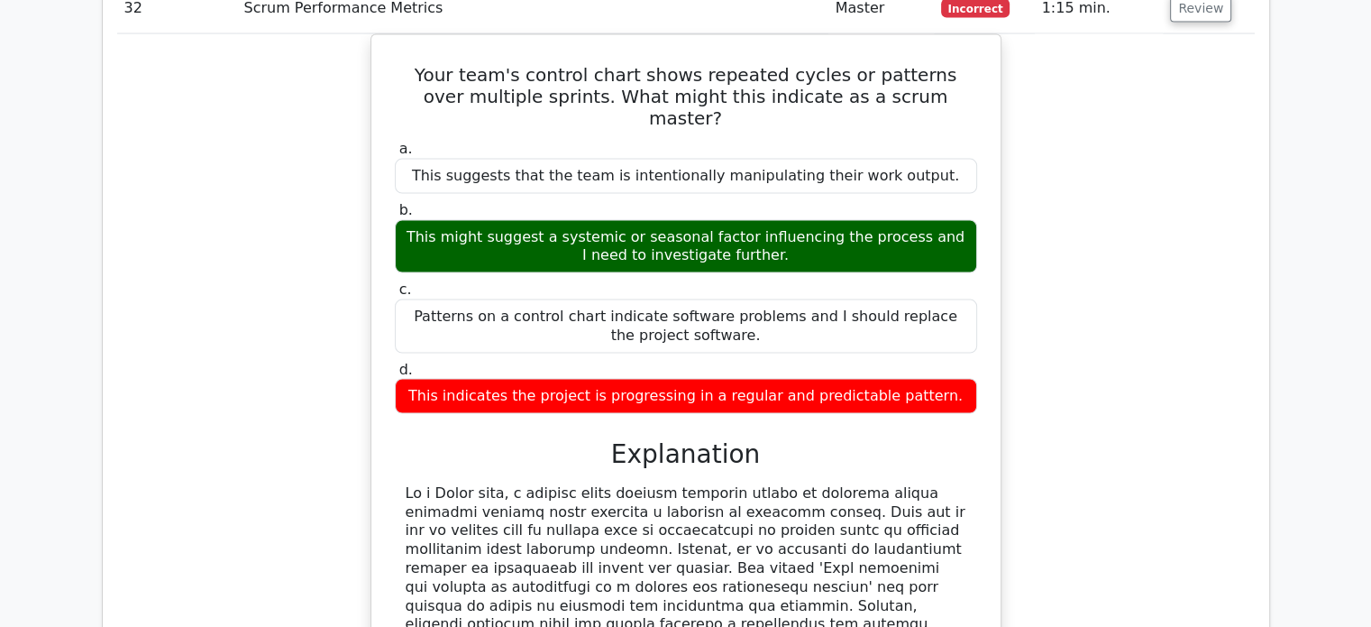
scroll to position [10818, 0]
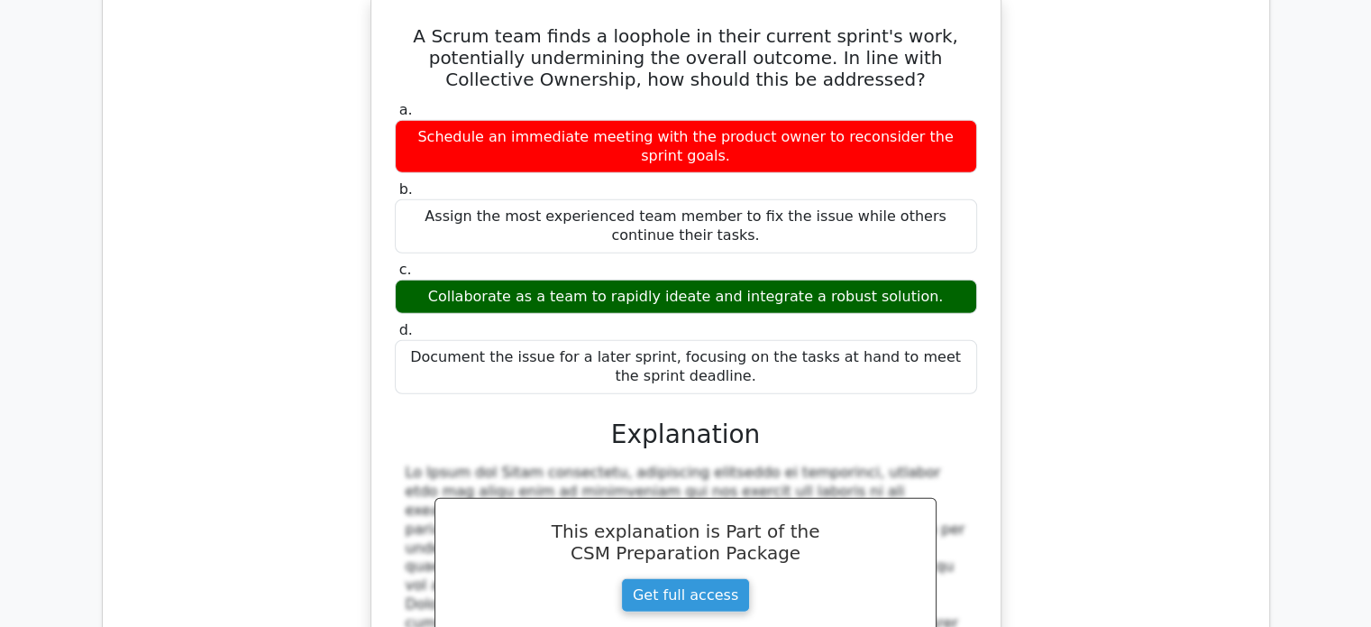
scroll to position [11810, 0]
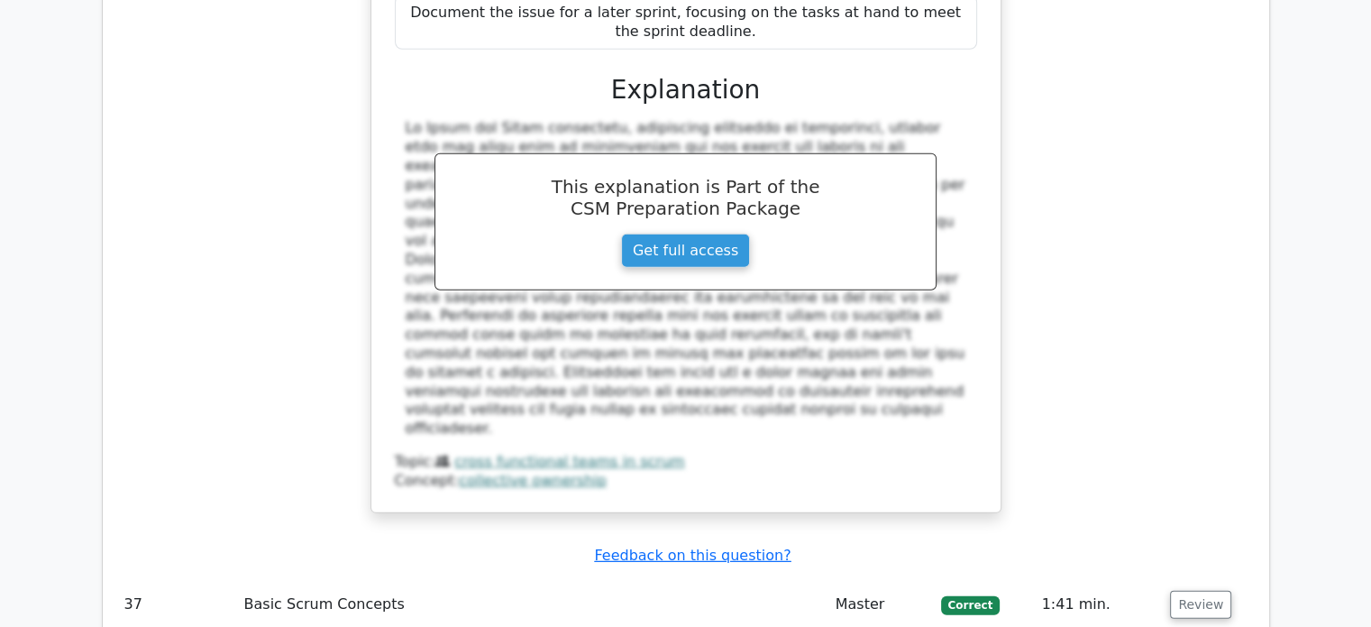
scroll to position [12621, 0]
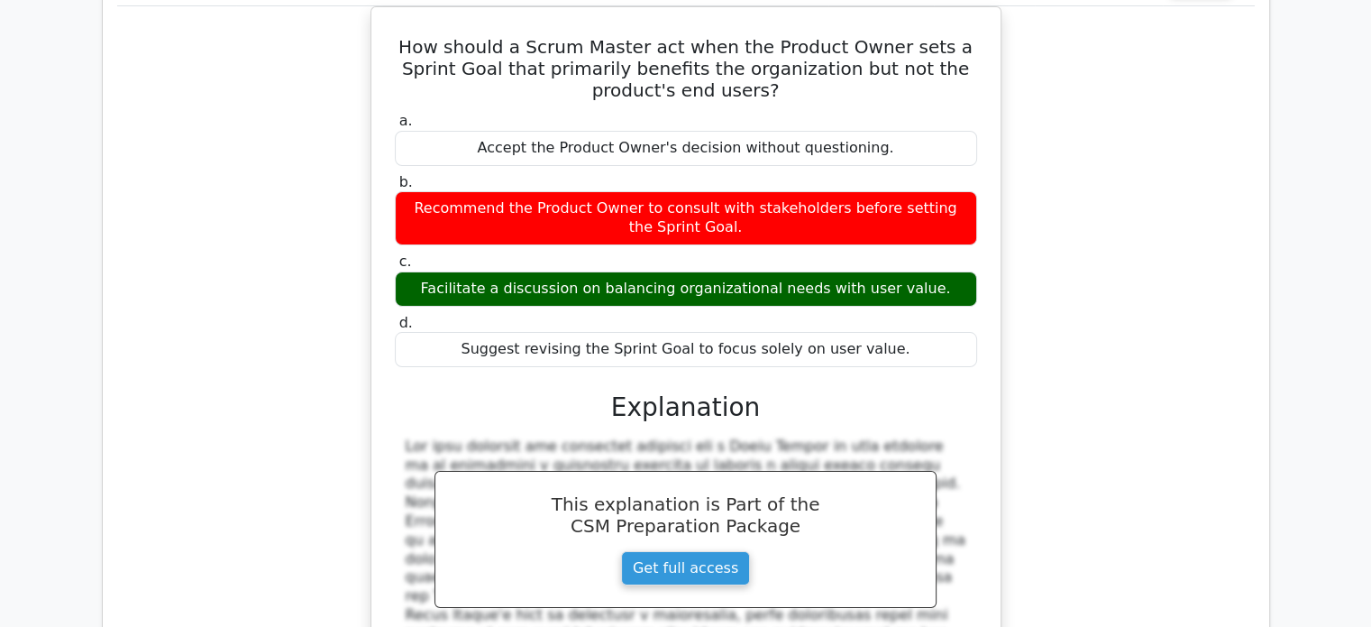
scroll to position [13703, 0]
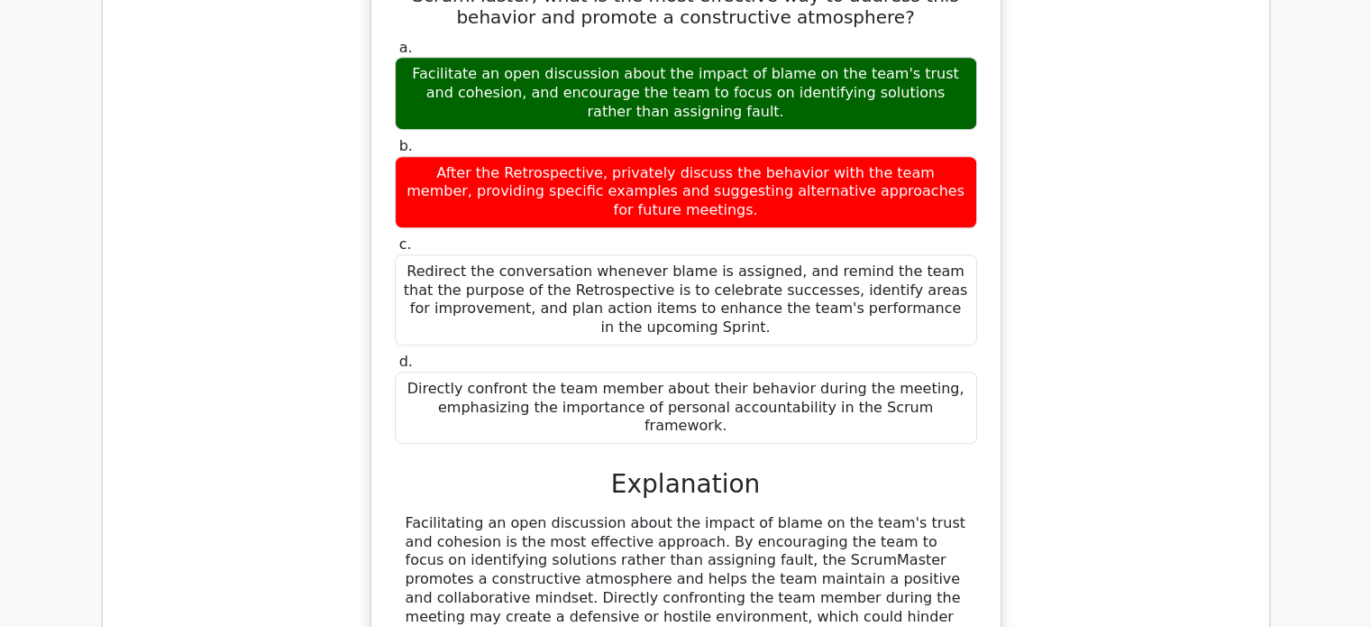
scroll to position [14695, 0]
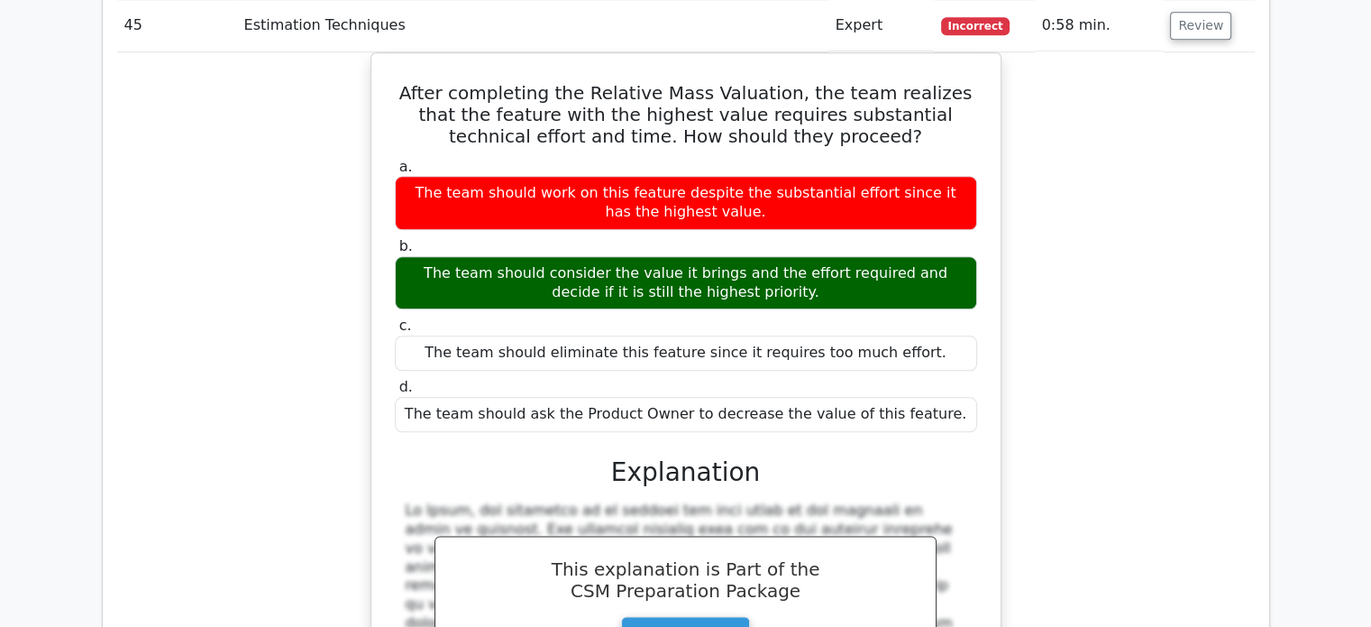
scroll to position [15777, 0]
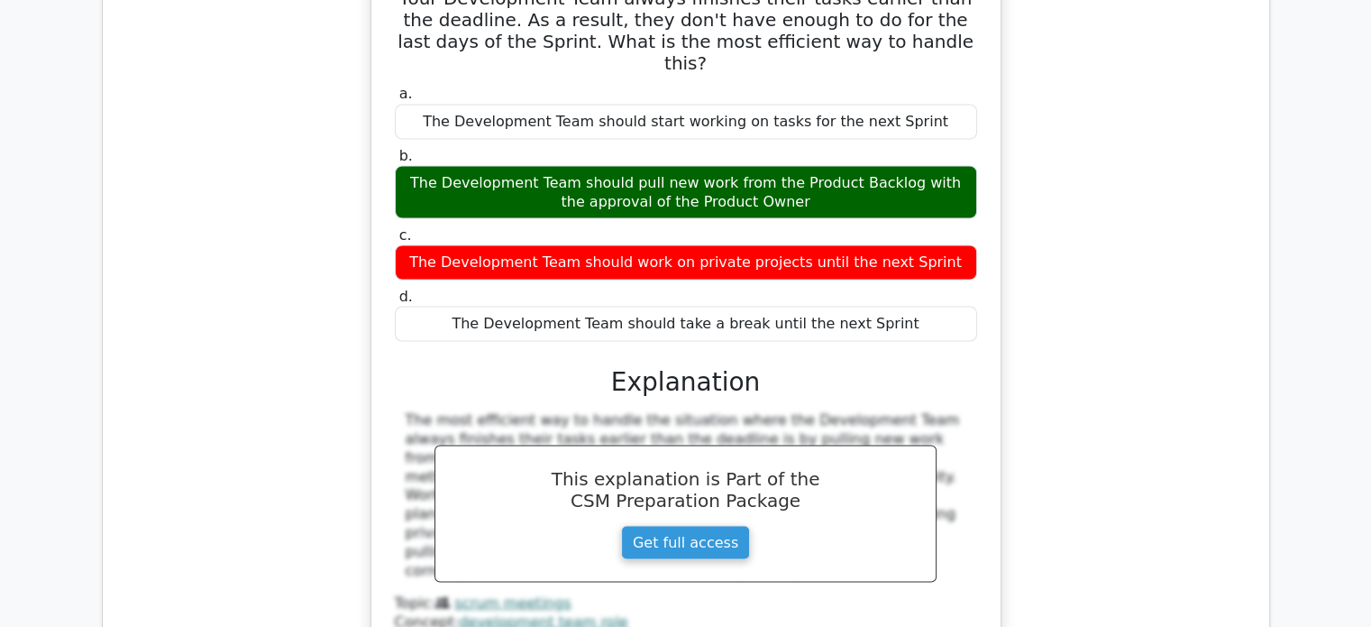
scroll to position [17039, 0]
